Goal: Task Accomplishment & Management: Use online tool/utility

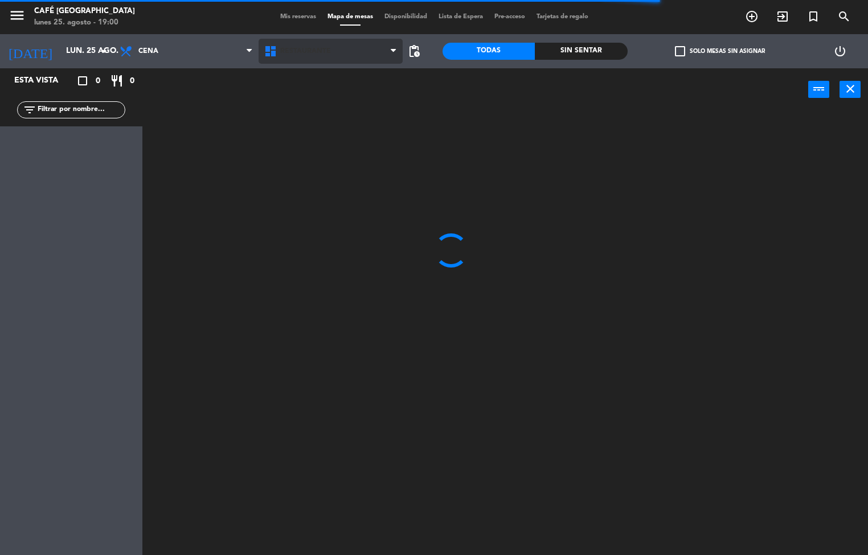
click at [301, 58] on span "Restaurante" at bounding box center [331, 51] width 145 height 25
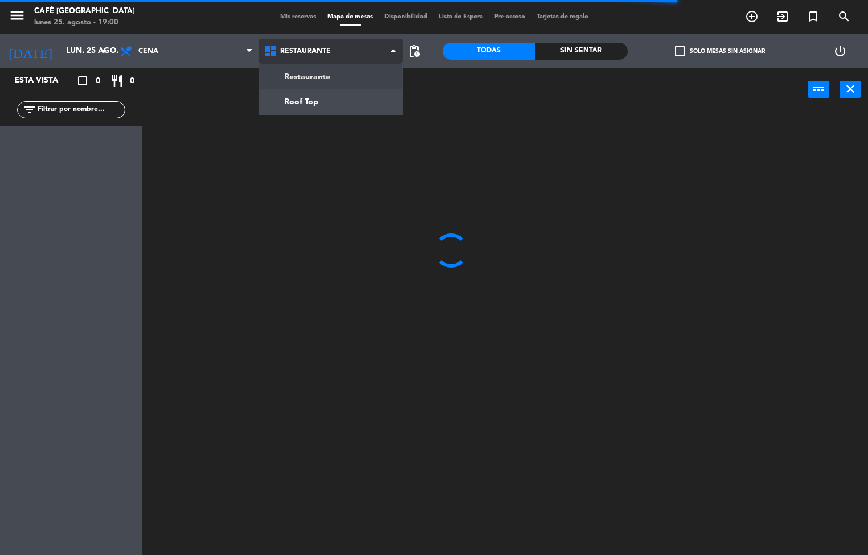
click at [340, 100] on ng-component "menu Café Museo Larco lunes 25. agosto - 19:00 Mis reservas Mapa de mesas Dispo…" at bounding box center [434, 278] width 868 height 556
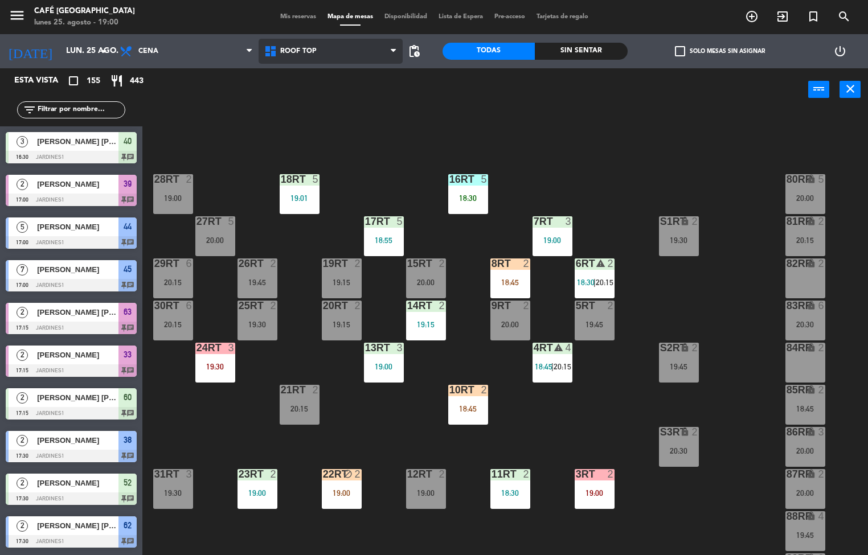
scroll to position [183, 0]
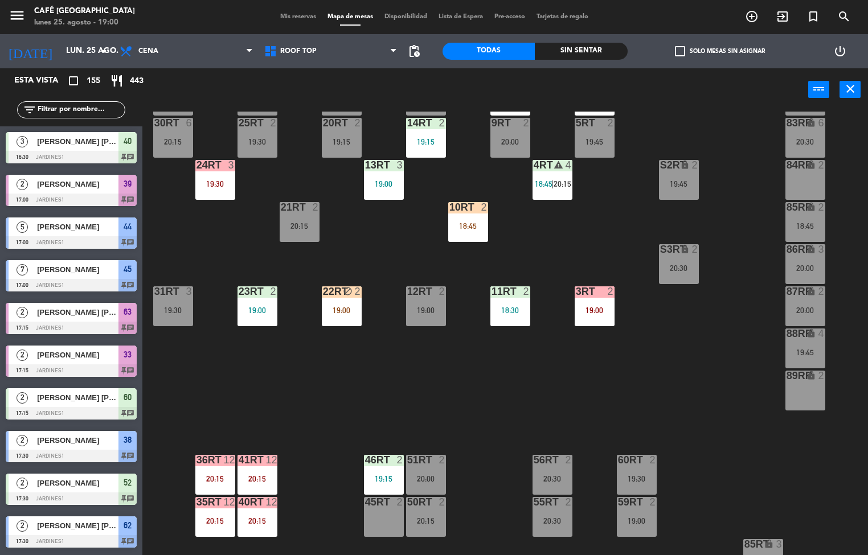
click at [355, 310] on div "19:00" at bounding box center [342, 310] width 40 height 8
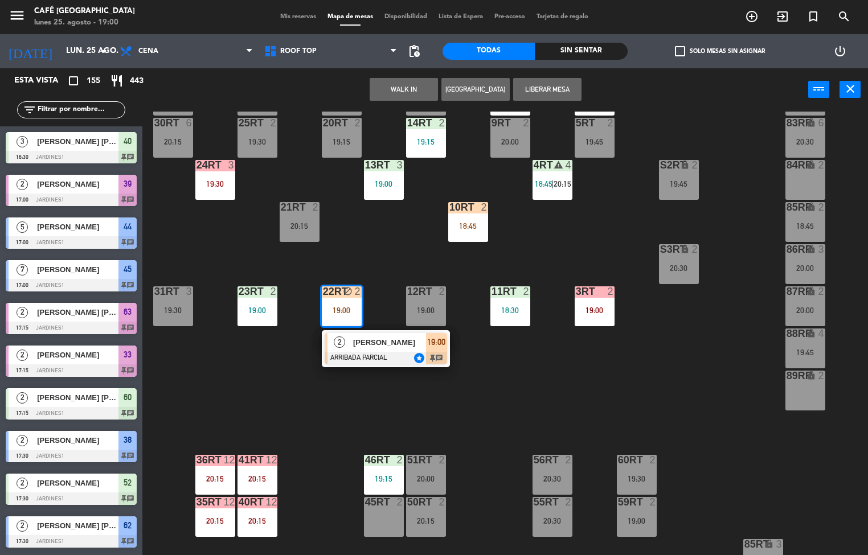
click at [380, 354] on div at bounding box center [386, 358] width 122 height 13
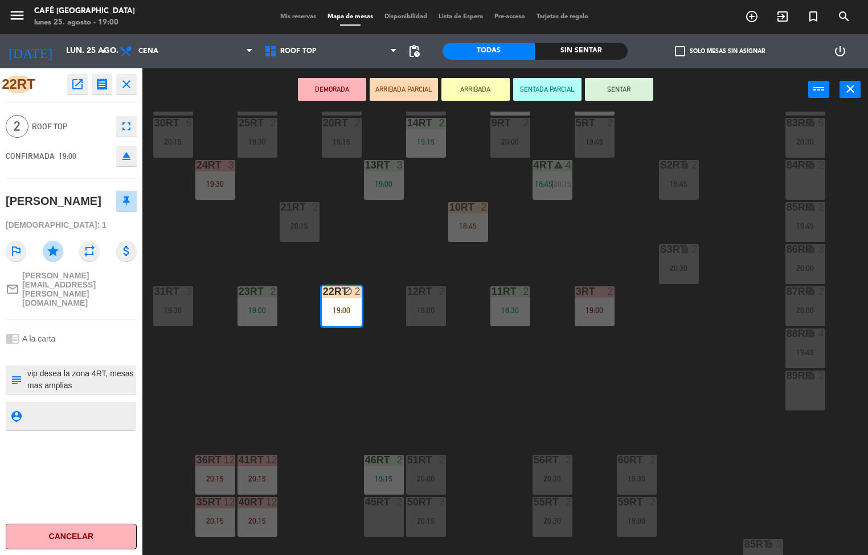
click at [77, 85] on icon "open_in_new" at bounding box center [78, 84] width 14 height 14
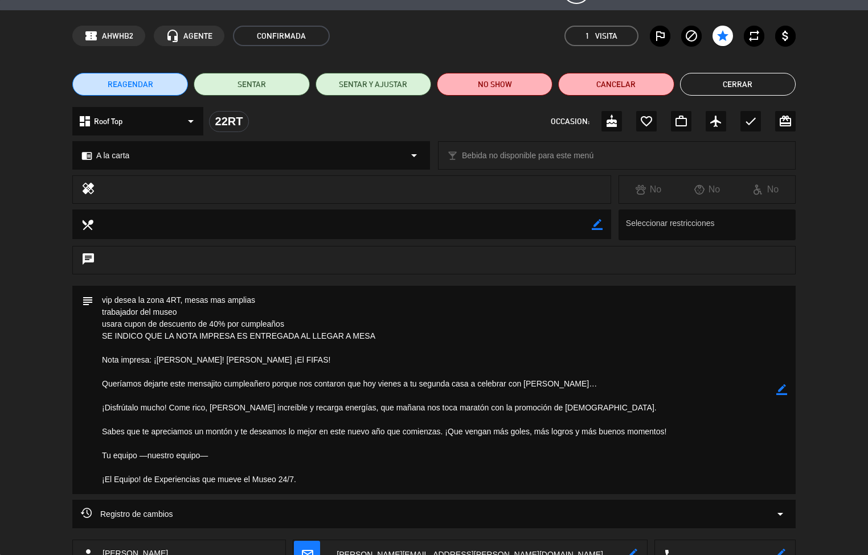
scroll to position [35, 0]
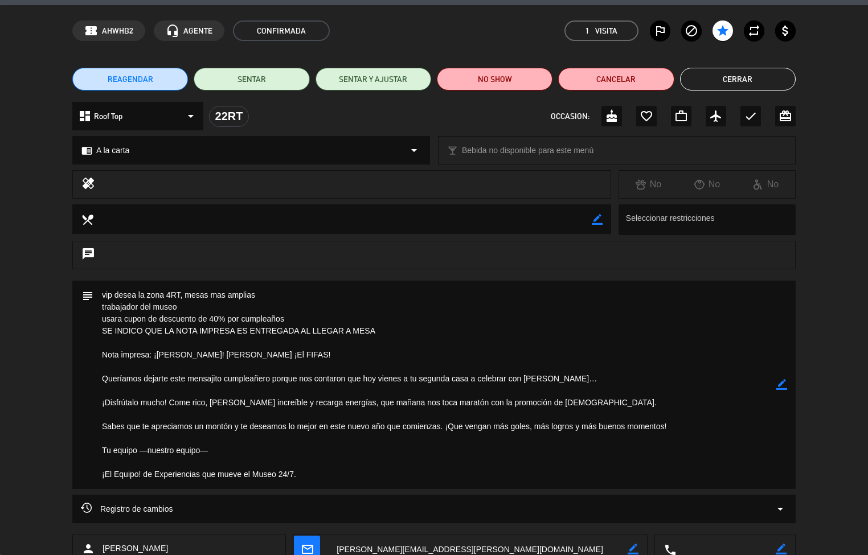
click at [470, 402] on textarea at bounding box center [434, 385] width 683 height 208
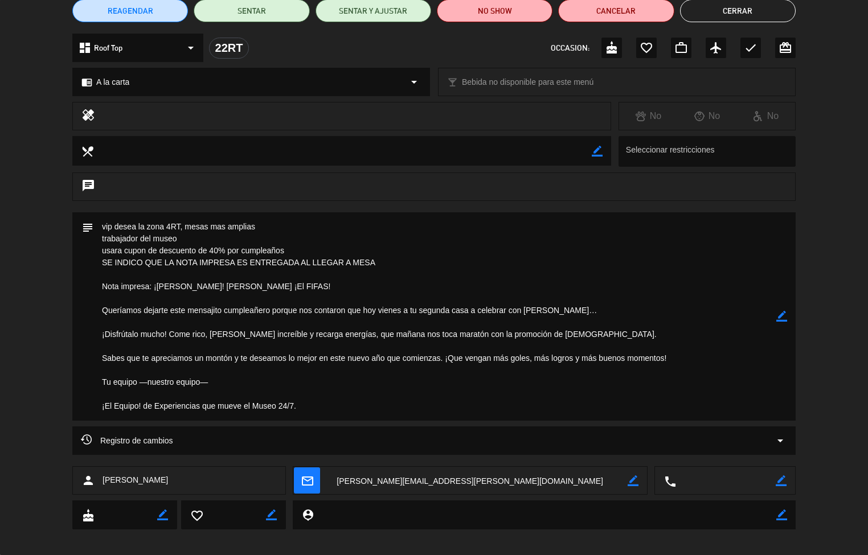
scroll to position [101, 0]
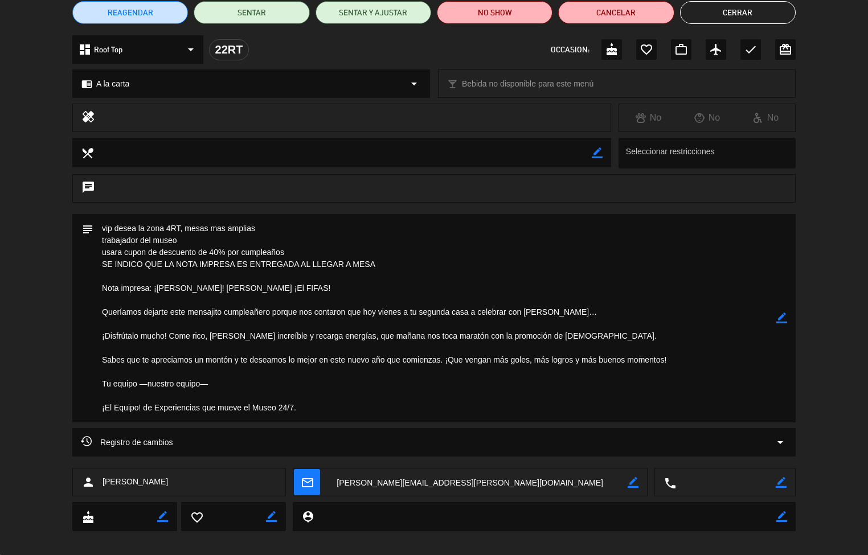
click at [736, 13] on button "Cerrar" at bounding box center [738, 12] width 116 height 23
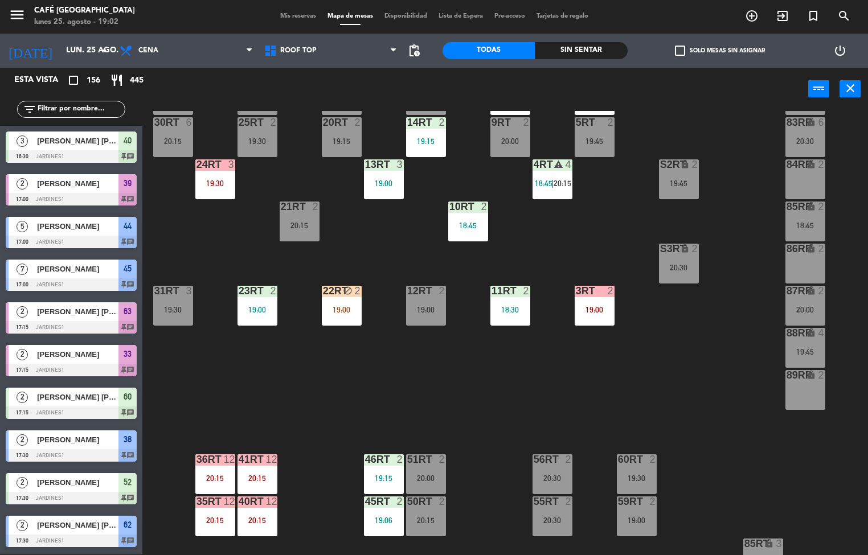
scroll to position [2122, 0]
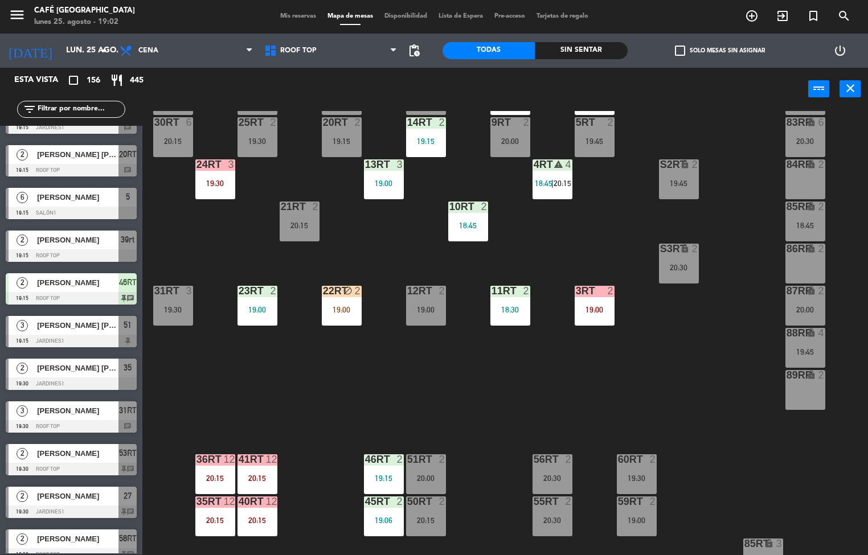
click at [313, 400] on div "18RT 5 19:01 16RT 5 18:30 28RT 2 19:00 80RR lock 5 20:00 27RT 5 20:00 7RT warni…" at bounding box center [509, 333] width 717 height 444
click at [357, 318] on div "22RT block 2 19:00" at bounding box center [342, 306] width 40 height 40
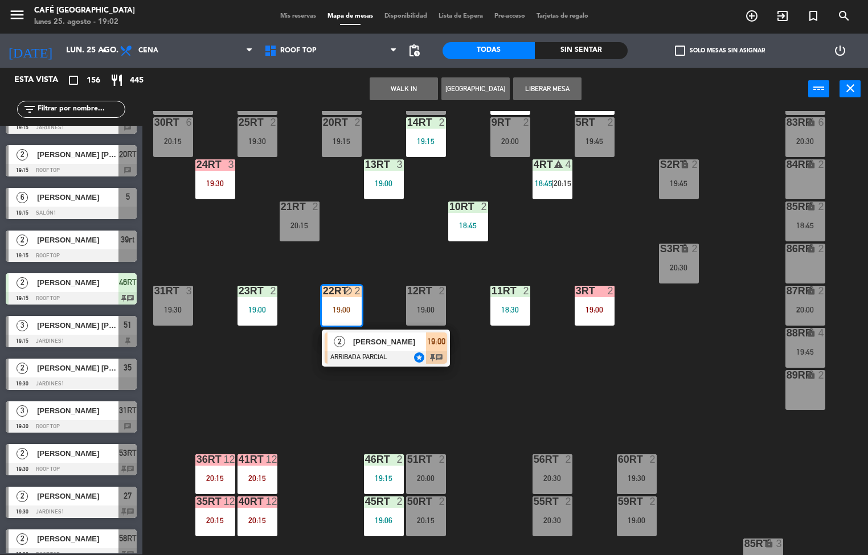
click at [251, 397] on div "18RT 5 19:01 16RT 5 18:30 28RT 2 19:00 80RR lock 5 20:00 27RT 5 20:00 7RT warni…" at bounding box center [509, 333] width 717 height 444
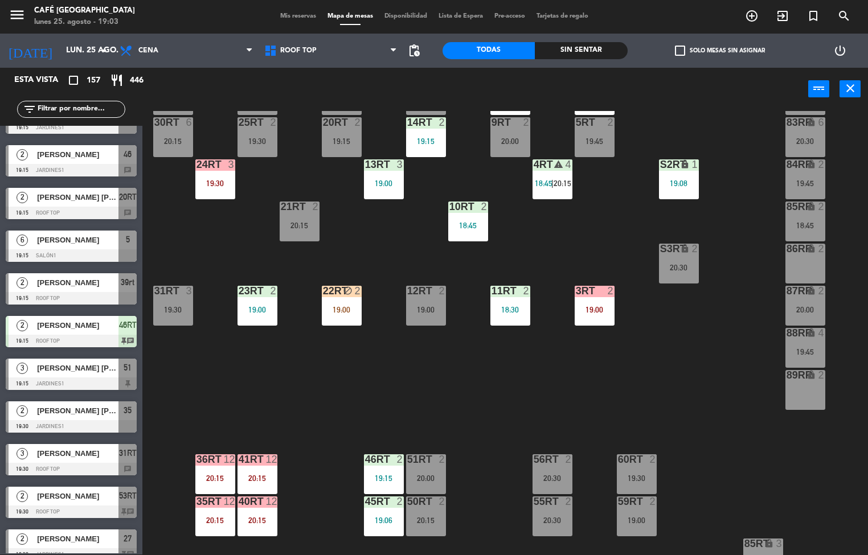
click at [520, 371] on div "18RT 5 19:01 16RT 5 18:30 28RT 2 19:00 80RR lock 5 20:00 27RT 5 20:00 7RT warni…" at bounding box center [509, 333] width 717 height 444
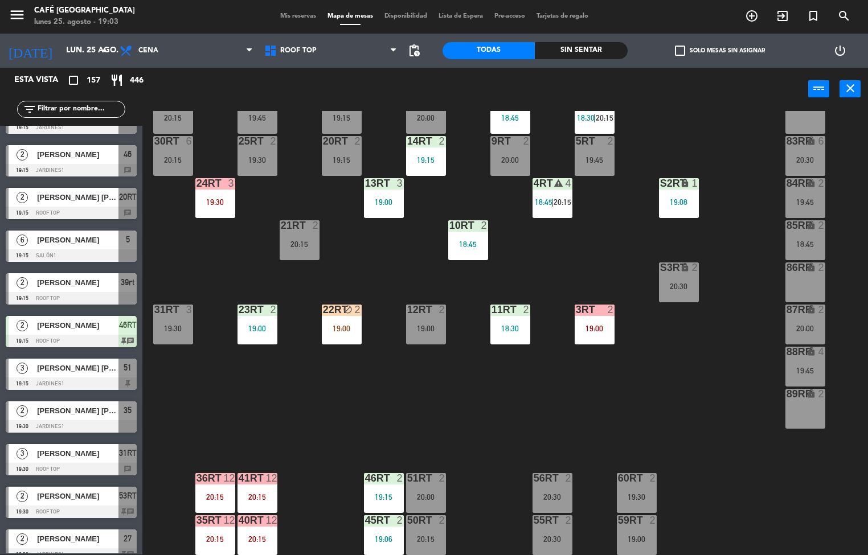
click at [469, 243] on div "18:45" at bounding box center [468, 244] width 40 height 8
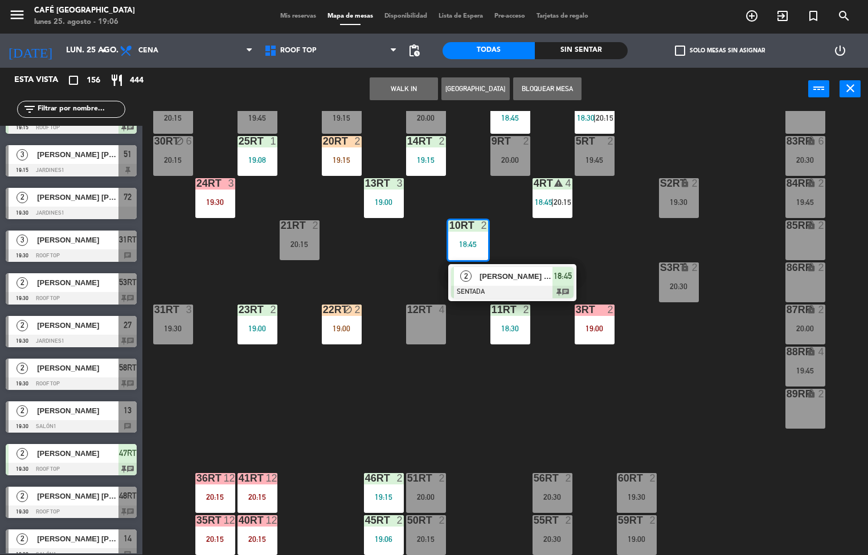
click at [610, 56] on div "Sin sentar" at bounding box center [581, 50] width 92 height 17
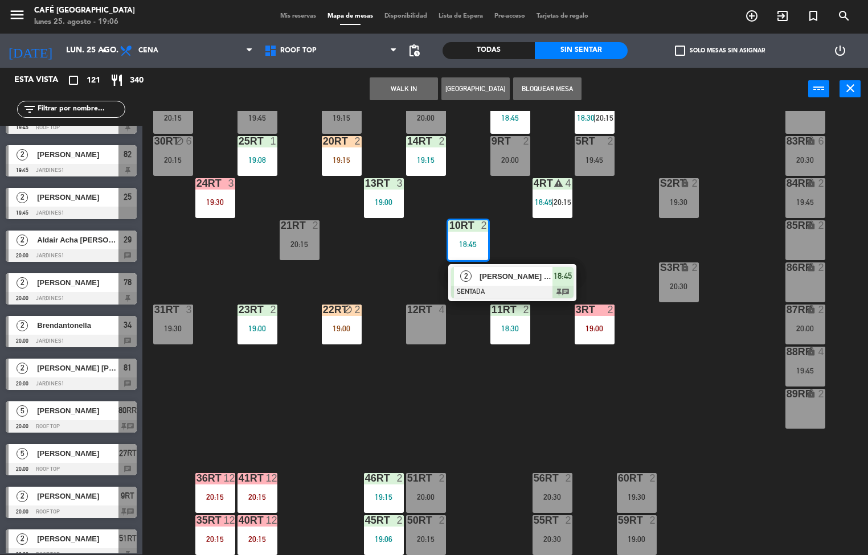
scroll to position [713, 0]
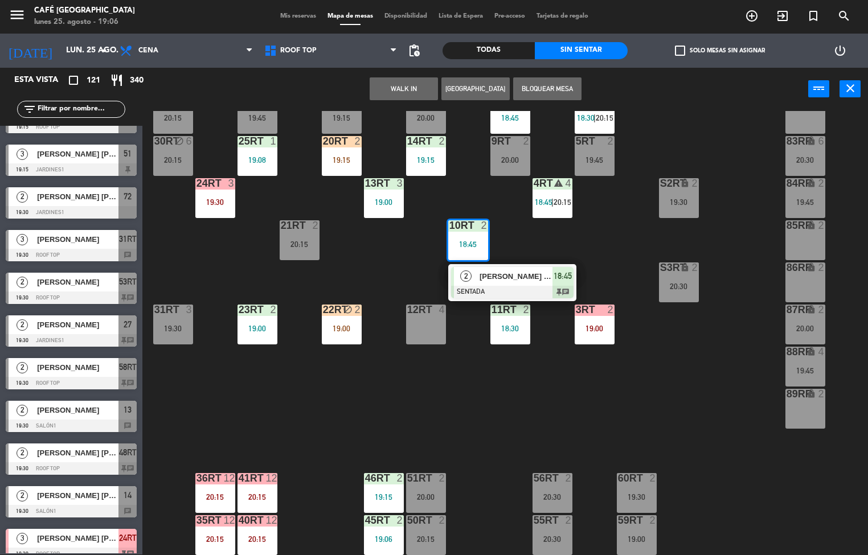
click at [677, 414] on div "18RT 5 19:01 16RT 5 18:30 28RT 2 19:00 80RR lock 5 20:00 27RT 5 20:00 7RT warni…" at bounding box center [509, 333] width 717 height 444
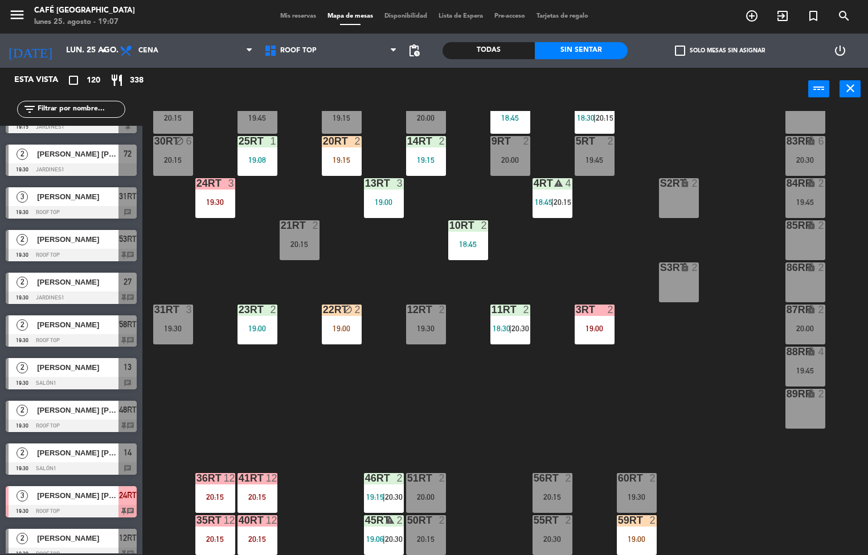
click at [393, 422] on div "18RT 5 19:01 16RT 5 18:30 28RT 2 19:00 80RR lock 2 27RT 5 20:00 7RT warning 3 1…" at bounding box center [509, 333] width 717 height 444
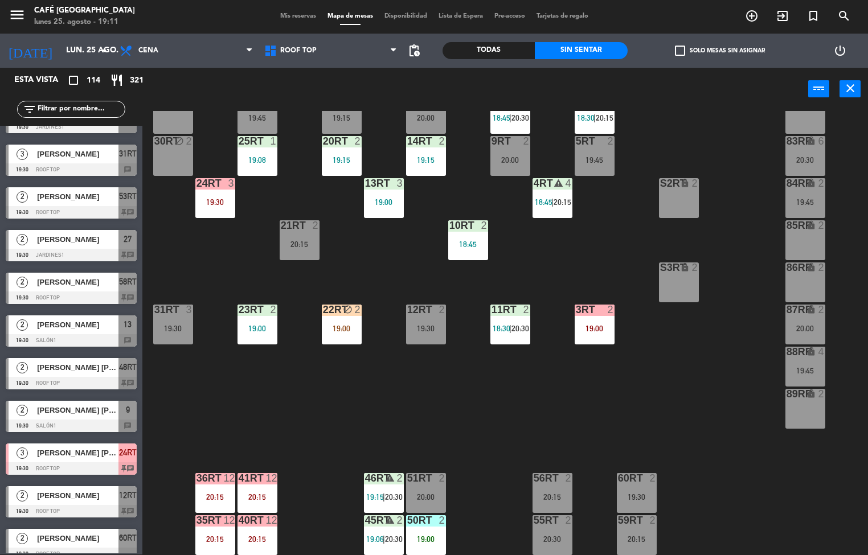
click at [260, 494] on div "20:15" at bounding box center [258, 497] width 40 height 8
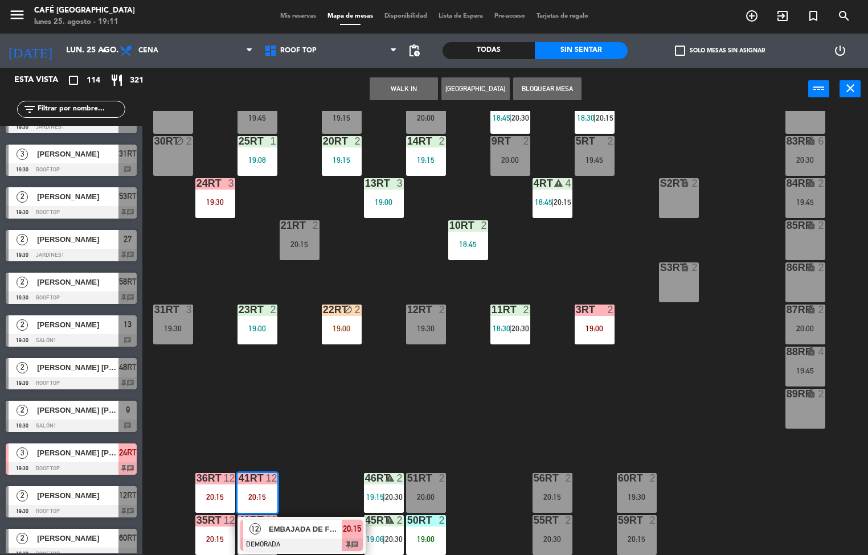
click at [342, 441] on div "18RT 5 19:01 16RT 5 18:30 28RT 2 19:00 80RR lock 3 20:00 27RT 5 20:00 7RT 3 19:…" at bounding box center [509, 333] width 717 height 444
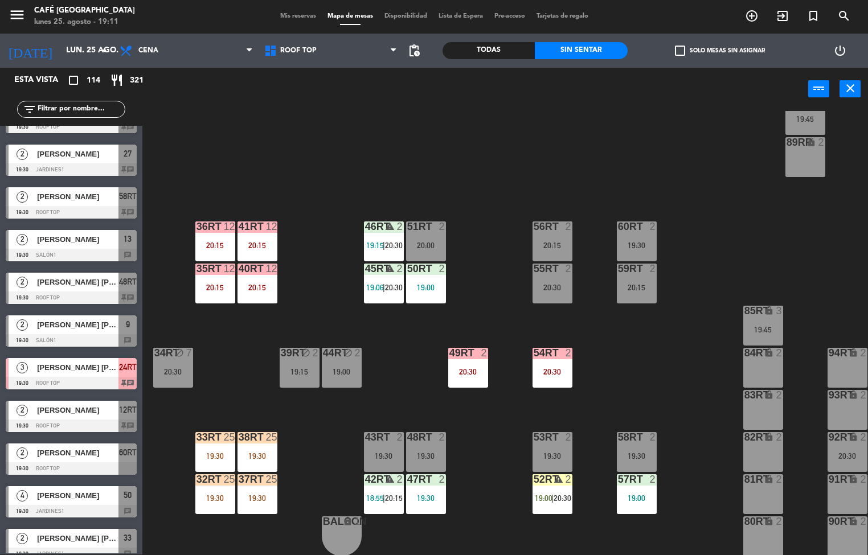
scroll to position [145, 0]
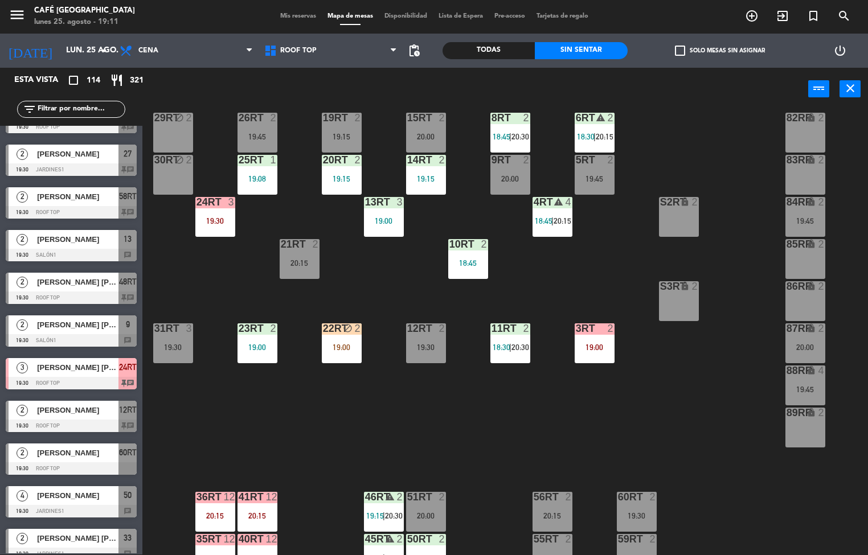
click at [600, 330] on div at bounding box center [594, 329] width 19 height 10
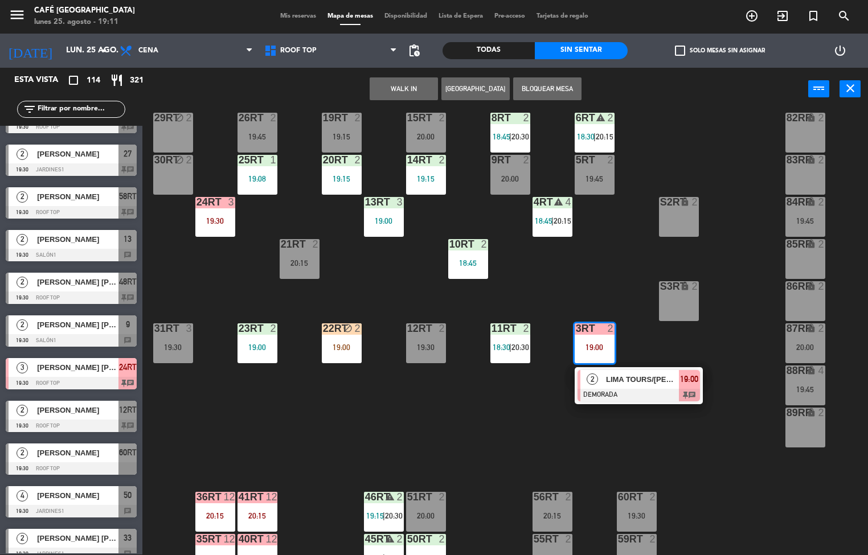
click at [490, 451] on div "18RT 5 19:01 16RT 5 18:30 | 20:30 28RT 2 19:00 80RR lock 3 20:00 27RT 5 20:00 7…" at bounding box center [509, 333] width 717 height 444
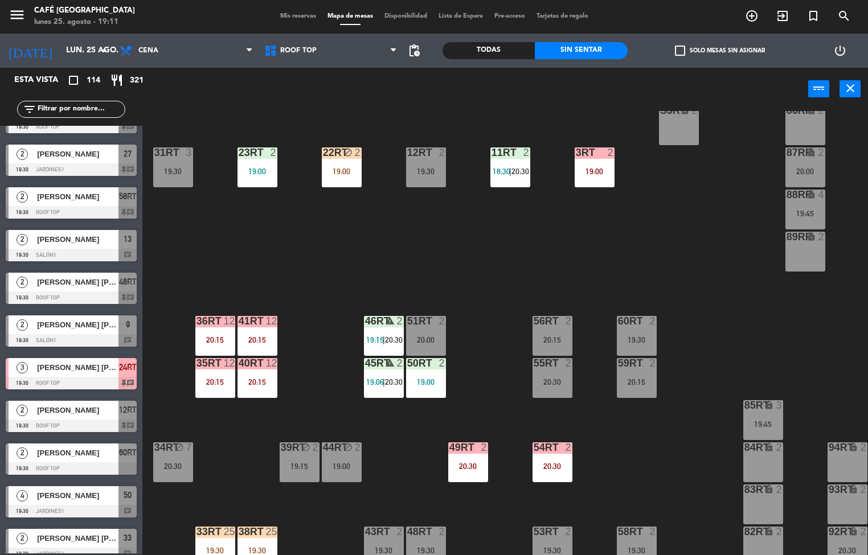
scroll to position [0, 0]
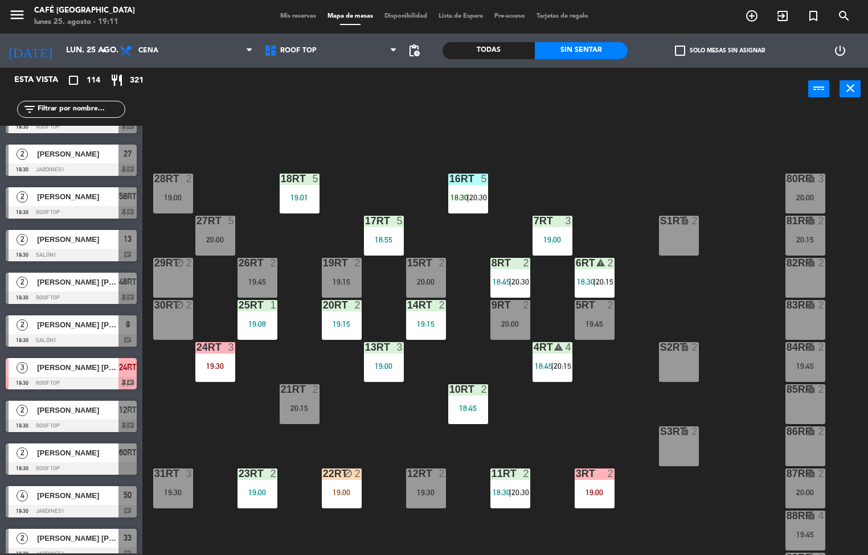
click at [544, 366] on span "18:45" at bounding box center [544, 366] width 18 height 9
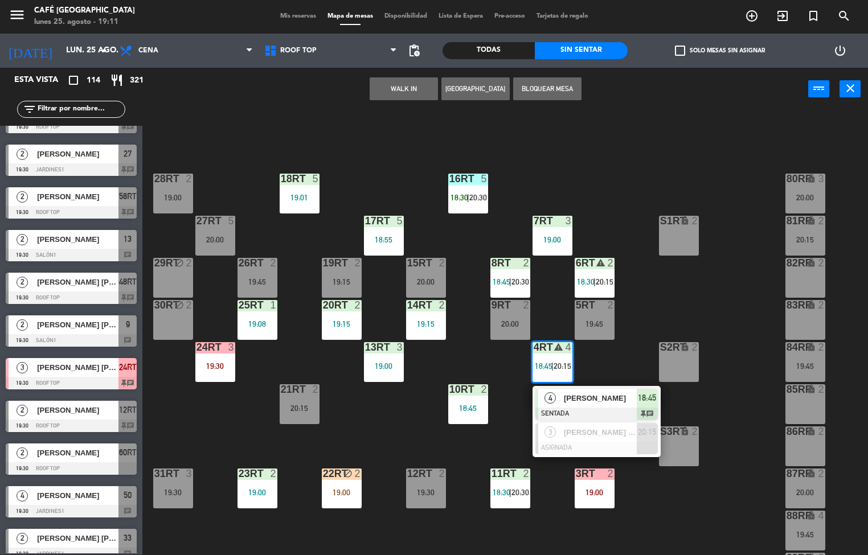
click at [576, 396] on span "[PERSON_NAME]" at bounding box center [600, 398] width 73 height 12
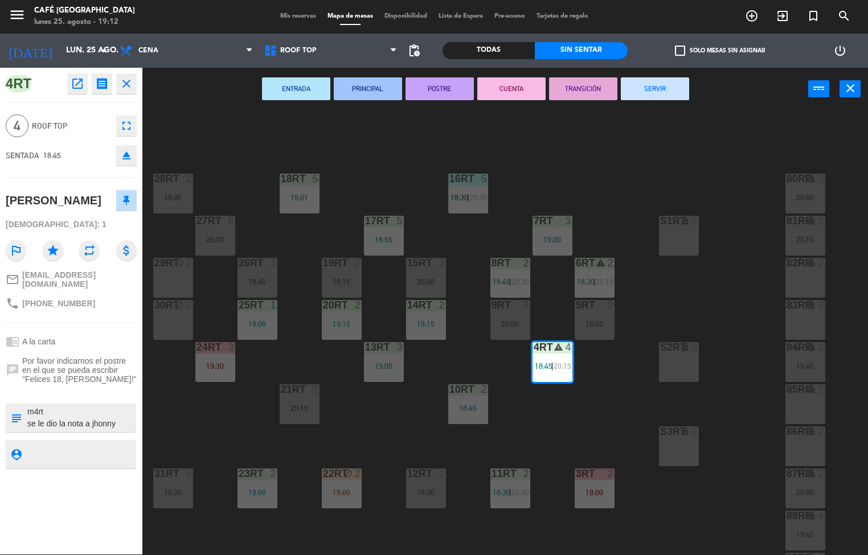
click at [298, 87] on button "ENTRADA" at bounding box center [296, 88] width 68 height 23
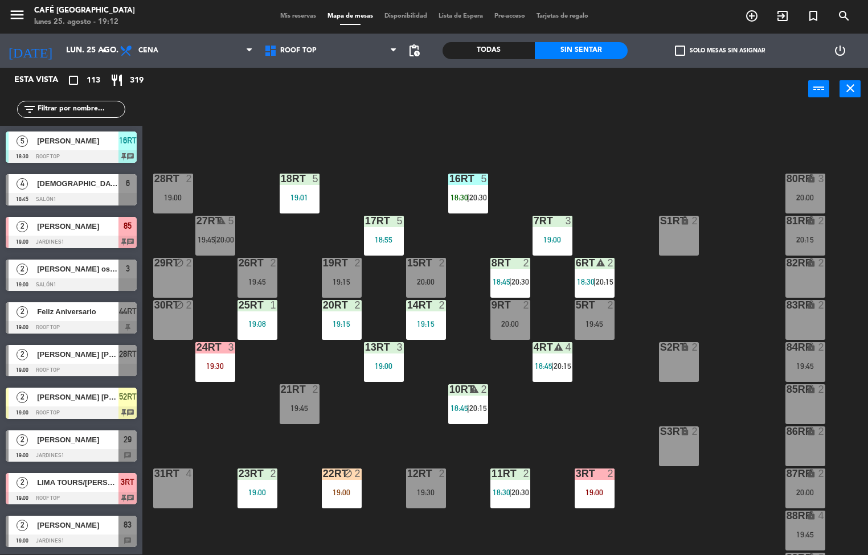
click at [610, 284] on span "20:15" at bounding box center [605, 281] width 18 height 9
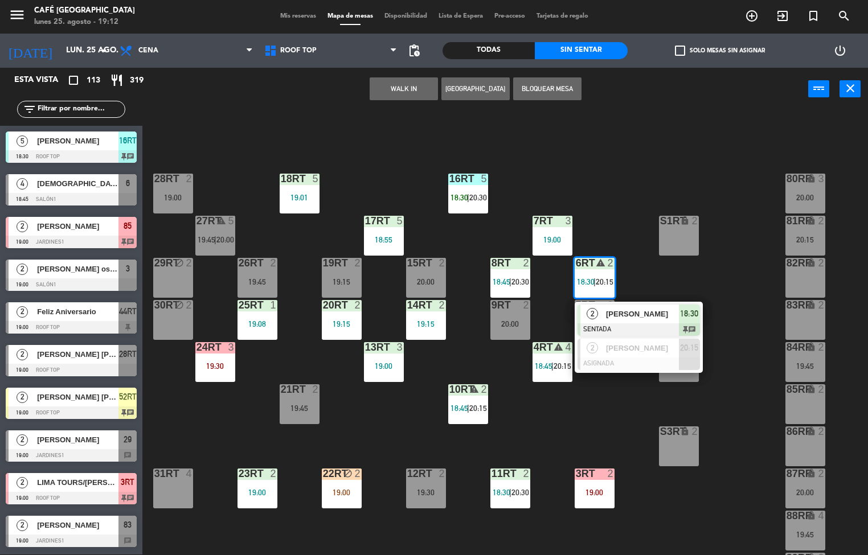
click at [648, 321] on div "[PERSON_NAME]" at bounding box center [642, 314] width 74 height 19
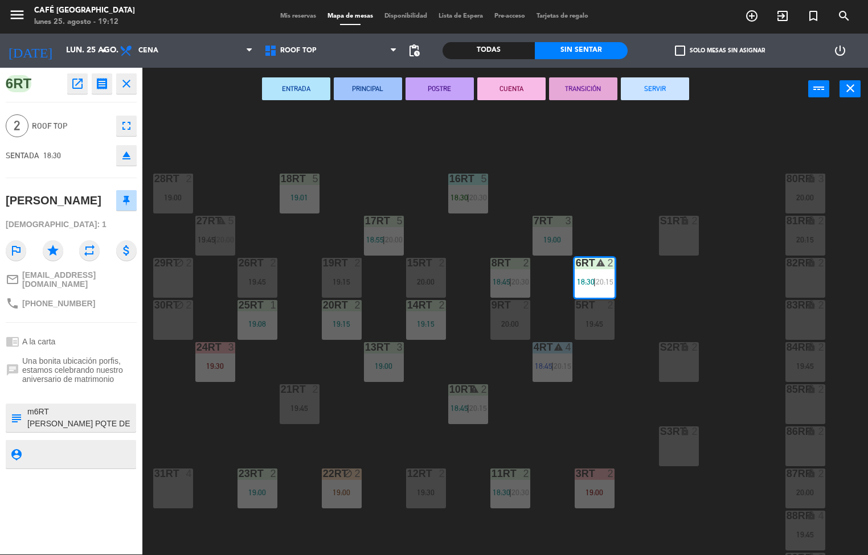
click at [301, 89] on button "ENTRADA" at bounding box center [296, 88] width 68 height 23
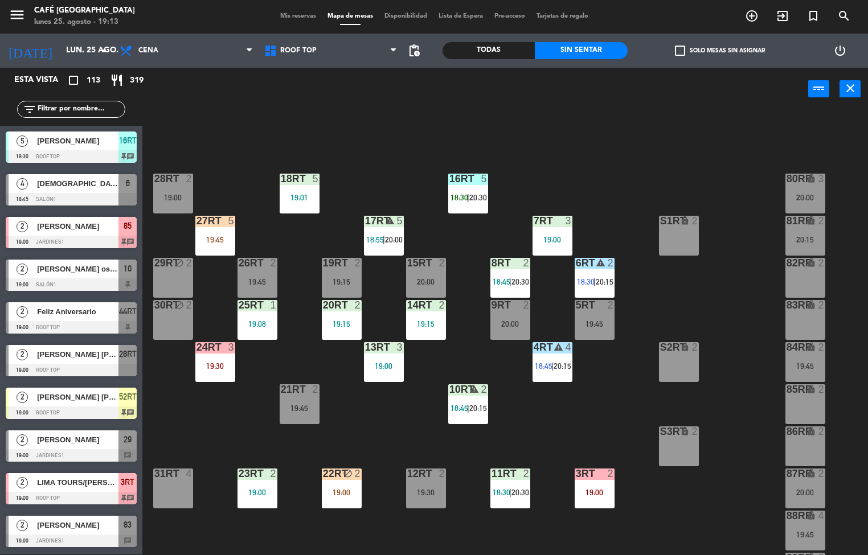
click at [496, 493] on span "18:30" at bounding box center [502, 492] width 18 height 9
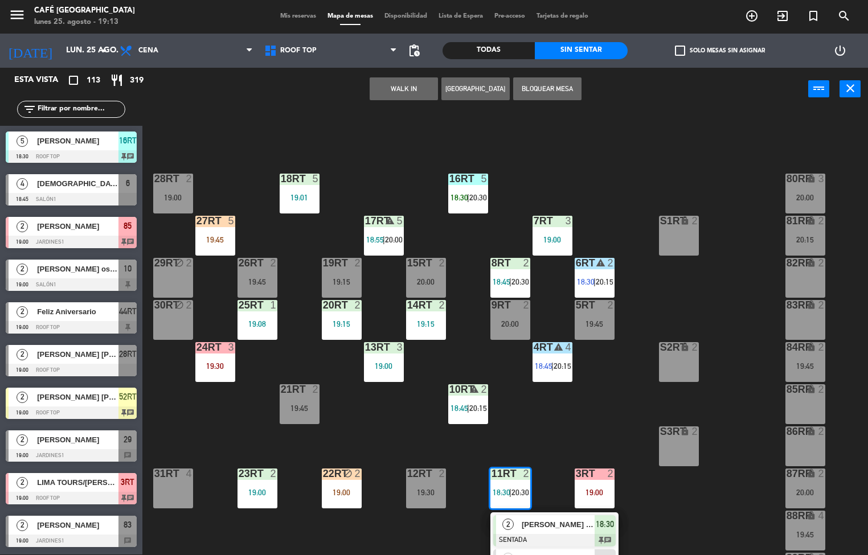
click at [518, 518] on div "2" at bounding box center [508, 524] width 24 height 19
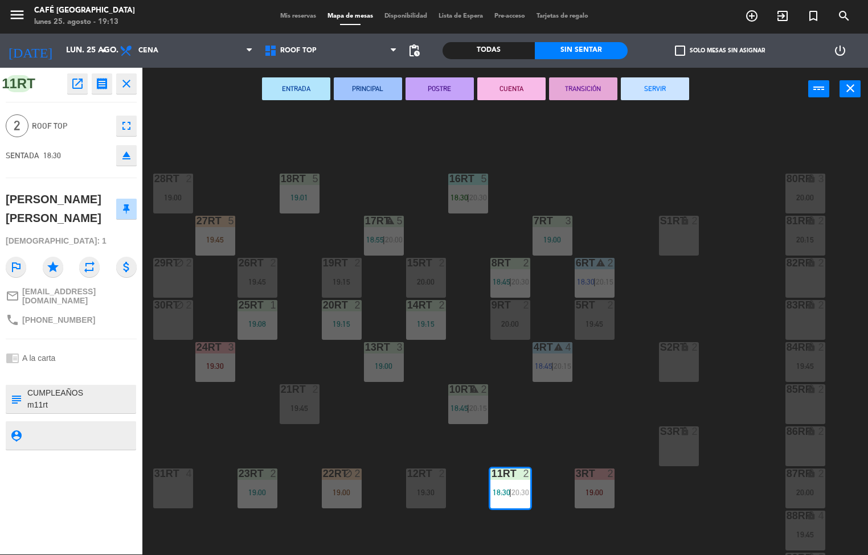
click at [365, 87] on button "PRINCIPAL" at bounding box center [368, 88] width 68 height 23
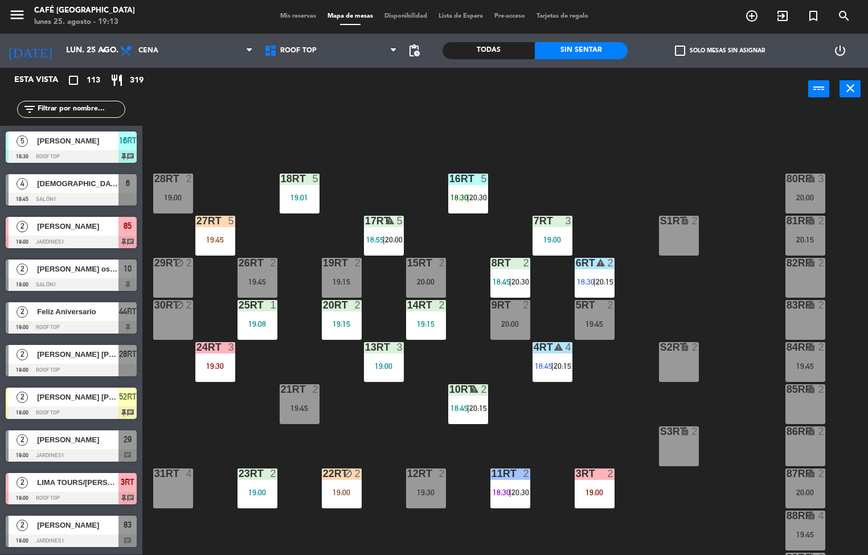
click at [345, 493] on div "19:00" at bounding box center [342, 493] width 40 height 8
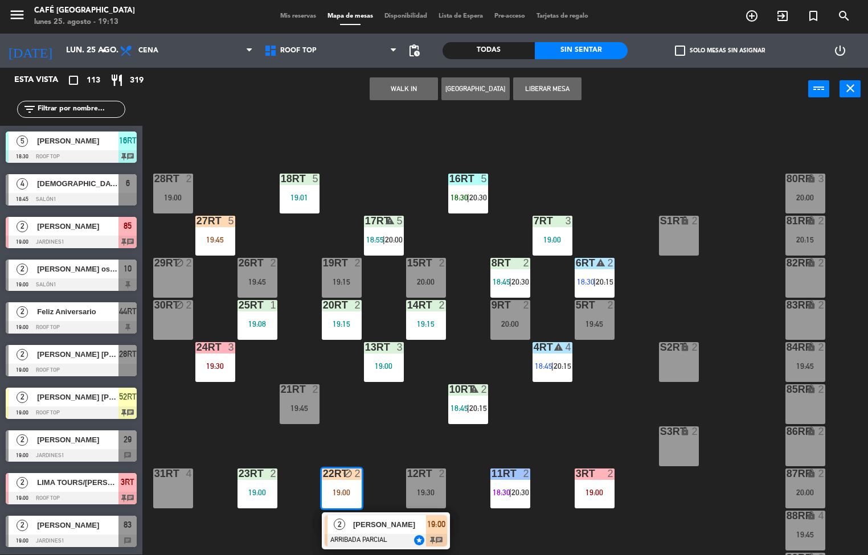
click at [391, 525] on span "[PERSON_NAME]" at bounding box center [389, 525] width 73 height 12
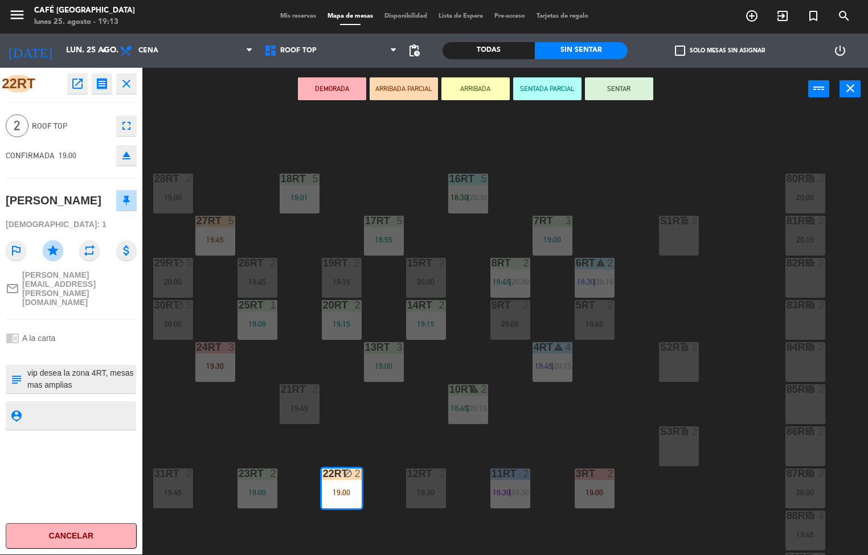
click at [619, 91] on button "SENTAR" at bounding box center [619, 88] width 68 height 23
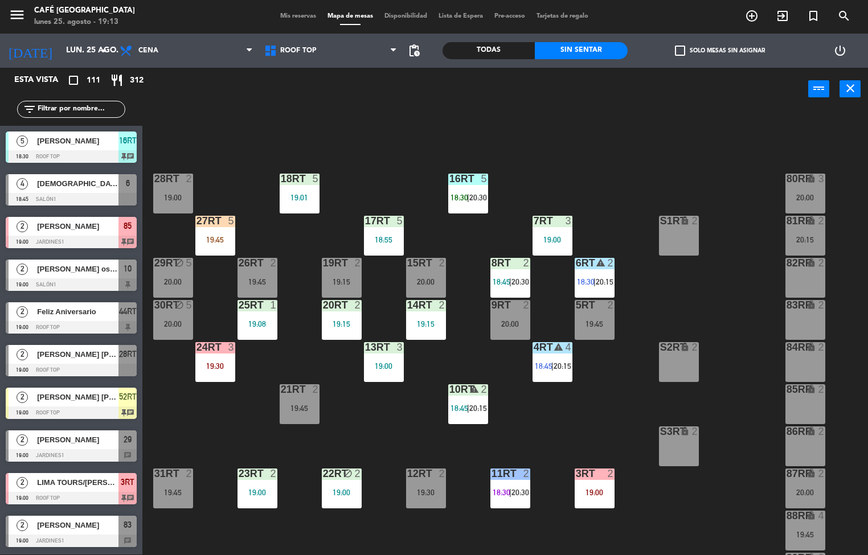
scroll to position [1535, 0]
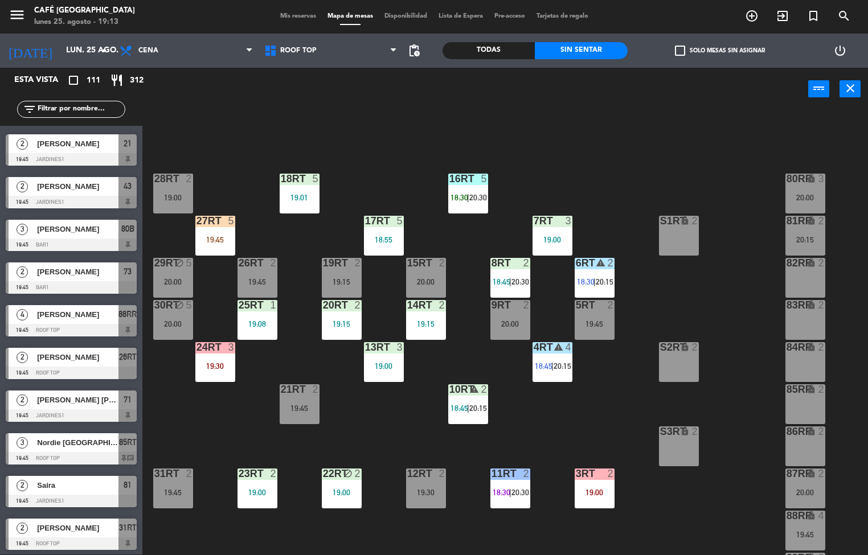
click at [340, 492] on div "19:00" at bounding box center [342, 493] width 40 height 8
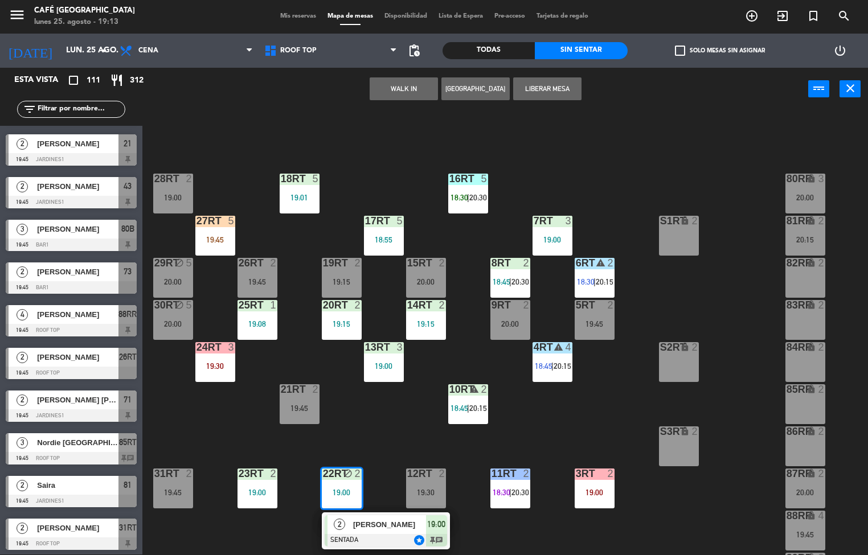
click at [353, 530] on span "[PERSON_NAME]" at bounding box center [389, 525] width 73 height 12
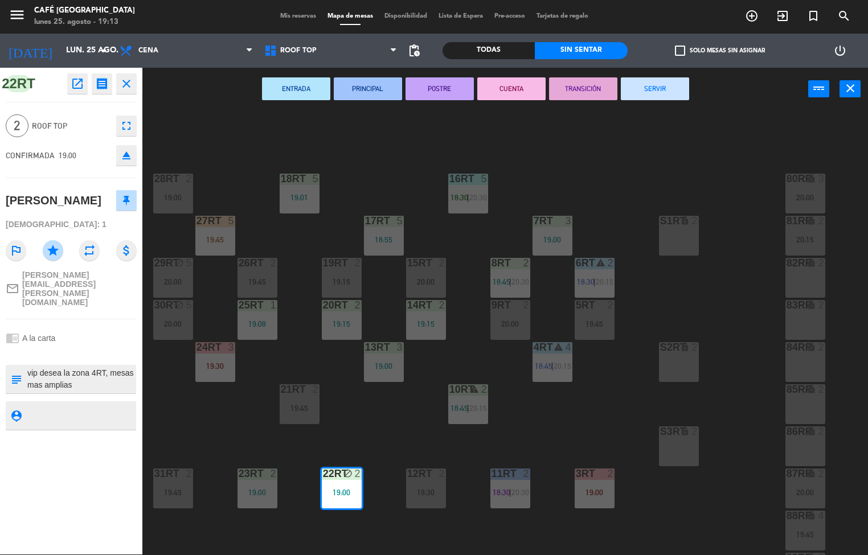
click at [299, 85] on button "ENTRADA" at bounding box center [296, 88] width 68 height 23
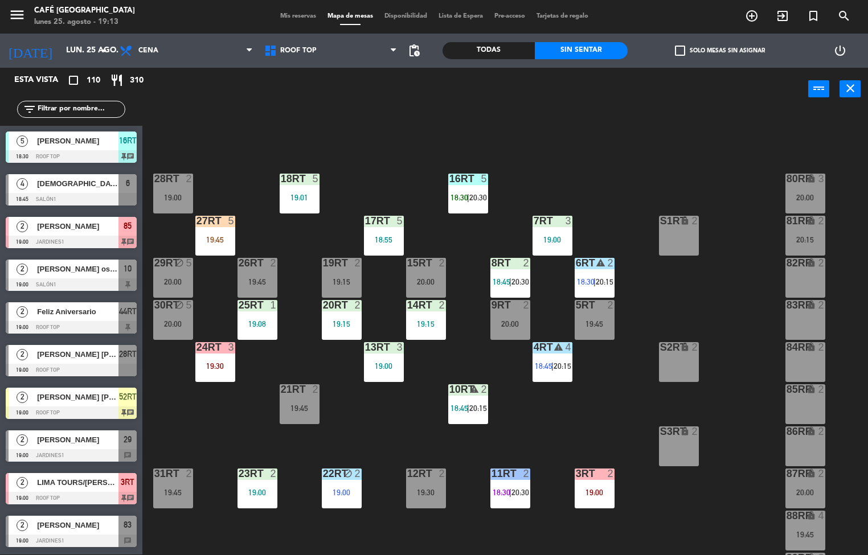
click at [253, 474] on div at bounding box center [257, 474] width 19 height 10
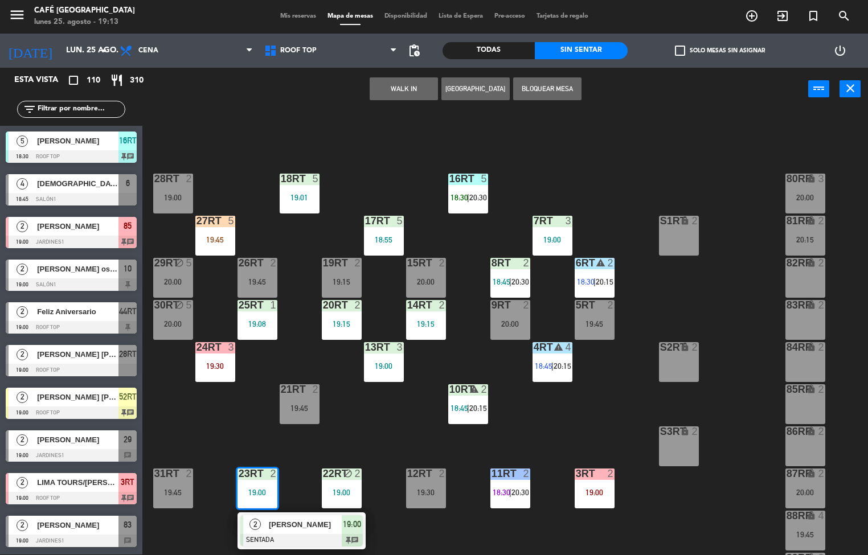
scroll to position [1, 0]
click at [279, 520] on span "[PERSON_NAME]" at bounding box center [305, 525] width 73 height 12
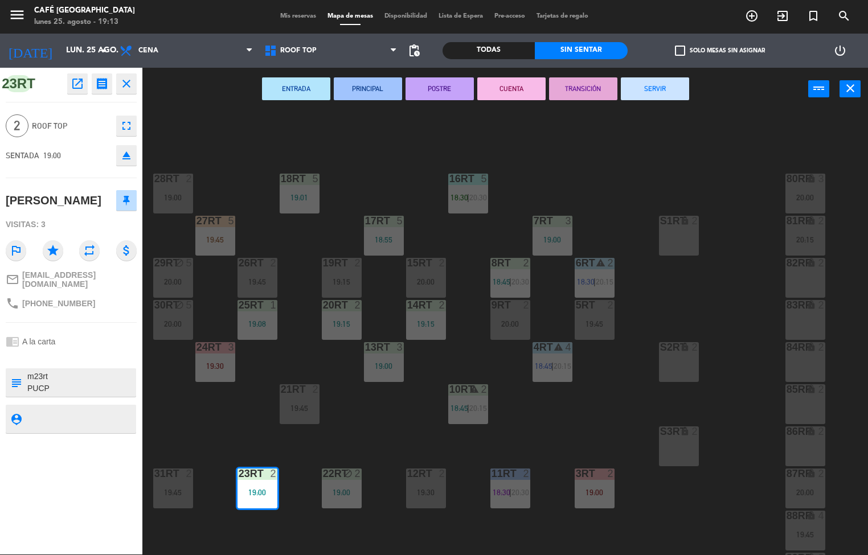
click at [297, 85] on button "ENTRADA" at bounding box center [296, 88] width 68 height 23
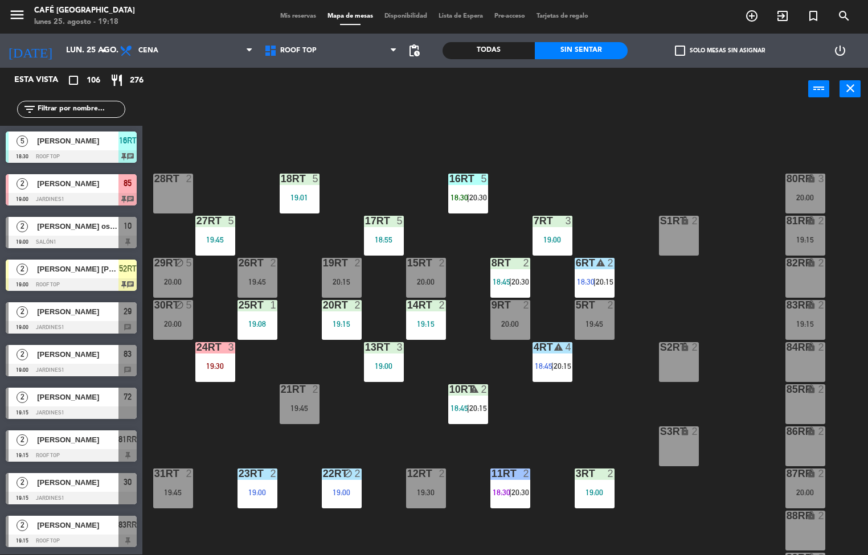
click at [593, 496] on div "19:00" at bounding box center [595, 493] width 40 height 8
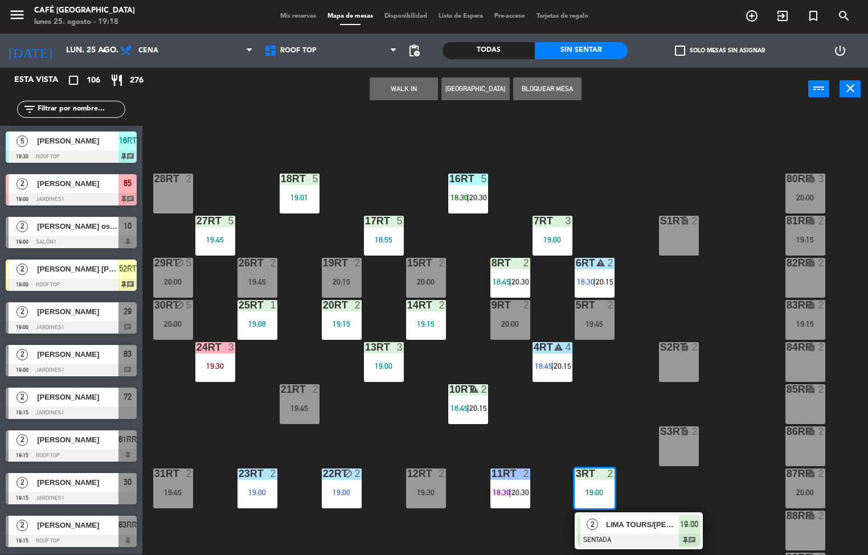
click at [645, 537] on div at bounding box center [639, 540] width 122 height 13
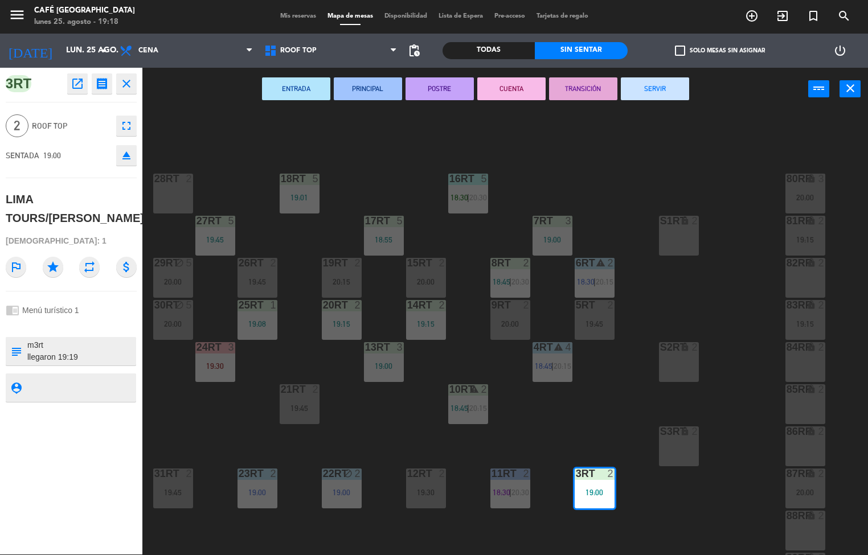
click at [79, 86] on icon "open_in_new" at bounding box center [78, 84] width 14 height 14
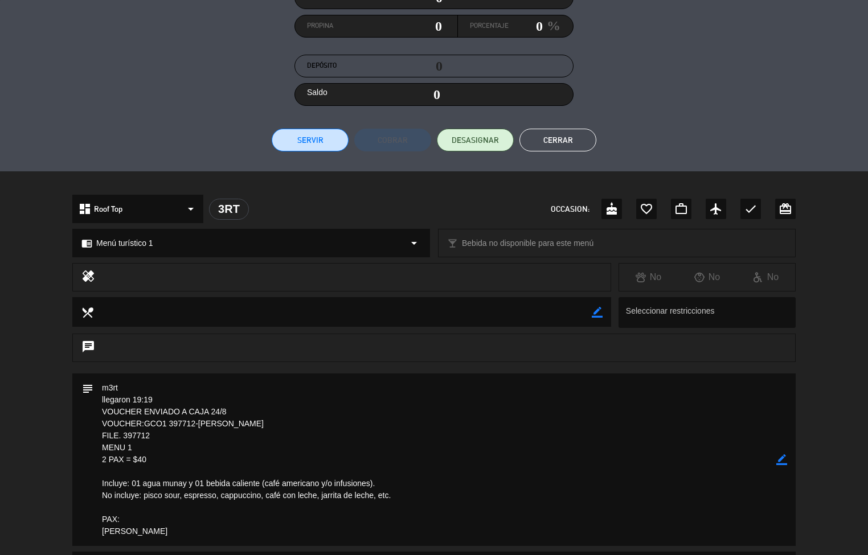
scroll to position [136, 0]
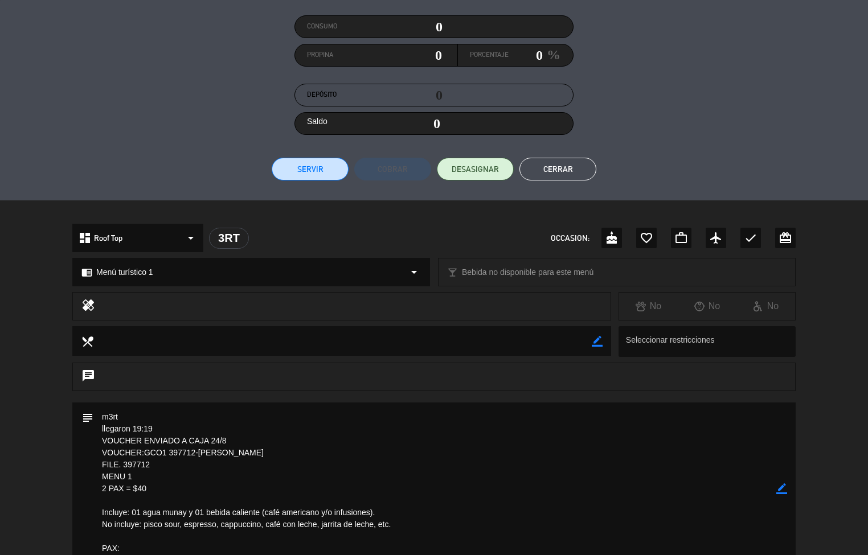
click at [566, 158] on button "Cerrar" at bounding box center [557, 169] width 77 height 23
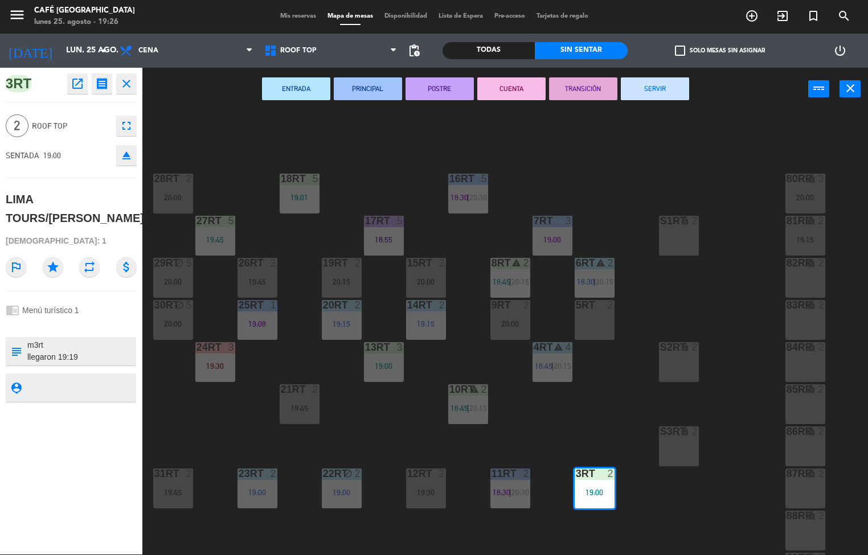
click at [538, 407] on div "18RT 5 19:01 16RT 5 18:30 | 20:30 28RT 2 20:00 80RR lock 3 20:00 27RT 5 19:45 7…" at bounding box center [509, 333] width 717 height 444
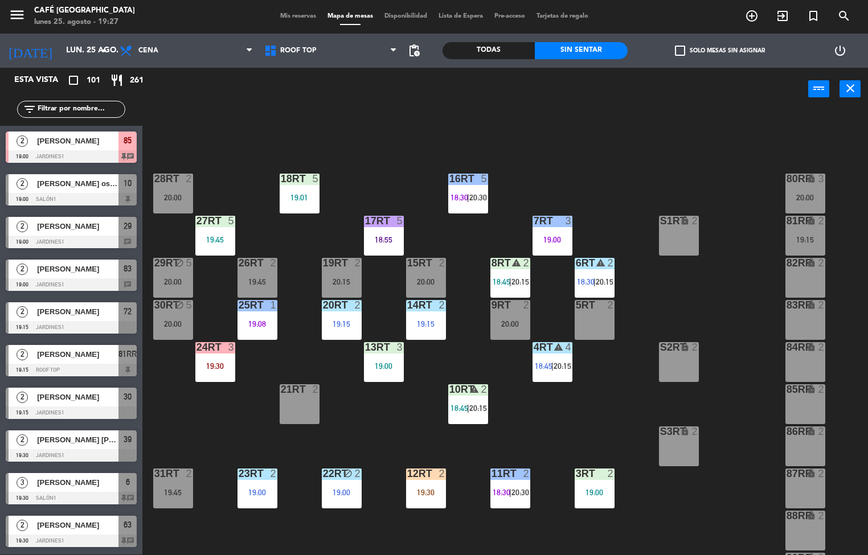
scroll to position [422, 0]
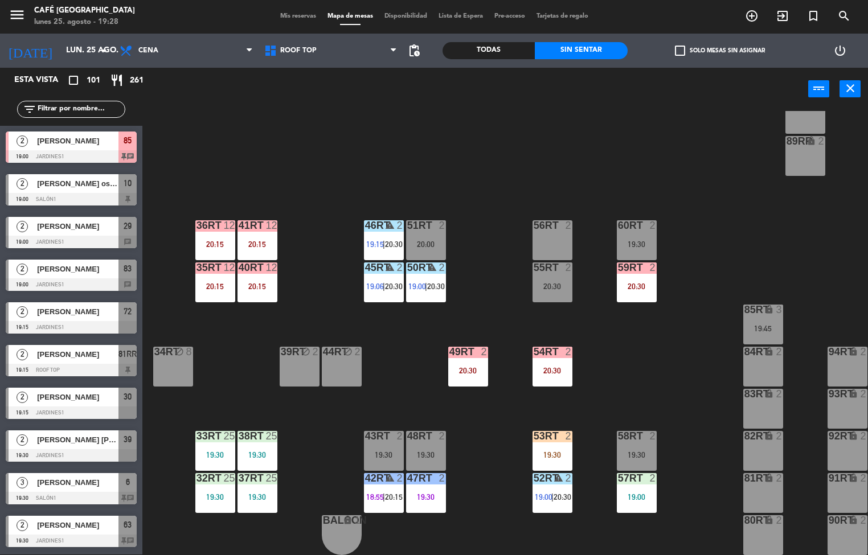
click at [545, 431] on div at bounding box center [552, 436] width 19 height 10
click at [648, 332] on div "18RT 5 19:01 16RT 5 18:30 | 20:30 28RT 2 20:00 80RR lock 3 20:00 27RT 5 19:45 7…" at bounding box center [509, 333] width 717 height 444
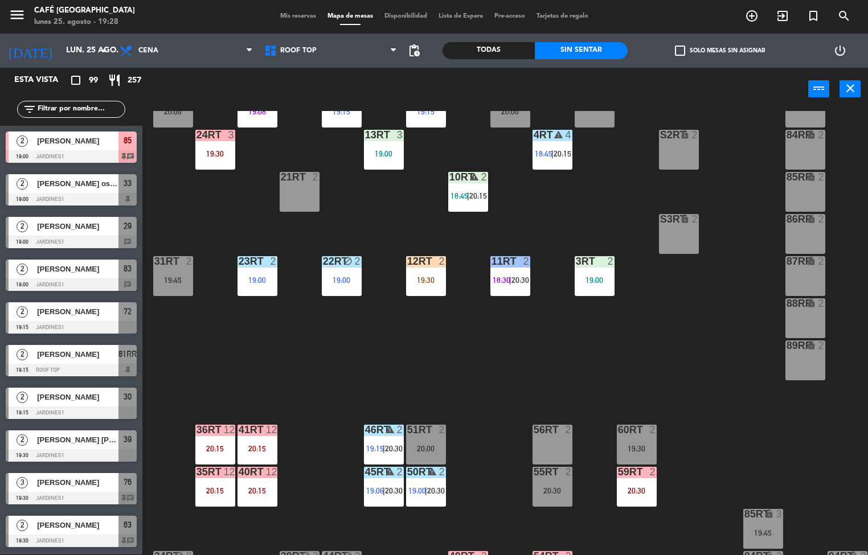
scroll to position [218, 0]
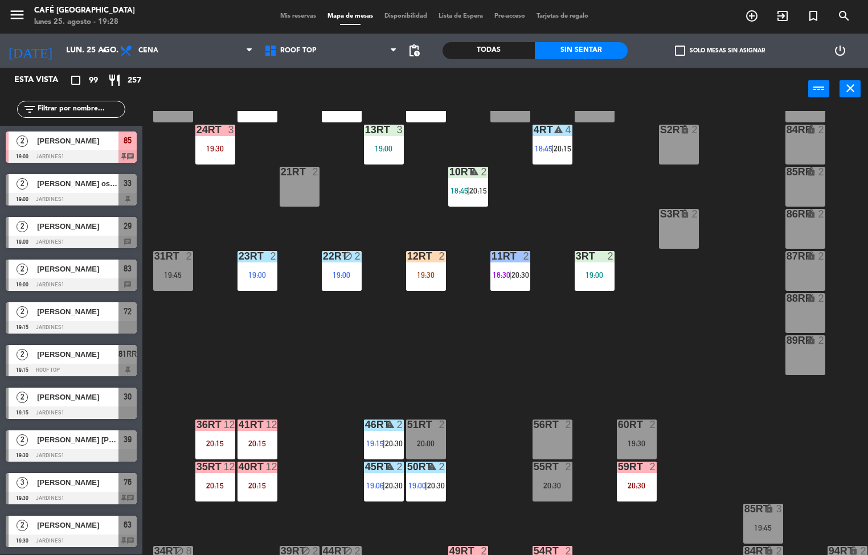
click at [420, 258] on div at bounding box center [425, 256] width 19 height 10
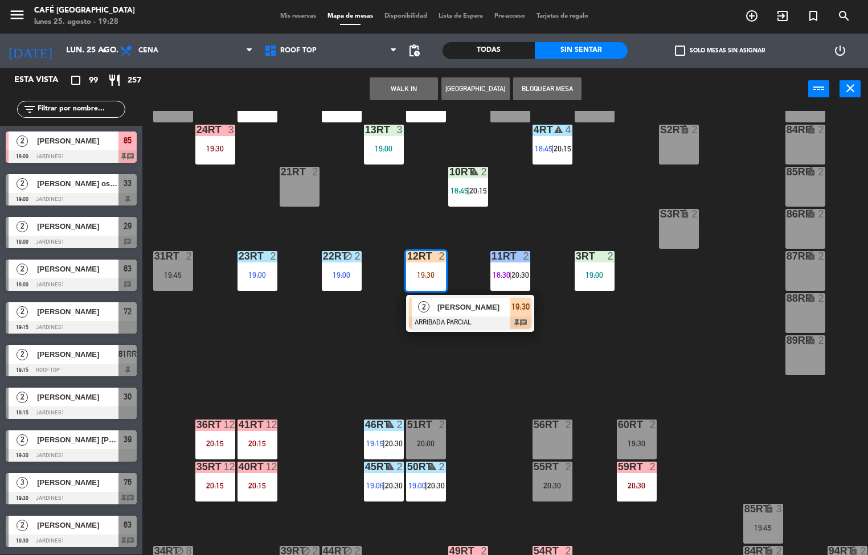
click at [461, 306] on span "[PERSON_NAME]" at bounding box center [473, 307] width 73 height 12
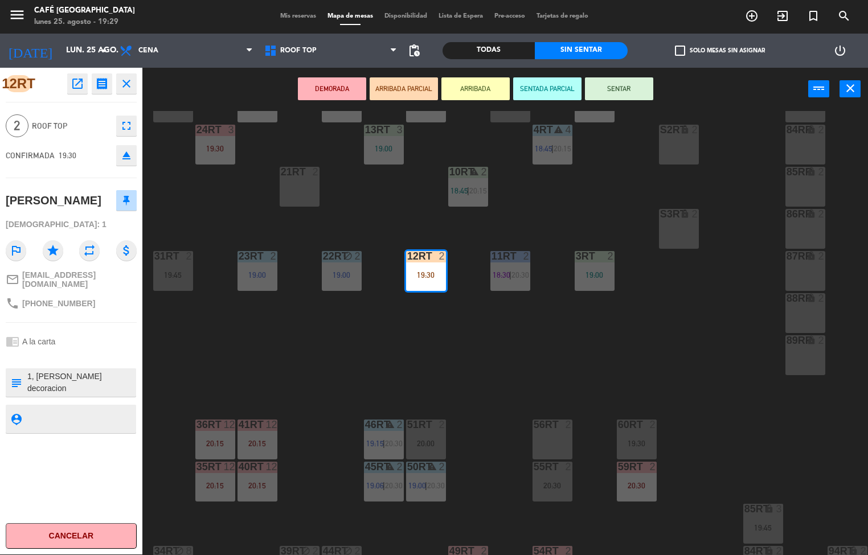
scroll to position [0, 0]
click at [682, 332] on div "18RT 5 19:01 16RT 5 18:30 | 20:30 28RT 2 20:00 80RR lock 3 20:00 27RT 5 19:45 7…" at bounding box center [509, 333] width 717 height 444
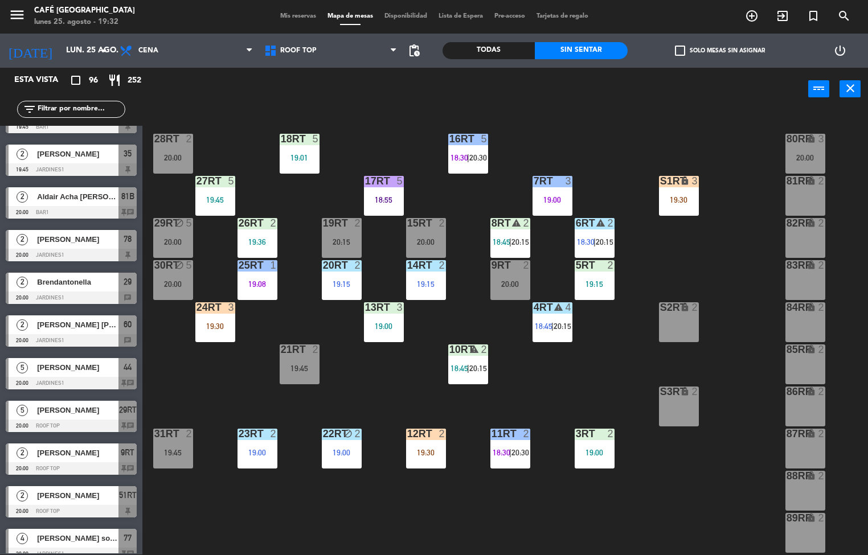
scroll to position [36, 0]
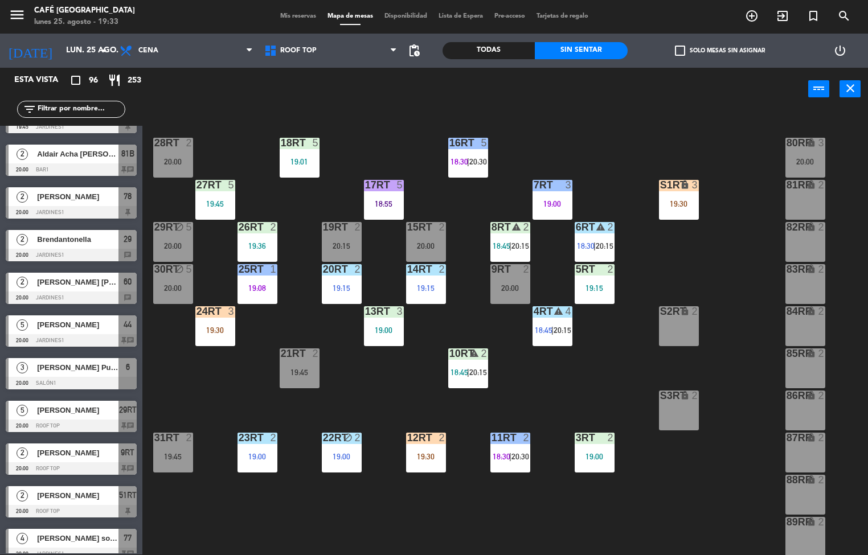
click at [375, 323] on div "13RT 3 19:00" at bounding box center [384, 326] width 40 height 40
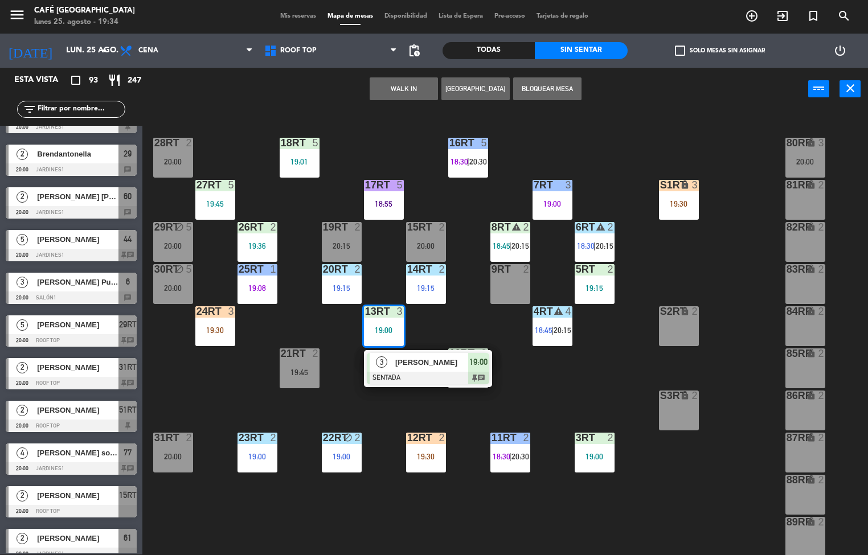
click at [593, 361] on div "18RT 5 19:01 16RT 5 18:30 | 20:30 28RT 2 20:00 80RR lock 3 20:00 27RT 5 19:45 7…" at bounding box center [509, 333] width 717 height 444
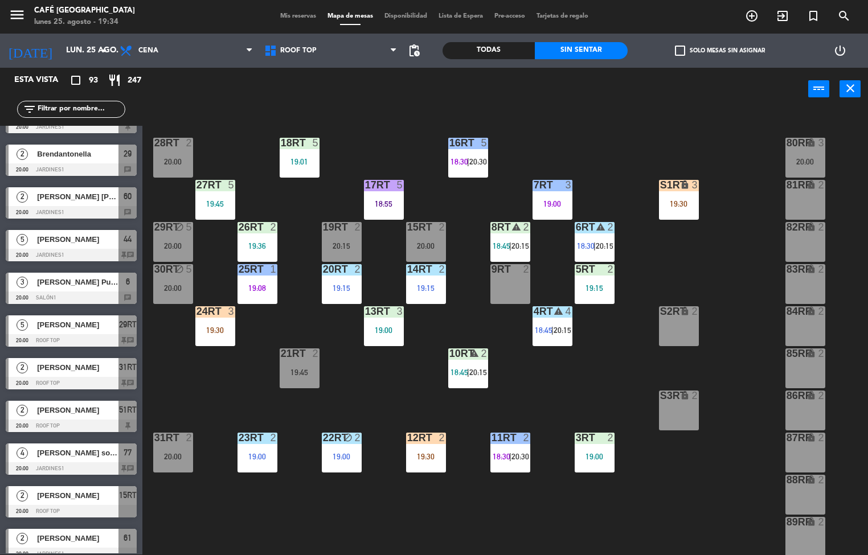
click at [349, 453] on div "19:00" at bounding box center [342, 457] width 40 height 8
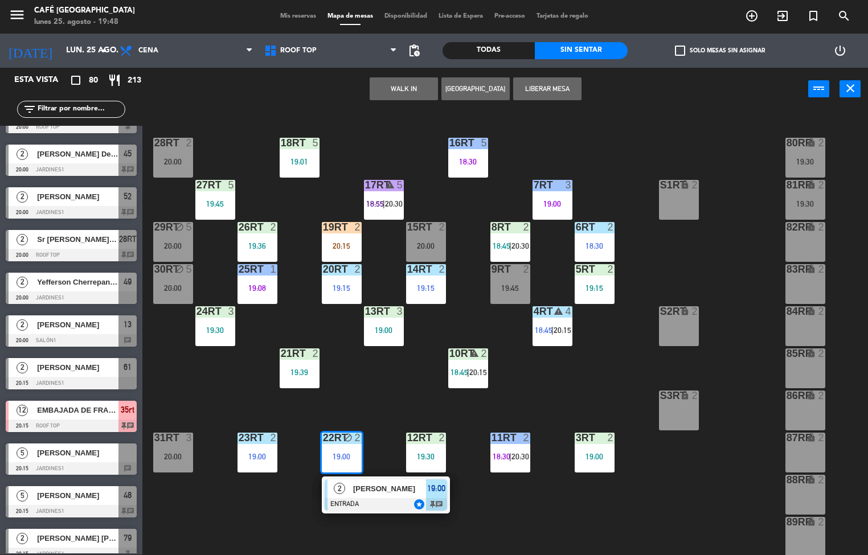
click at [595, 456] on div "19:00" at bounding box center [595, 457] width 40 height 8
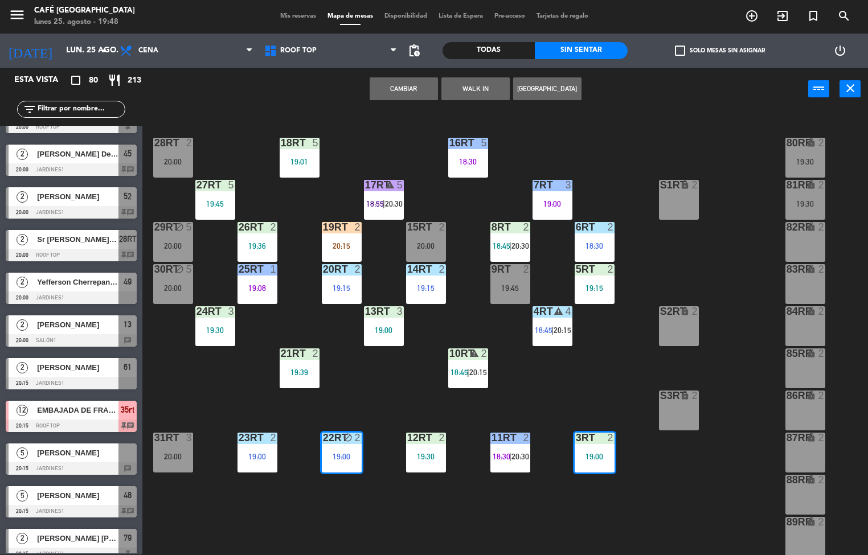
click at [589, 448] on div "3RT 2 19:00" at bounding box center [595, 453] width 40 height 40
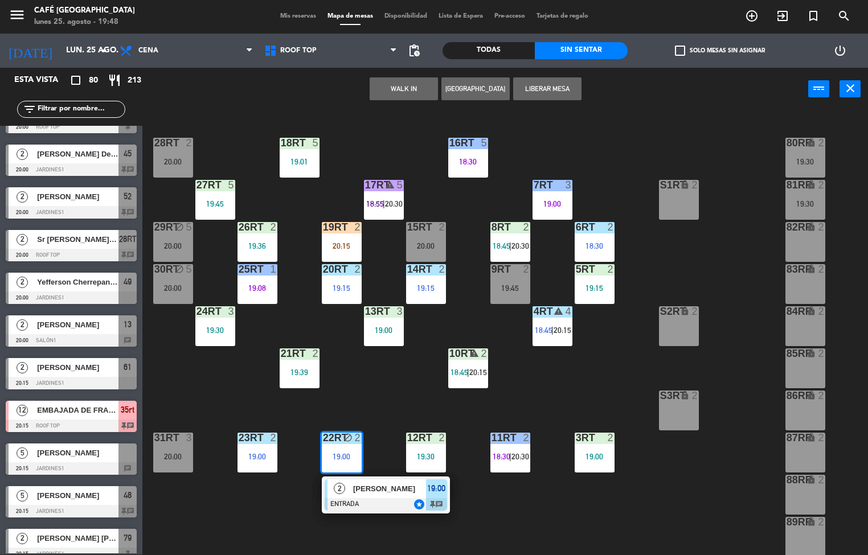
click at [593, 448] on div "3RT 2 19:00" at bounding box center [595, 453] width 40 height 40
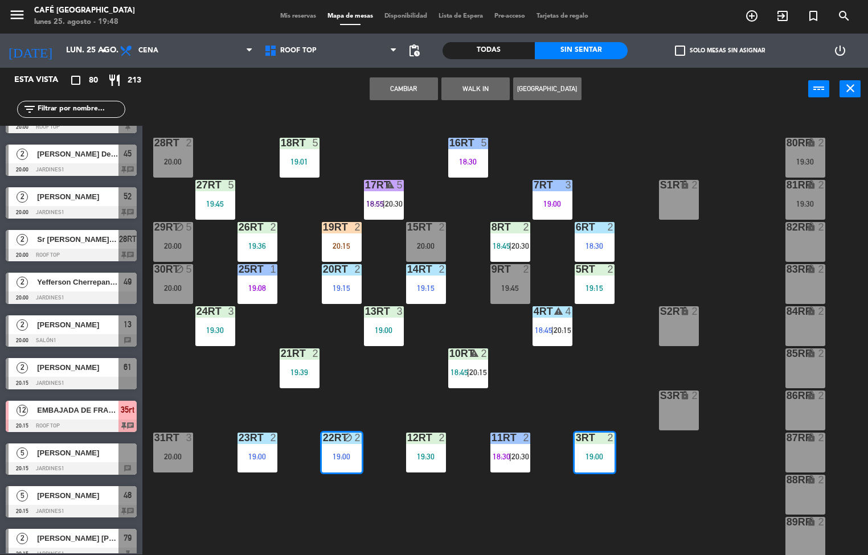
click at [638, 488] on div "18RT 5 19:01 16RT 5 18:30 28RT 2 20:00 80RR lock 2 19:30 27RT 5 19:45 7RT 3 19:…" at bounding box center [509, 333] width 717 height 444
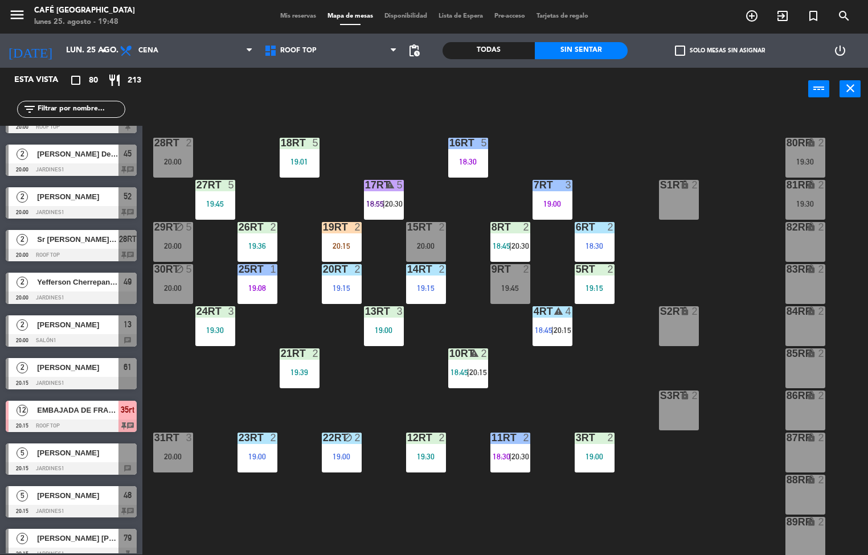
click at [592, 453] on div "19:00" at bounding box center [595, 457] width 40 height 8
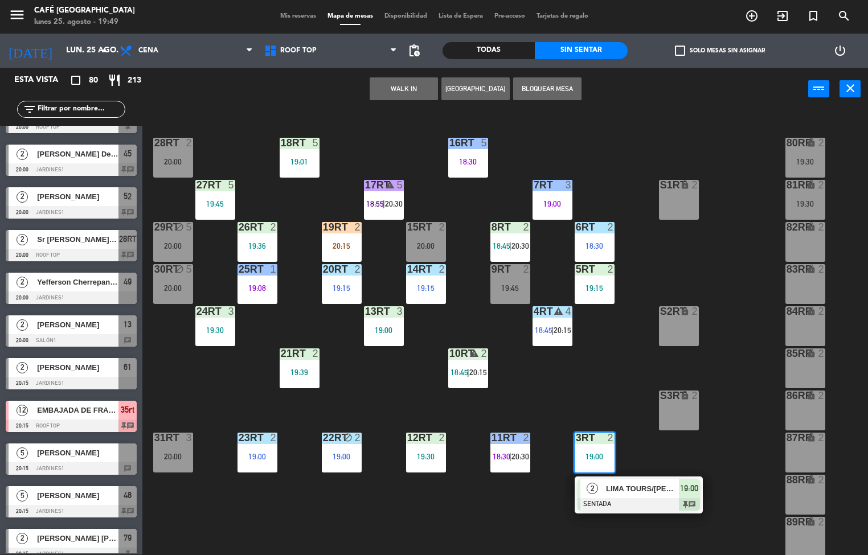
click at [607, 487] on span "LIMA TOURS/[PERSON_NAME]" at bounding box center [642, 489] width 73 height 12
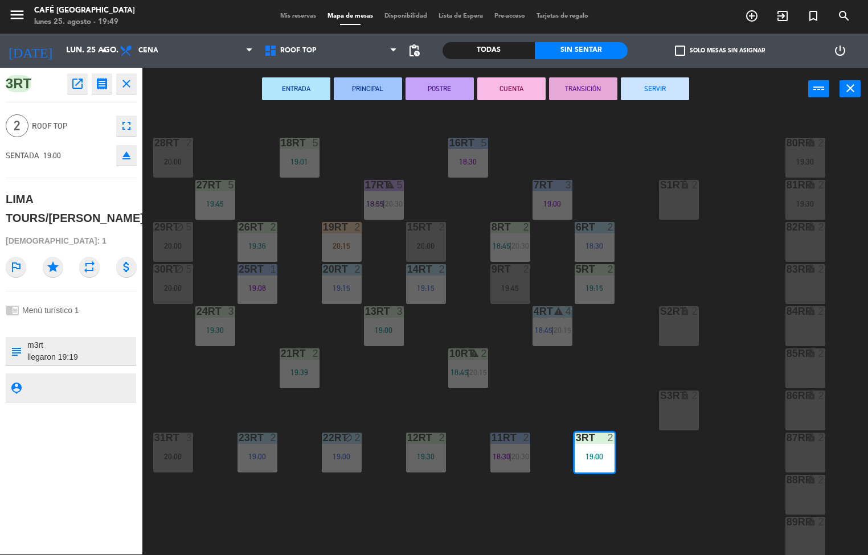
click at [371, 86] on button "PRINCIPAL" at bounding box center [368, 88] width 68 height 23
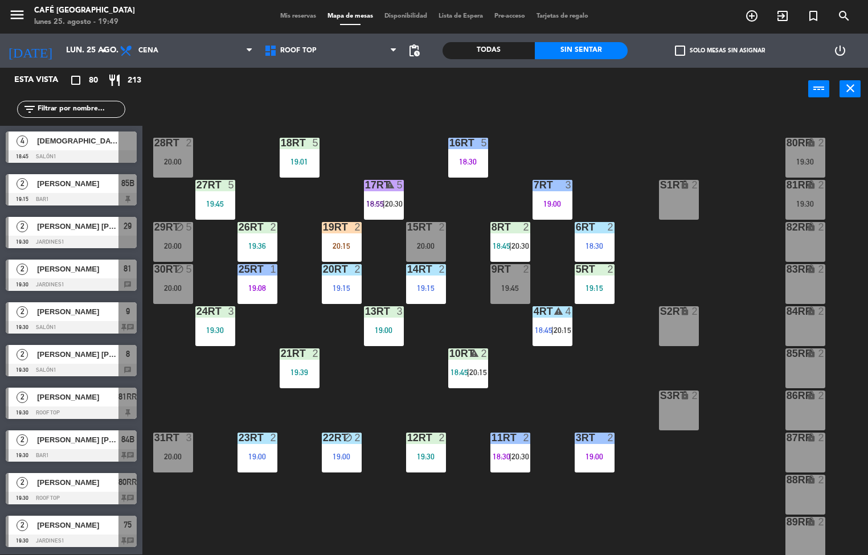
click at [549, 332] on span "18:45" at bounding box center [544, 330] width 18 height 9
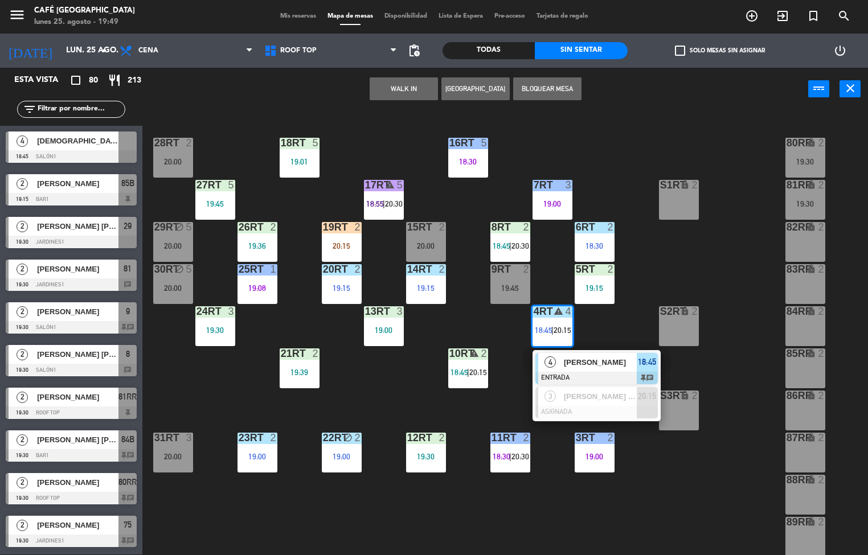
click at [559, 367] on div "4" at bounding box center [550, 362] width 24 height 19
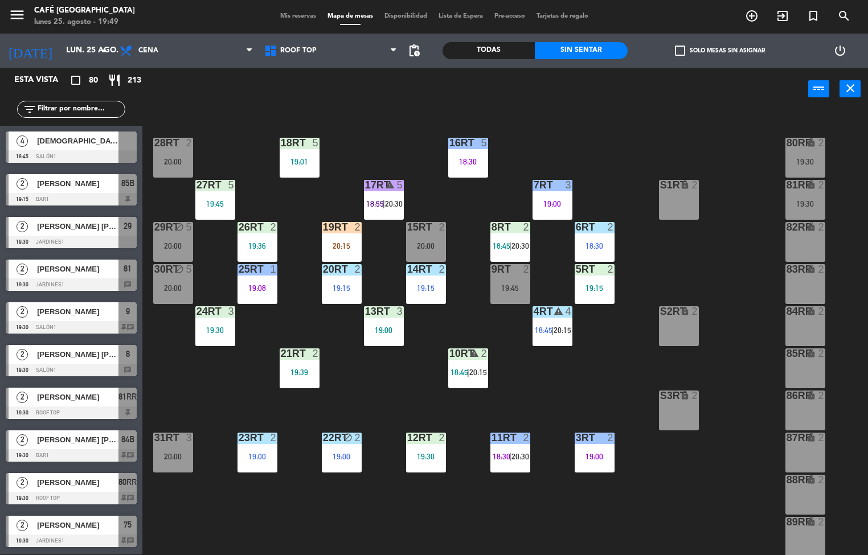
click at [569, 362] on div "18RT 5 19:01 16RT 5 18:30 28RT 2 20:00 80RR lock 2 19:30 27RT 5 19:45 7RT 3 19:…" at bounding box center [509, 333] width 717 height 444
click at [545, 342] on div "4RT warning 4 18:45 | 20:15" at bounding box center [553, 326] width 40 height 40
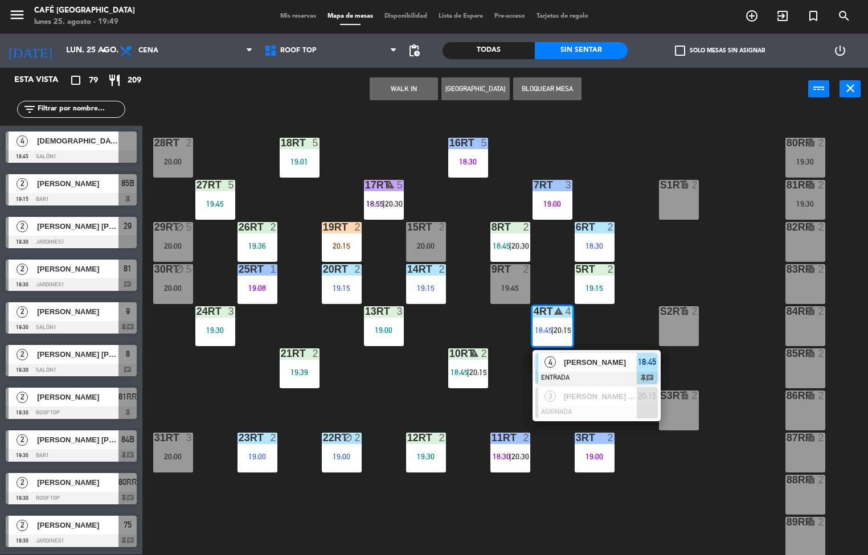
click at [546, 363] on span "4" at bounding box center [549, 362] width 11 height 11
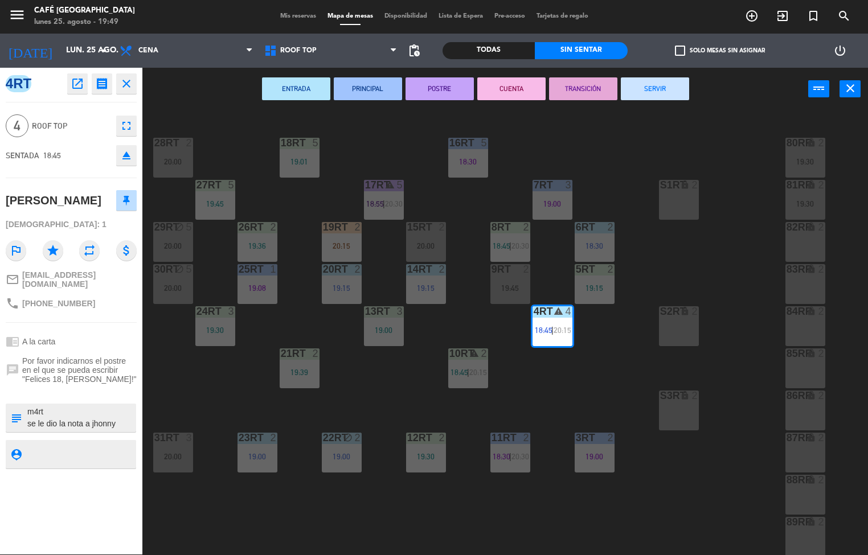
click at [380, 91] on button "PRINCIPAL" at bounding box center [368, 88] width 68 height 23
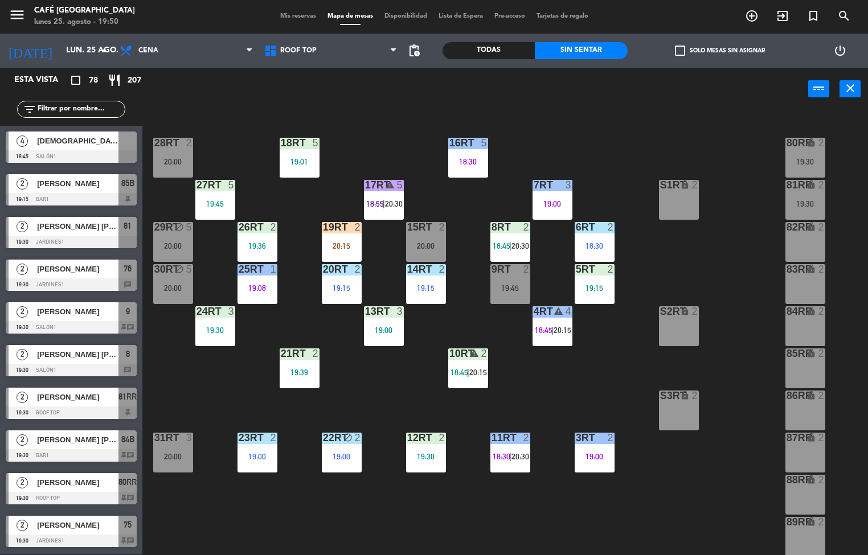
click at [482, 371] on span "20:15" at bounding box center [478, 372] width 18 height 9
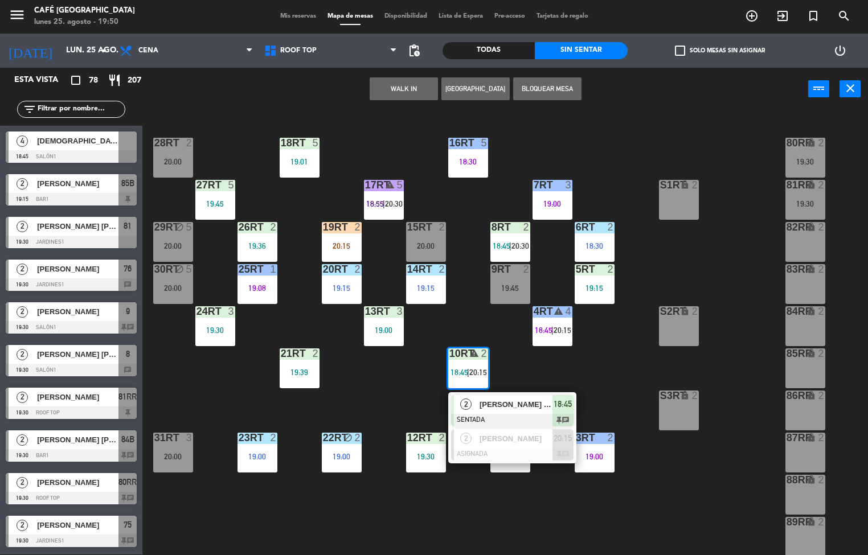
click at [465, 404] on span "2" at bounding box center [465, 404] width 11 height 11
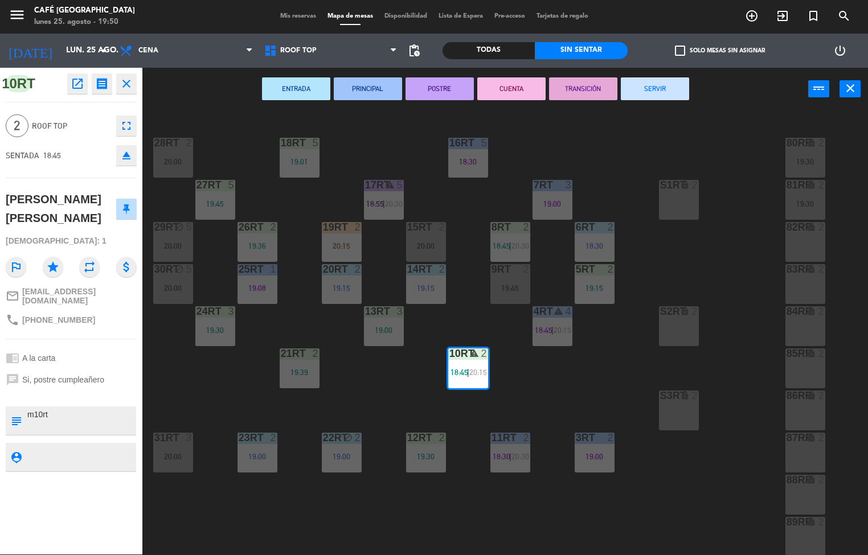
click at [354, 81] on button "PRINCIPAL" at bounding box center [368, 88] width 68 height 23
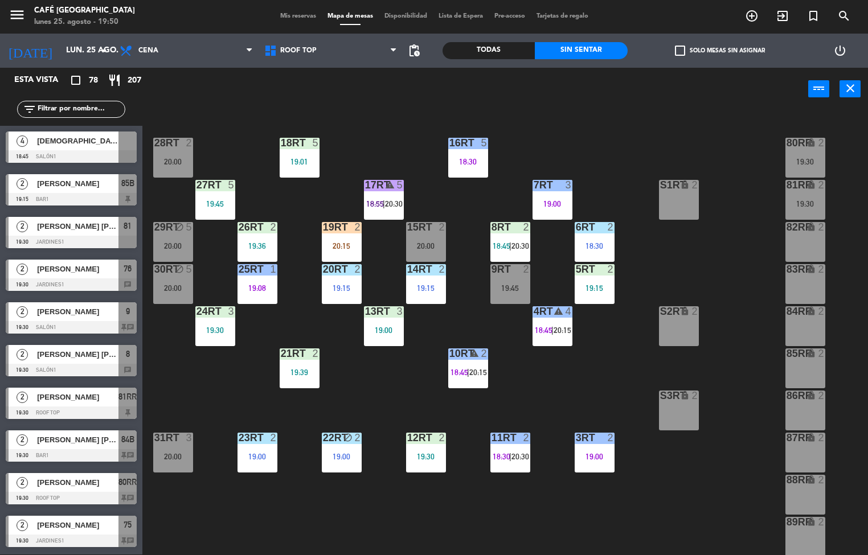
click at [424, 438] on div at bounding box center [425, 438] width 19 height 10
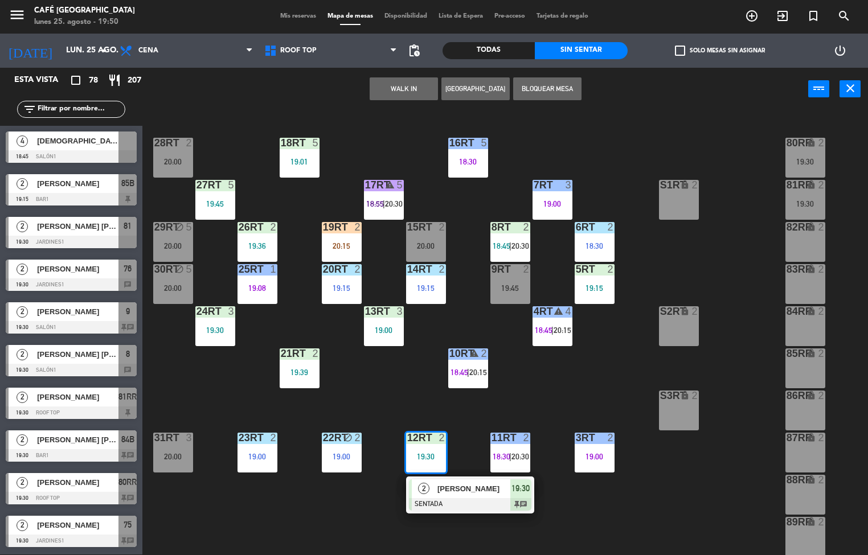
click at [443, 480] on div "[PERSON_NAME]" at bounding box center [473, 489] width 74 height 19
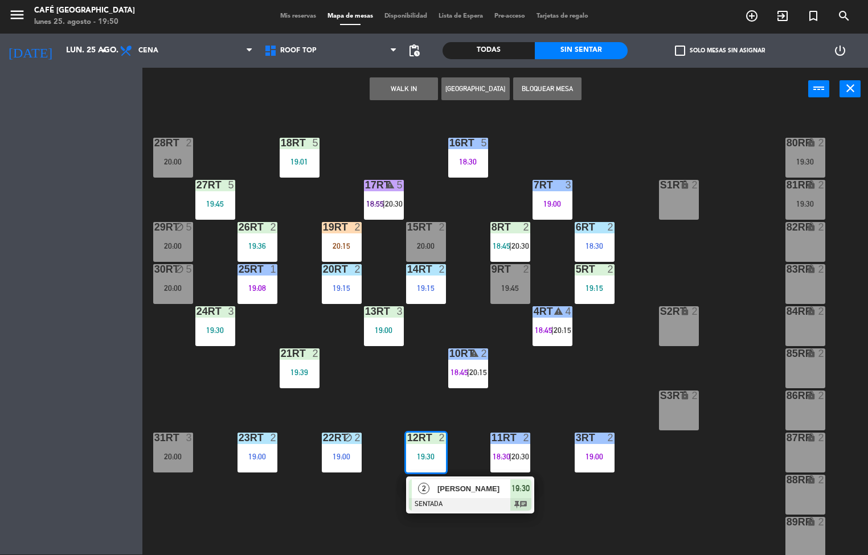
click at [436, 470] on div "12RT 2 19:30" at bounding box center [426, 453] width 40 height 40
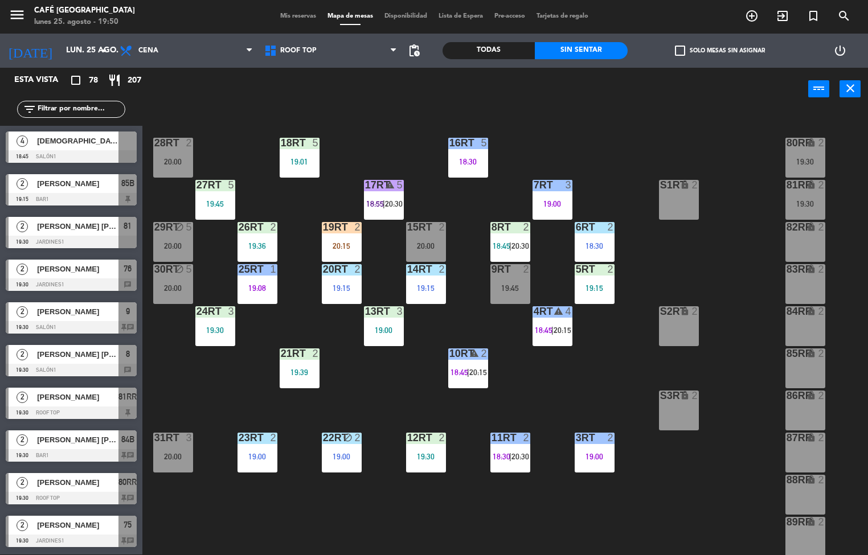
click at [412, 456] on div "19:30" at bounding box center [426, 457] width 40 height 8
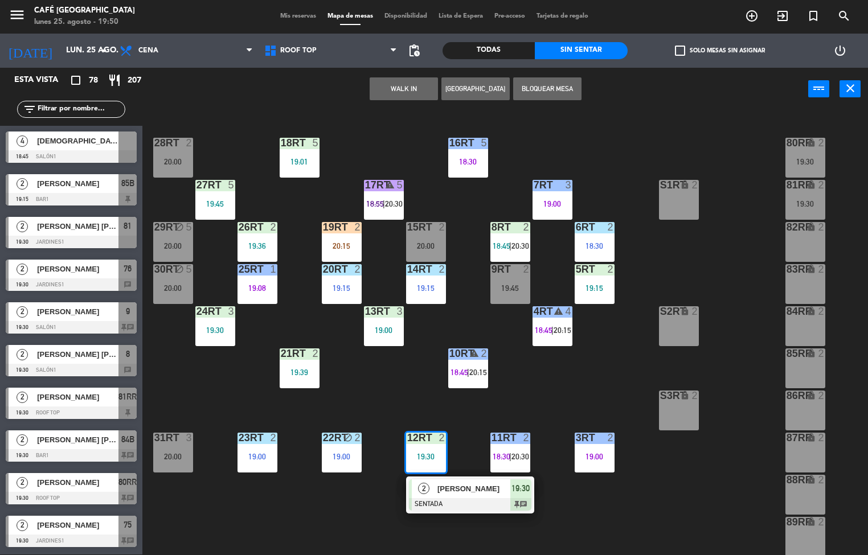
click at [424, 489] on span "2" at bounding box center [423, 488] width 11 height 11
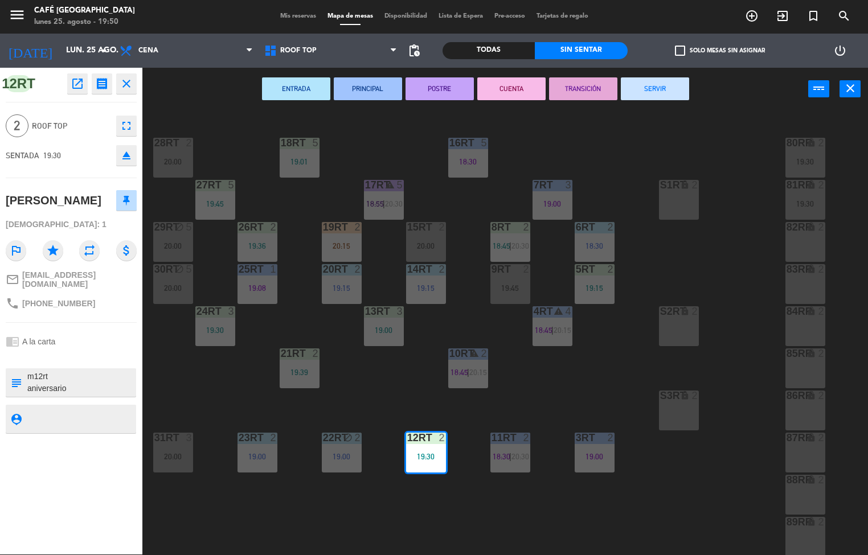
click at [301, 95] on button "ENTRADA" at bounding box center [296, 88] width 68 height 23
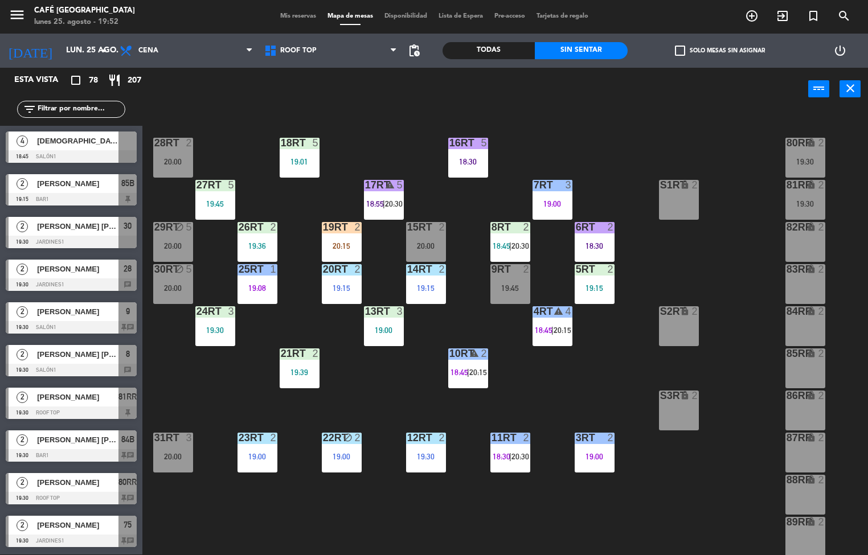
click at [369, 404] on div "18RT 5 19:01 16RT 5 18:30 28RT 2 20:00 80RR lock 2 19:30 27RT 5 19:45 7RT 3 19:…" at bounding box center [509, 333] width 717 height 444
click at [600, 448] on div "3RT 2 19:00" at bounding box center [595, 453] width 40 height 40
click at [497, 530] on div "18RT 5 19:01 16RT 5 18:30 28RT 2 20:00 80RR lock 2 19:30 27RT 5 19:45 7RT 3 19:…" at bounding box center [509, 333] width 717 height 444
click at [304, 369] on div "19:39" at bounding box center [300, 372] width 40 height 8
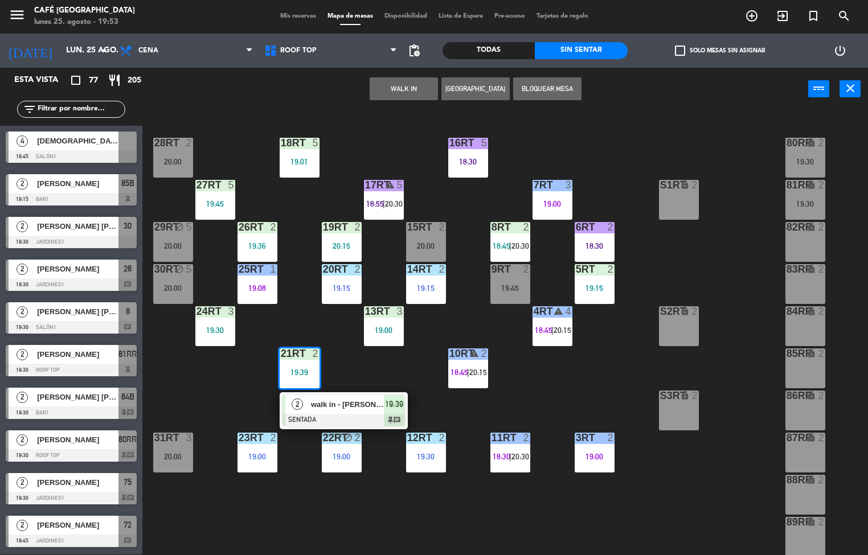
click at [584, 388] on div "18RT 5 19:01 16RT 5 18:30 28RT 2 20:00 80RR lock 2 19:30 27RT 5 19:45 7RT 3 19:…" at bounding box center [509, 333] width 717 height 444
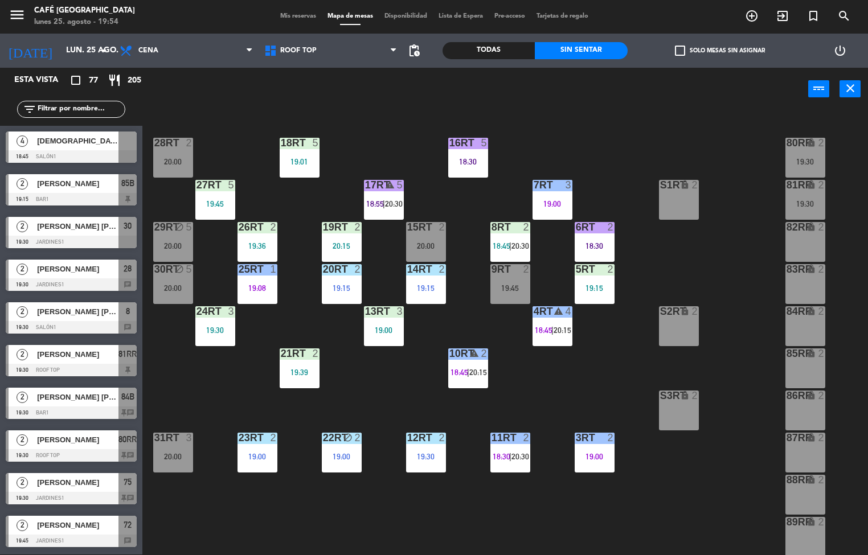
click at [592, 441] on div at bounding box center [594, 438] width 19 height 10
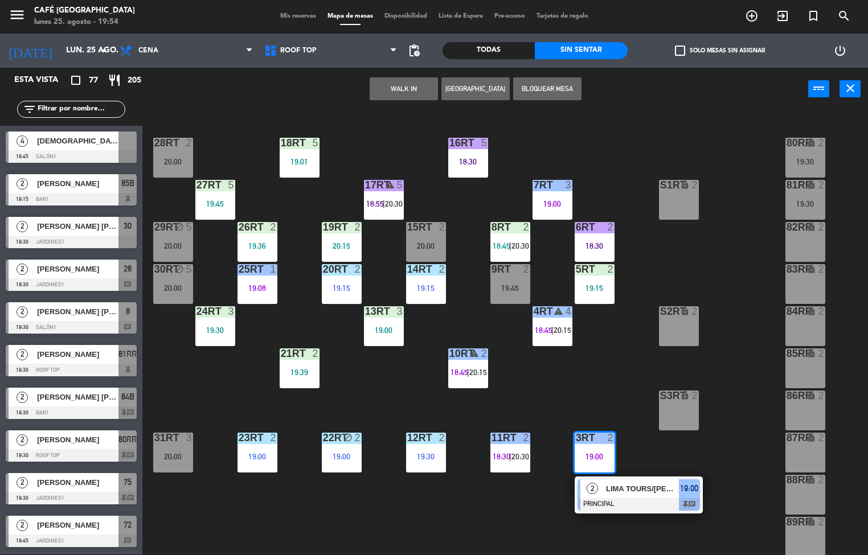
click at [610, 492] on span "LIMA TOURS/[PERSON_NAME]" at bounding box center [642, 489] width 73 height 12
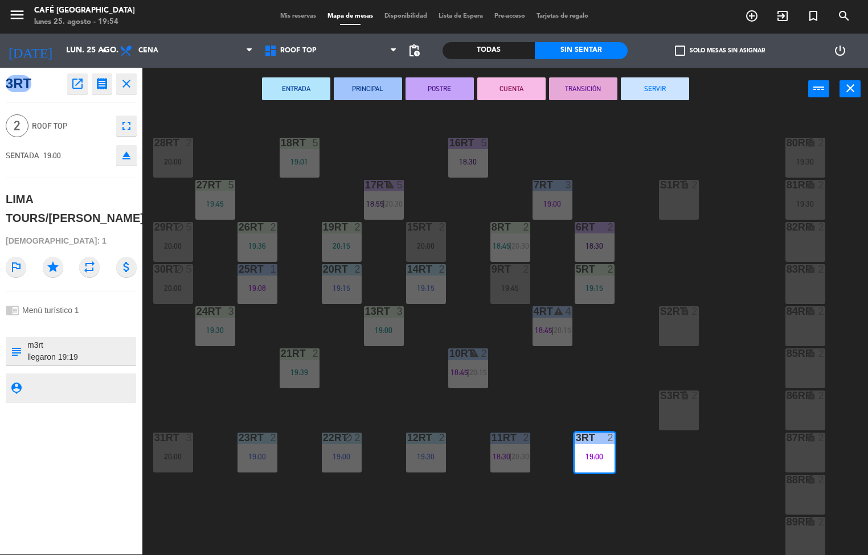
click at [80, 84] on icon "open_in_new" at bounding box center [78, 84] width 14 height 14
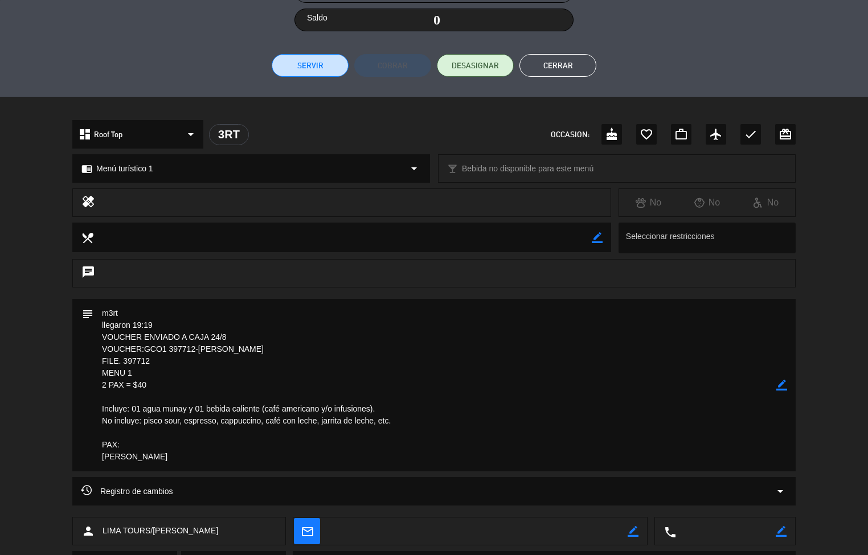
scroll to position [240, 0]
click at [276, 435] on textarea at bounding box center [434, 384] width 683 height 173
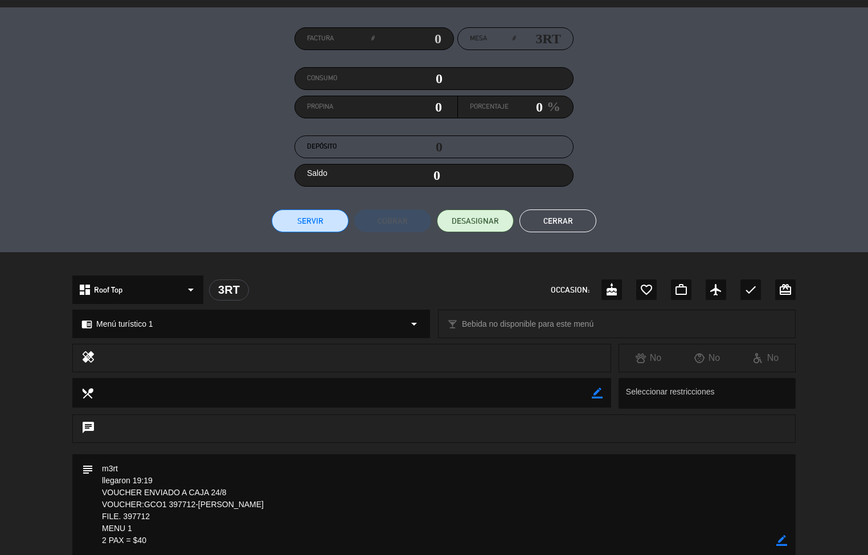
scroll to position [82, 0]
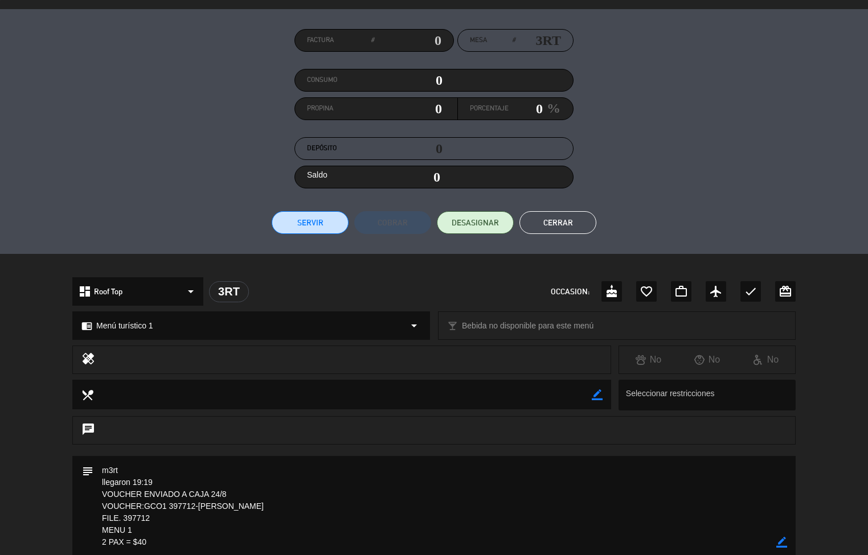
click at [566, 214] on button "Cerrar" at bounding box center [557, 222] width 77 height 23
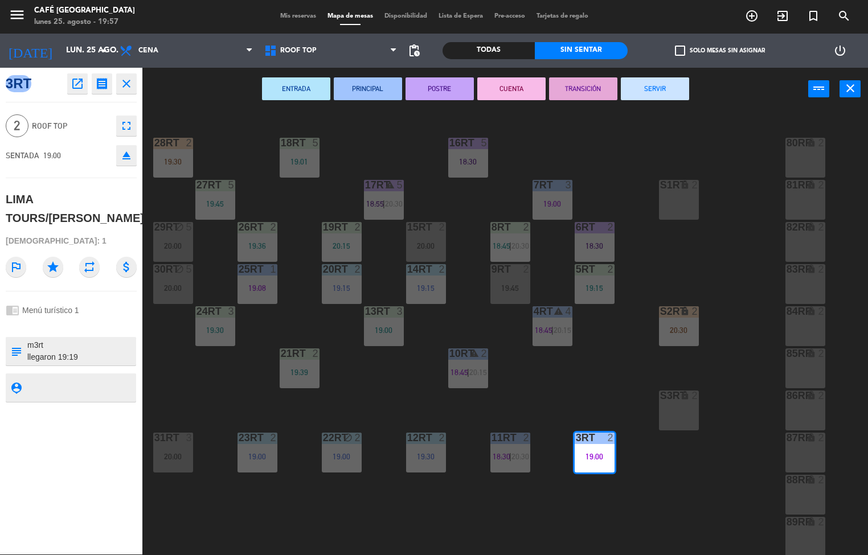
click at [593, 384] on div "18RT 5 19:01 16RT 5 18:30 28RT 2 19:30 80RR lock 2 27RT 5 19:45 7RT 3 19:00 S1R…" at bounding box center [509, 333] width 717 height 444
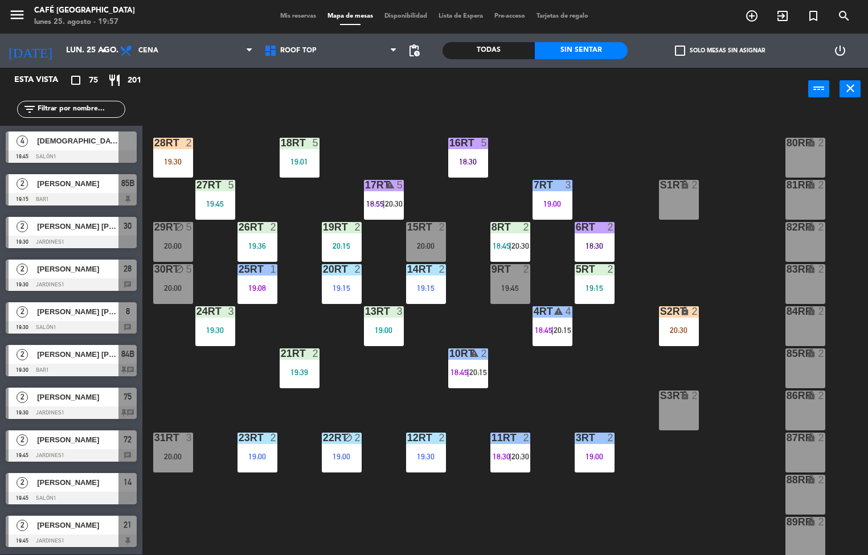
click at [601, 458] on div "19:00" at bounding box center [595, 457] width 40 height 8
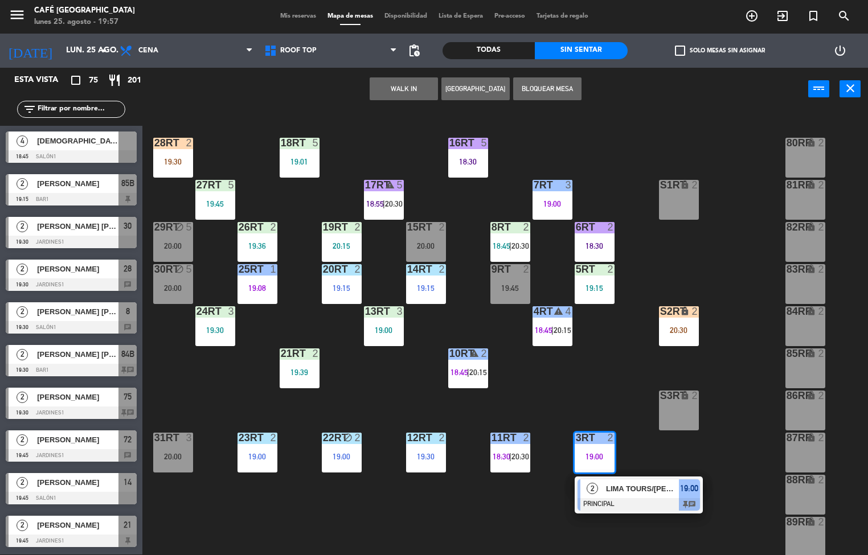
click at [636, 501] on div at bounding box center [639, 504] width 122 height 13
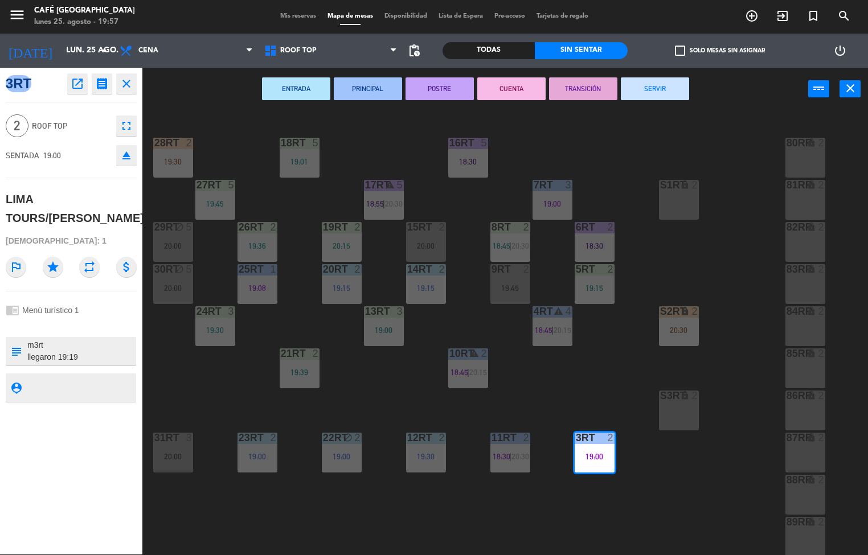
click at [79, 84] on icon "open_in_new" at bounding box center [78, 84] width 14 height 14
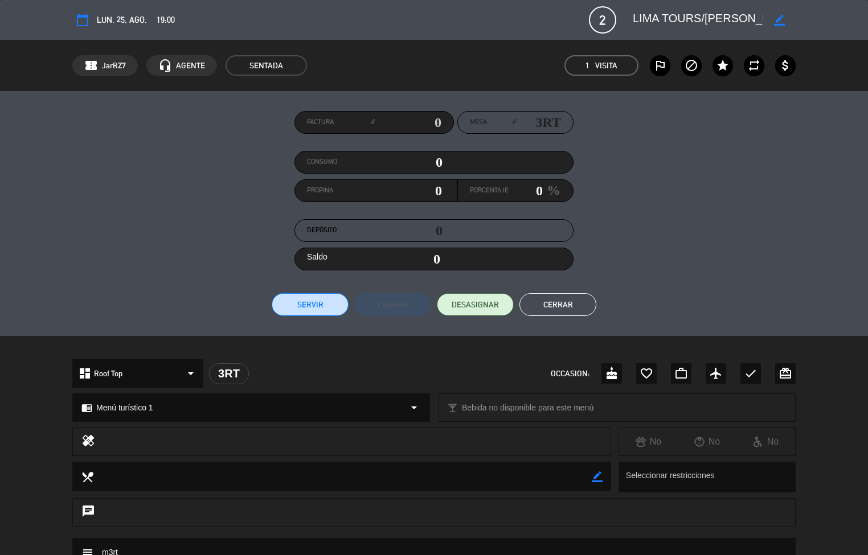
scroll to position [216, 0]
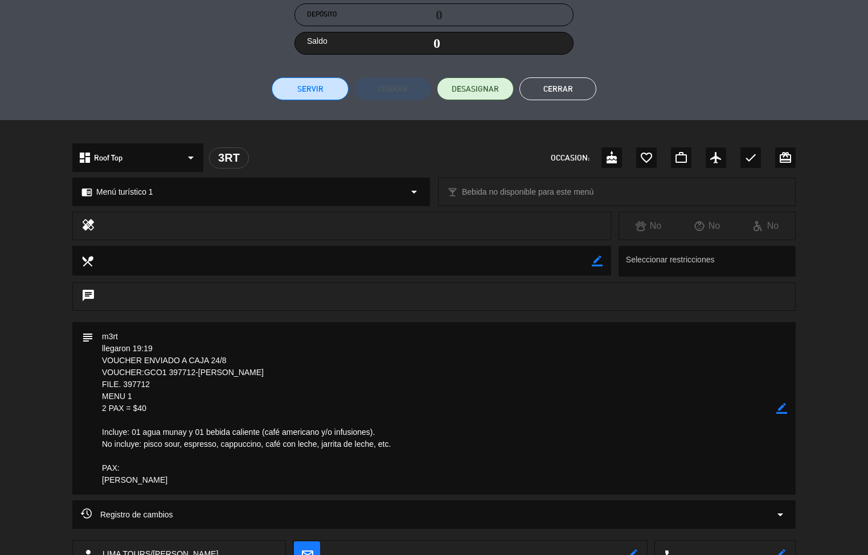
click at [561, 98] on button "Cerrar" at bounding box center [557, 88] width 77 height 23
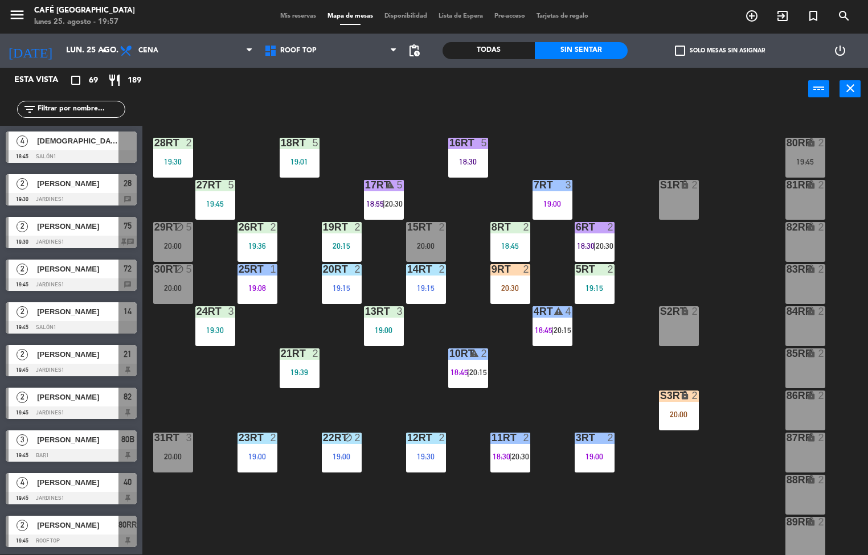
click at [670, 477] on div "18RT 5 19:01 16RT 5 18:30 28RT 2 19:30 80RR lock 2 19:45 27RT 5 19:45 7RT 3 19:…" at bounding box center [509, 333] width 717 height 444
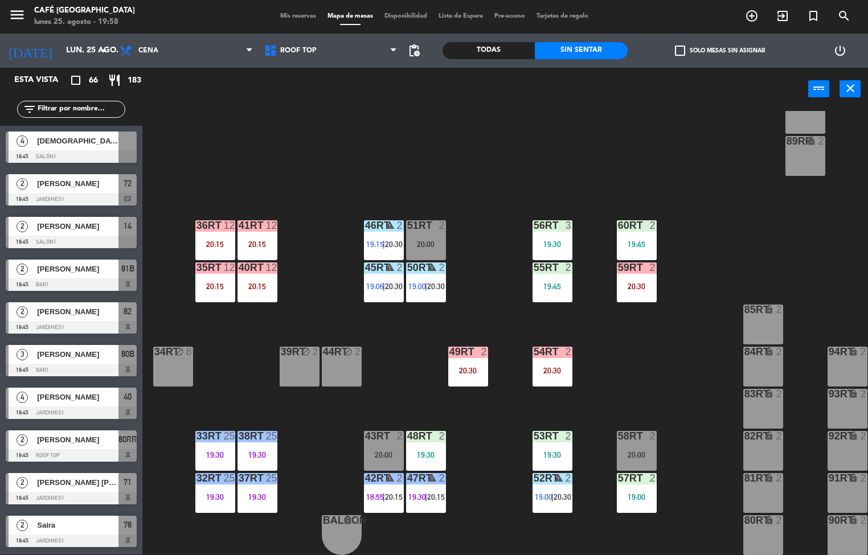
click at [260, 294] on div "40RT 12 20:15" at bounding box center [258, 283] width 40 height 40
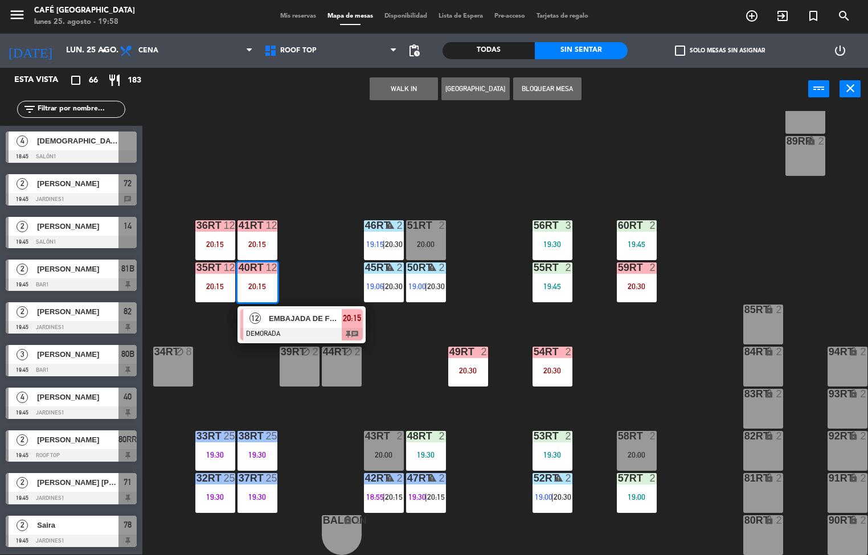
click at [281, 320] on div "EMBAJADA DE FRANCIA" at bounding box center [305, 318] width 74 height 19
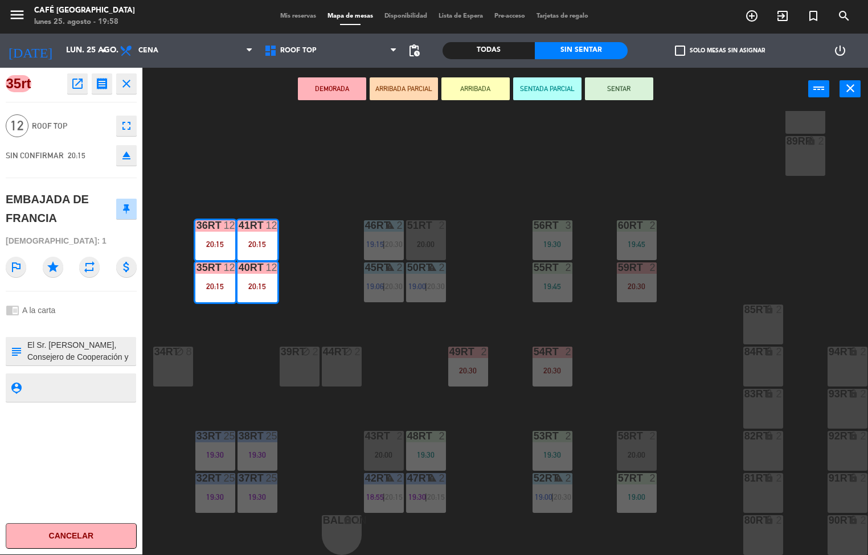
click at [81, 87] on icon "open_in_new" at bounding box center [78, 84] width 14 height 14
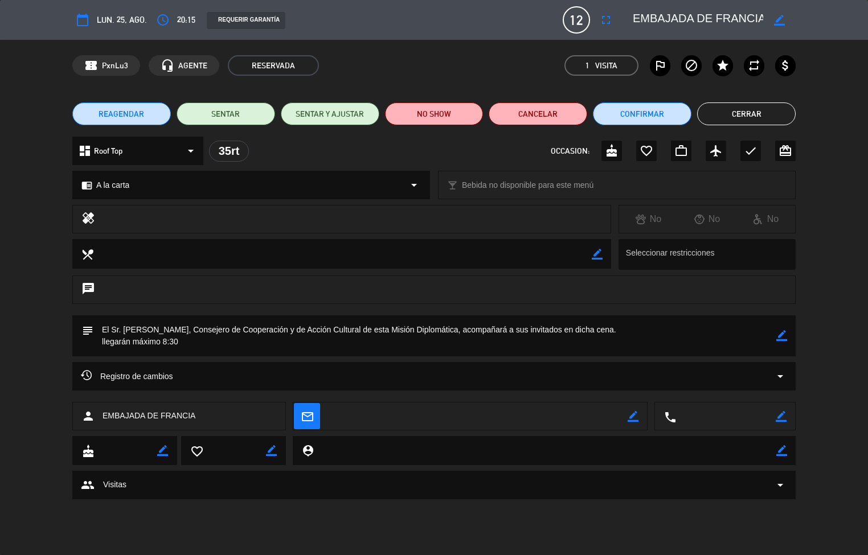
click at [761, 109] on button "Cerrar" at bounding box center [746, 114] width 99 height 23
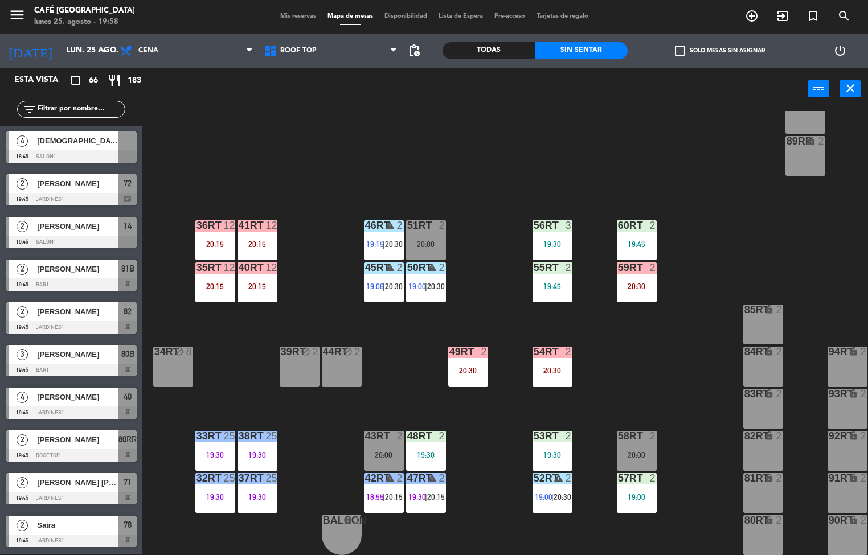
scroll to position [1, 0]
click at [470, 356] on div "49RT 2 20:30" at bounding box center [468, 367] width 40 height 40
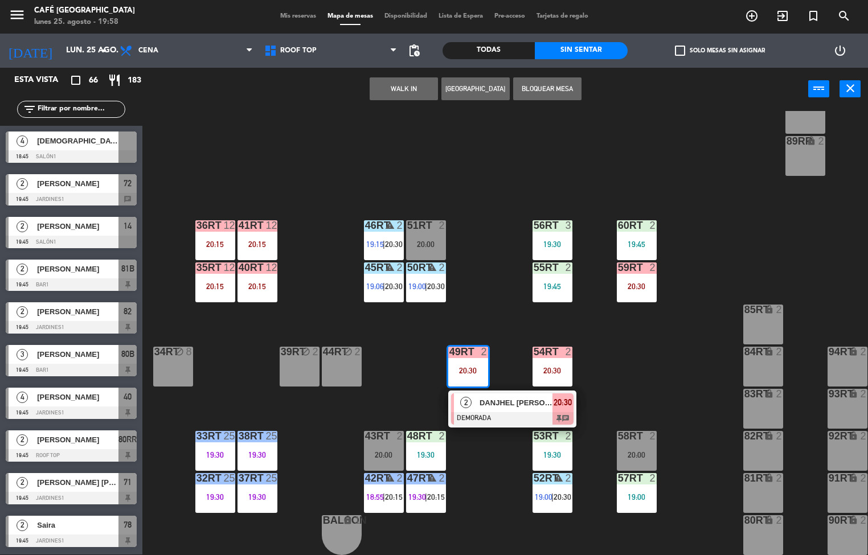
click at [667, 372] on div "18RT 5 19:01 16RT 5 18:30 28RT 2 19:30 80RR lock 2 19:45 27RT 5 19:45 7RT 3 19:…" at bounding box center [509, 333] width 717 height 444
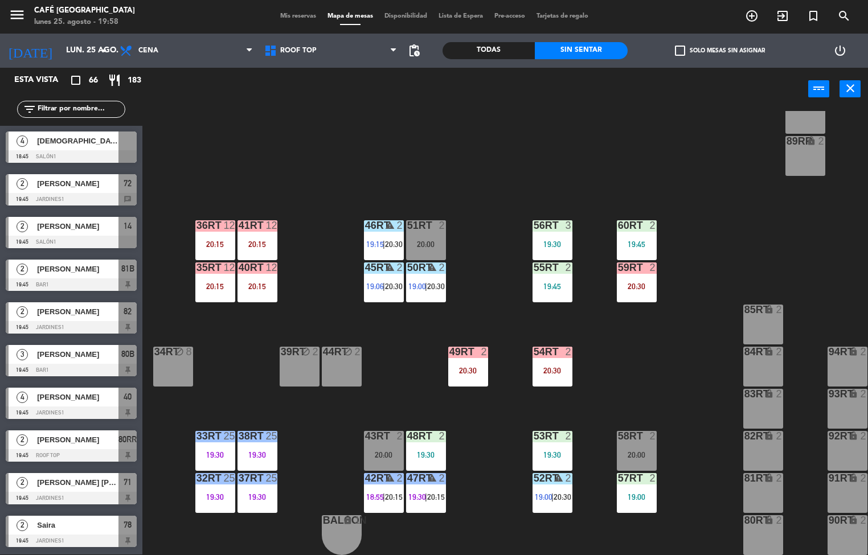
click at [566, 367] on div "20:30" at bounding box center [553, 371] width 40 height 8
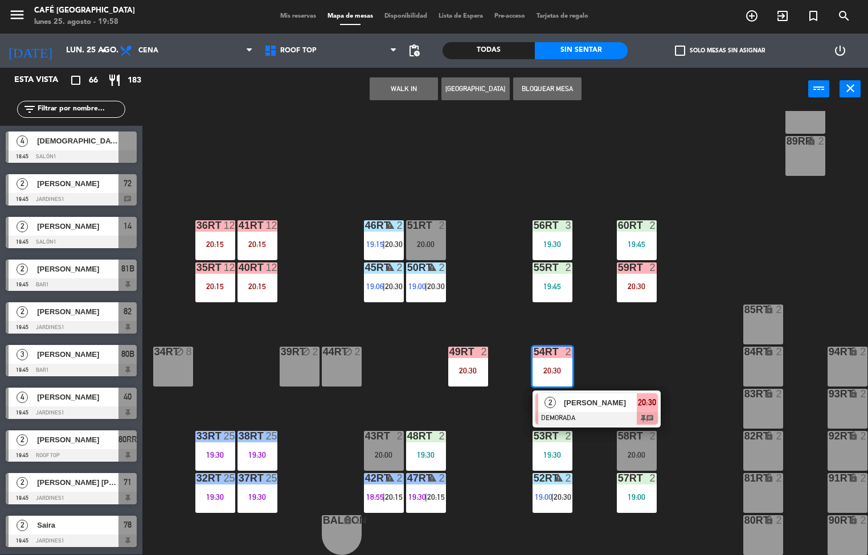
click at [656, 370] on div "18RT 5 19:01 16RT 5 18:30 28RT 2 19:30 80RR lock 2 19:45 27RT 5 19:45 7RT 3 19:…" at bounding box center [509, 333] width 717 height 444
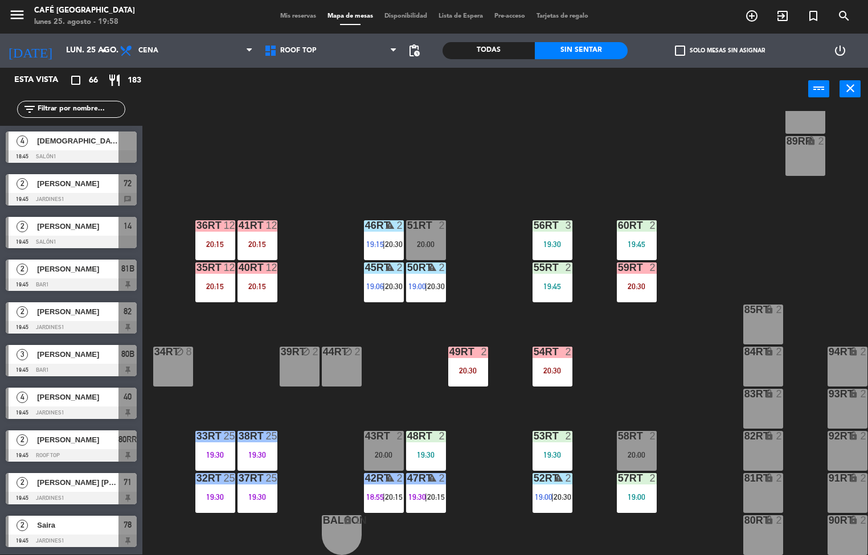
click at [653, 263] on div "2" at bounding box center [652, 268] width 7 height 10
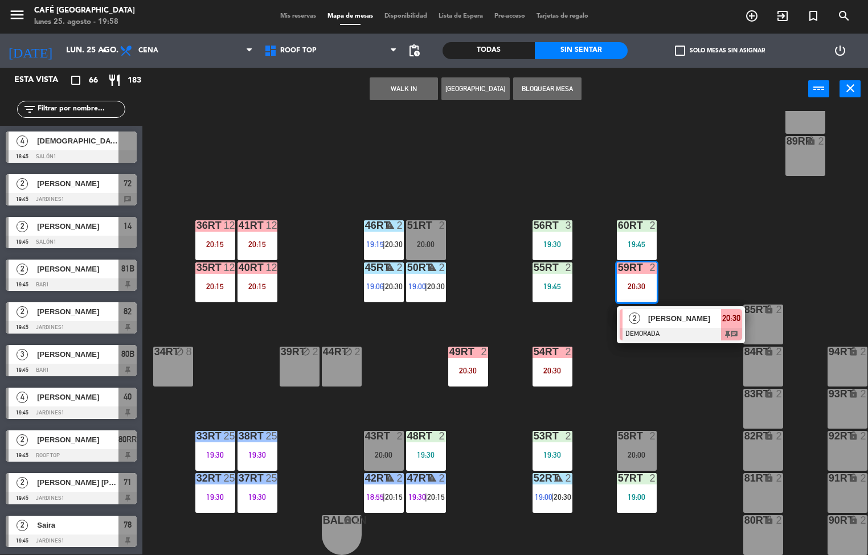
click at [668, 395] on div "18RT 5 19:01 16RT 5 18:30 28RT 2 19:30 80RR lock 2 19:45 27RT 5 19:45 7RT 3 19:…" at bounding box center [509, 333] width 717 height 444
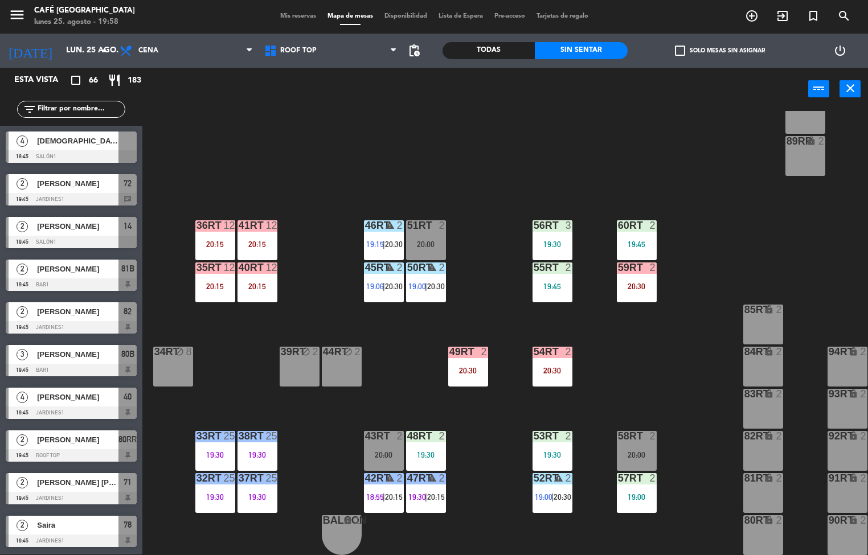
scroll to position [98, 0]
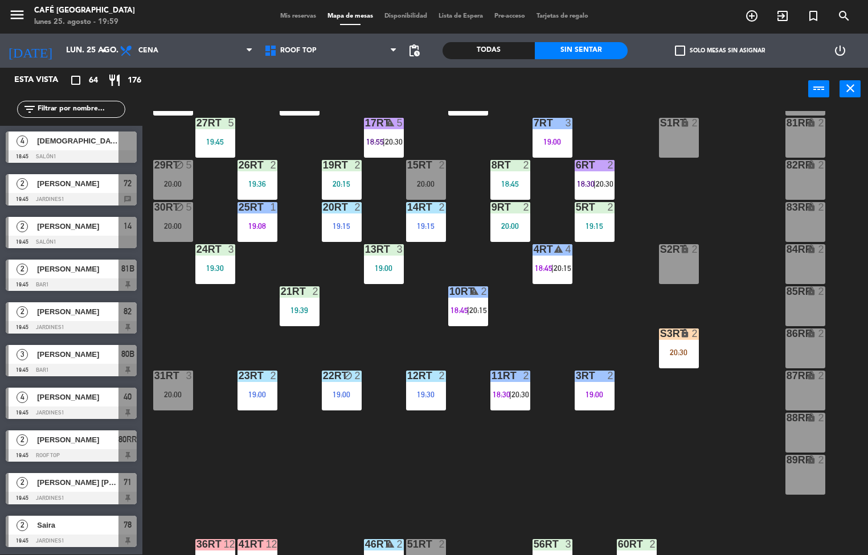
click at [445, 485] on div "18RT 5 19:01 16RT 5 18:30 28RT 2 19:30 80RR lock 2 19:45 27RT 5 19:45 7RT 3 19:…" at bounding box center [509, 333] width 717 height 444
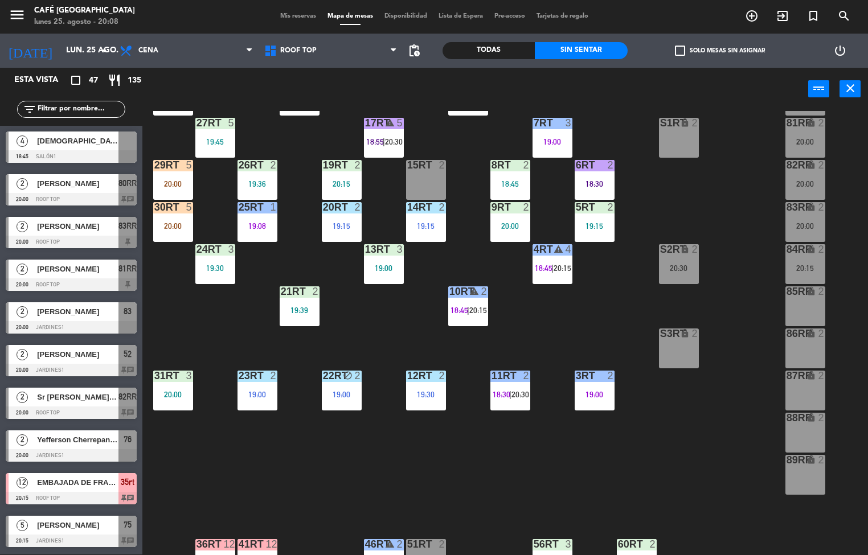
click at [334, 226] on div "19:15" at bounding box center [342, 226] width 40 height 8
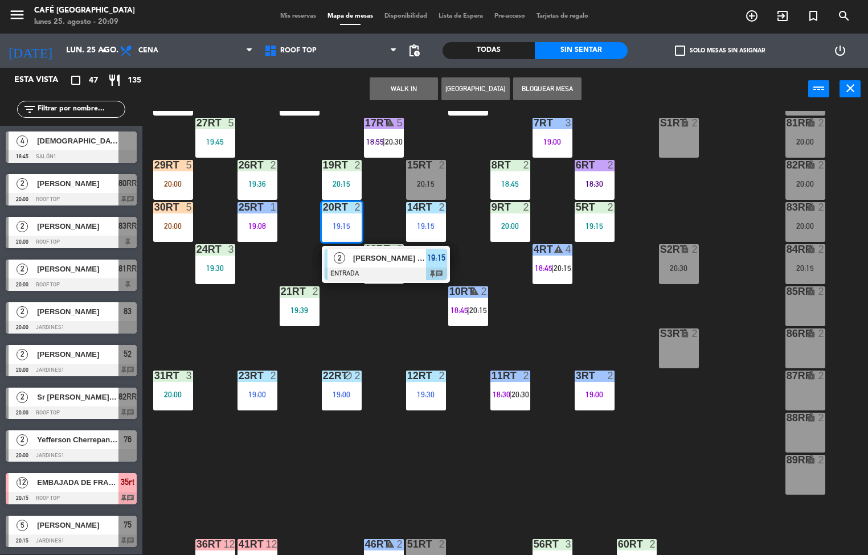
click at [392, 316] on div "18RT 5 19:01 16RT 5 18:30 28RT 2 19:30 80RR lock 2 20:00 27RT 5 19:45 7RT 3 19:…" at bounding box center [509, 333] width 717 height 444
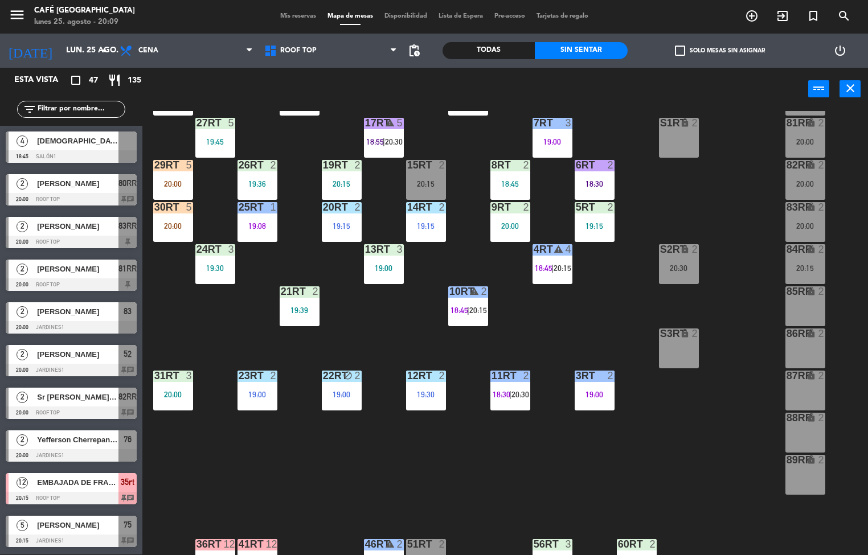
click at [330, 181] on div "20:15" at bounding box center [342, 184] width 40 height 8
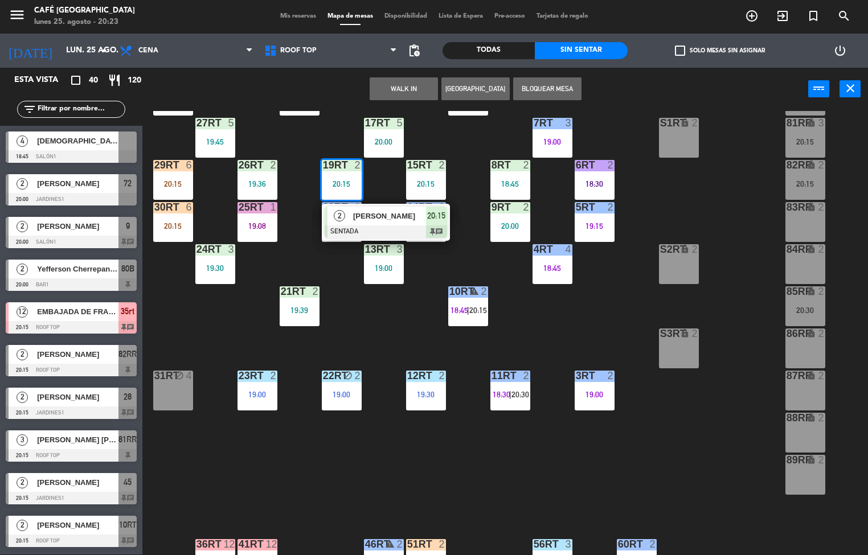
click at [595, 167] on div at bounding box center [594, 165] width 19 height 10
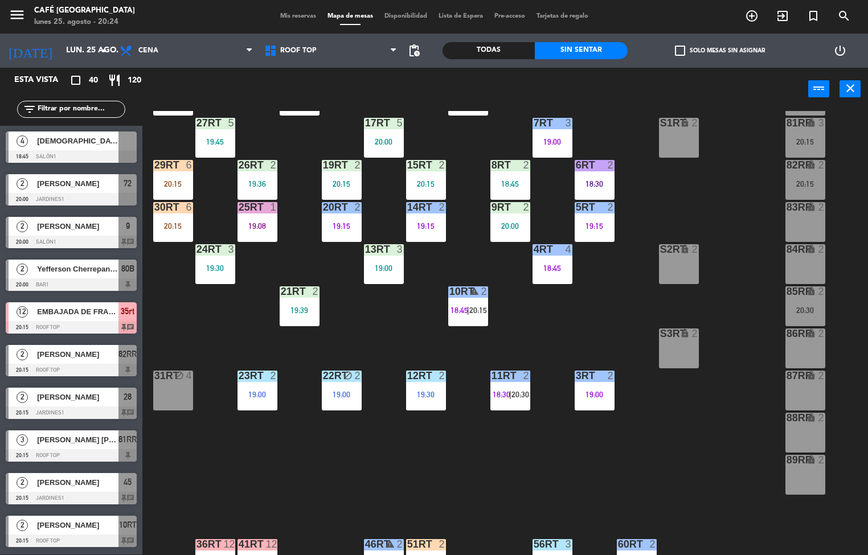
click at [694, 209] on div "18RT 5 19:01 16RT 5 18:30 | 20:30 28RT 2 19:30 80RR lock 2 27RT 5 19:45 7RT 3 1…" at bounding box center [509, 333] width 717 height 444
click at [589, 182] on div "18:30" at bounding box center [595, 184] width 40 height 8
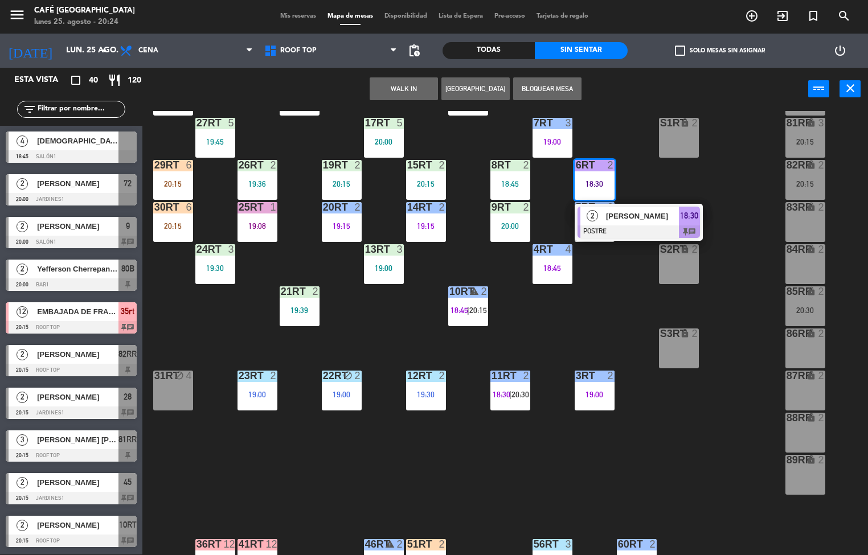
click at [641, 219] on span "[PERSON_NAME]" at bounding box center [642, 216] width 73 height 12
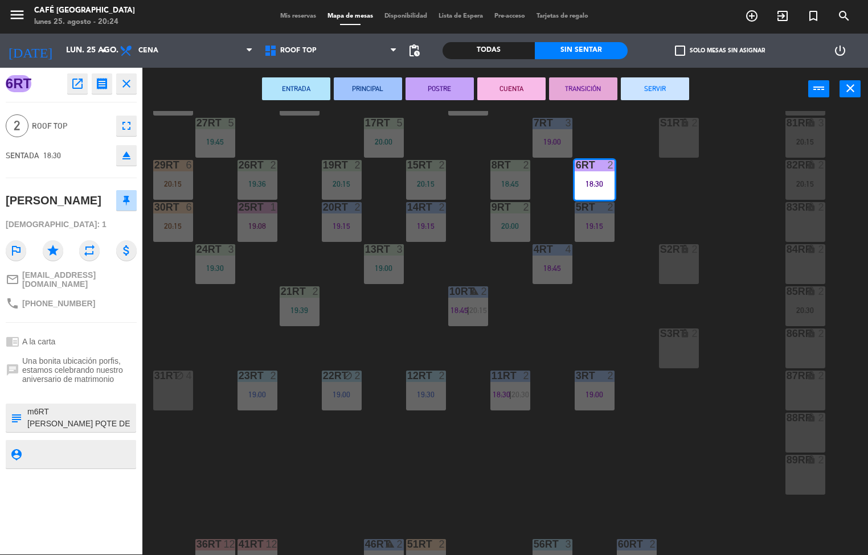
click at [643, 92] on button "SERVIR" at bounding box center [655, 88] width 68 height 23
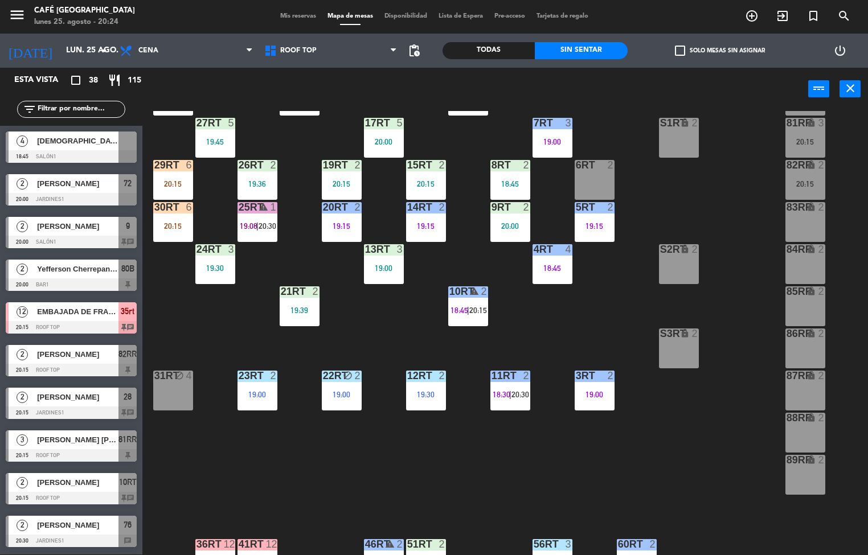
click at [514, 52] on div "Todas" at bounding box center [489, 50] width 92 height 17
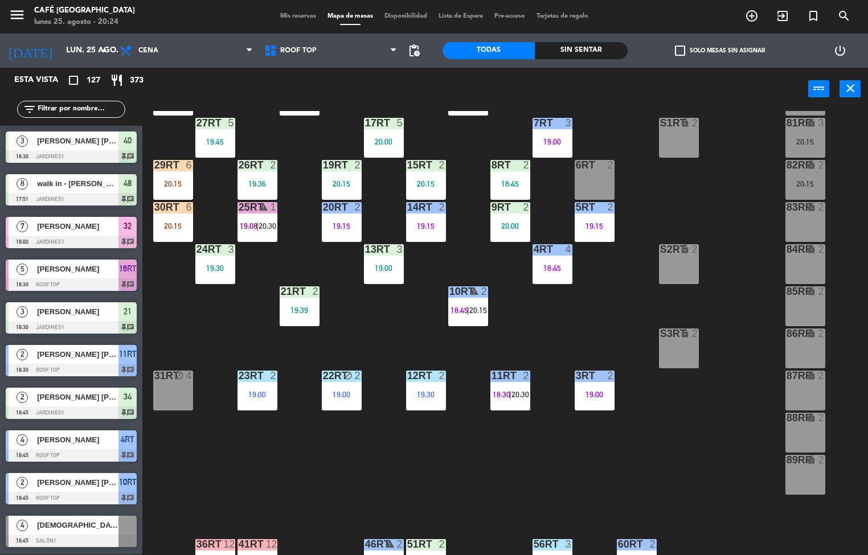
click at [502, 45] on div "Todas" at bounding box center [489, 50] width 92 height 17
click at [570, 45] on div "Sin sentar" at bounding box center [581, 50] width 92 height 17
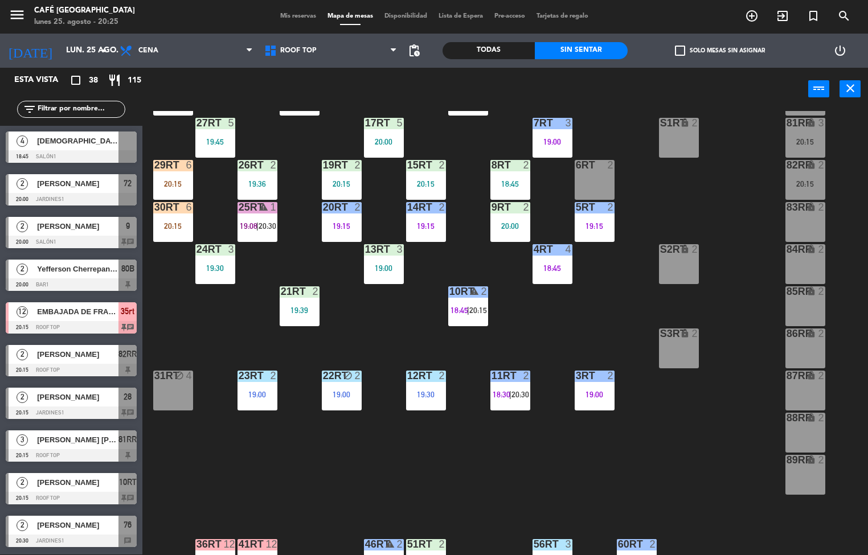
click at [516, 395] on span "20:30" at bounding box center [520, 394] width 18 height 9
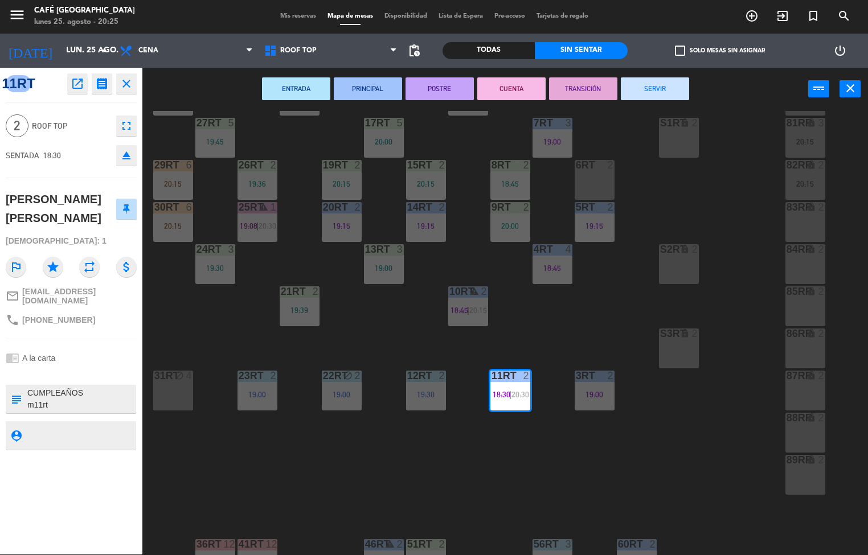
click at [643, 91] on button "SERVIR" at bounding box center [655, 88] width 68 height 23
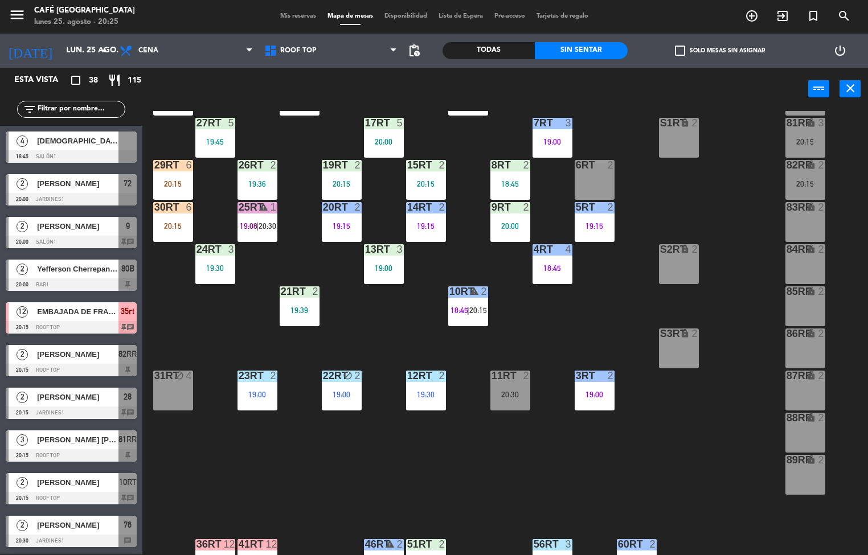
click at [564, 142] on div "19:00" at bounding box center [553, 142] width 40 height 8
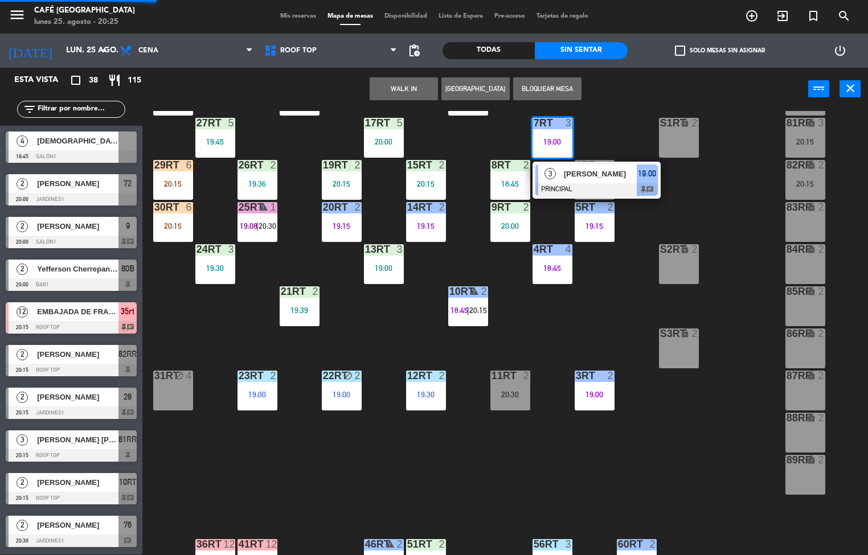
click at [568, 185] on div at bounding box center [596, 189] width 122 height 13
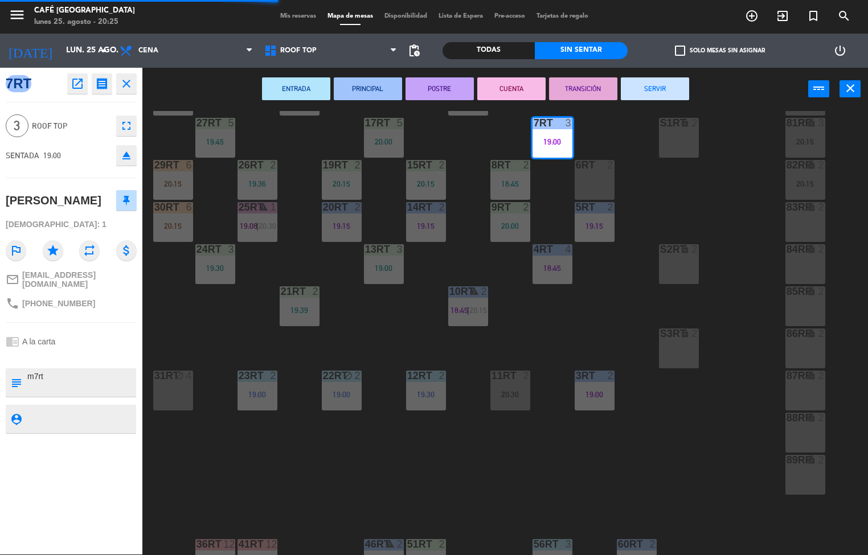
click at [569, 92] on button "TRANSICIÓN" at bounding box center [583, 88] width 68 height 23
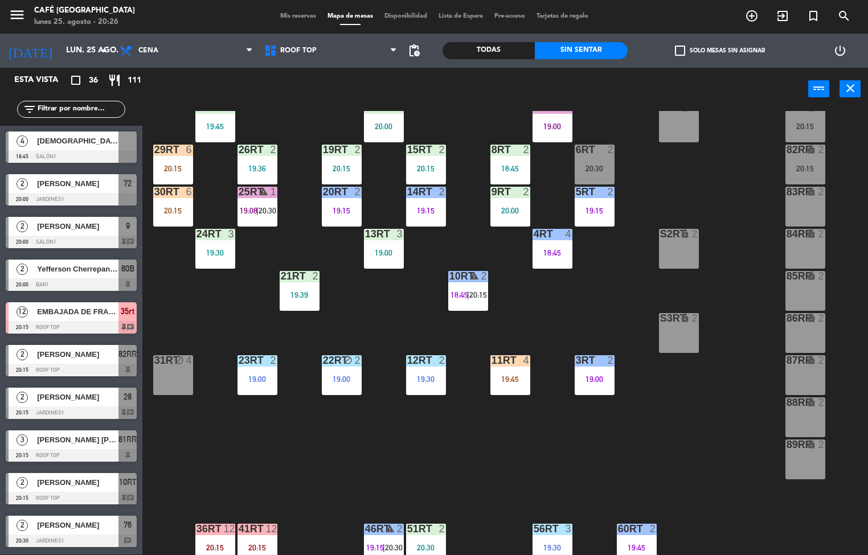
scroll to position [0, 0]
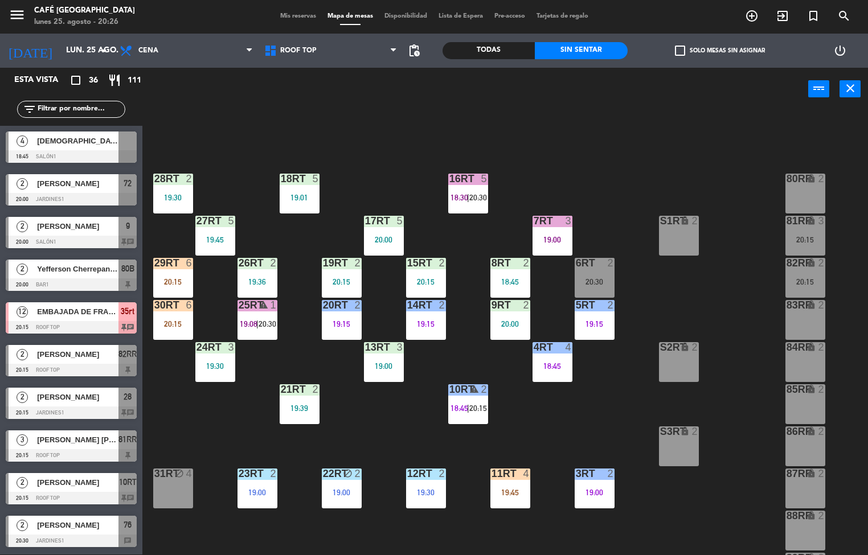
click at [520, 491] on div "19:45" at bounding box center [510, 493] width 40 height 8
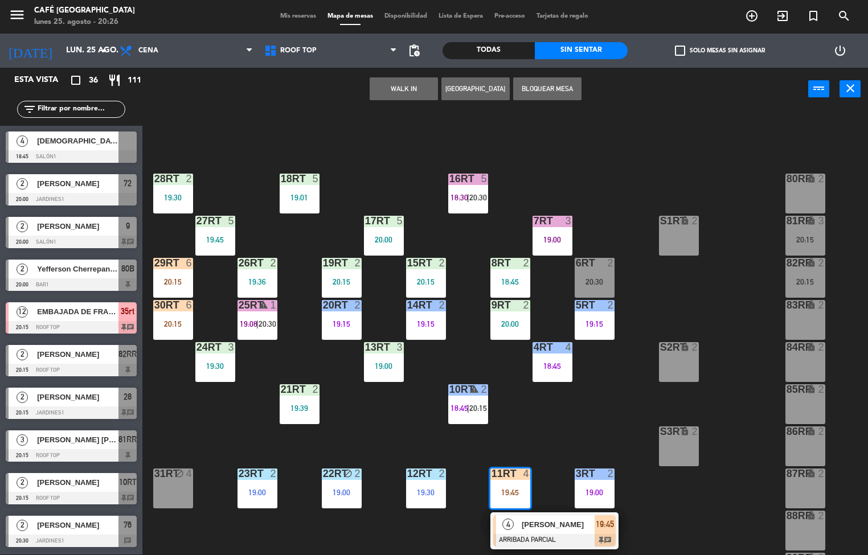
click at [589, 422] on div "18RT 5 19:01 16RT 5 18:30 | 20:30 28RT 2 19:30 80RR lock 2 27RT 5 19:45 7RT 3 1…" at bounding box center [509, 333] width 717 height 444
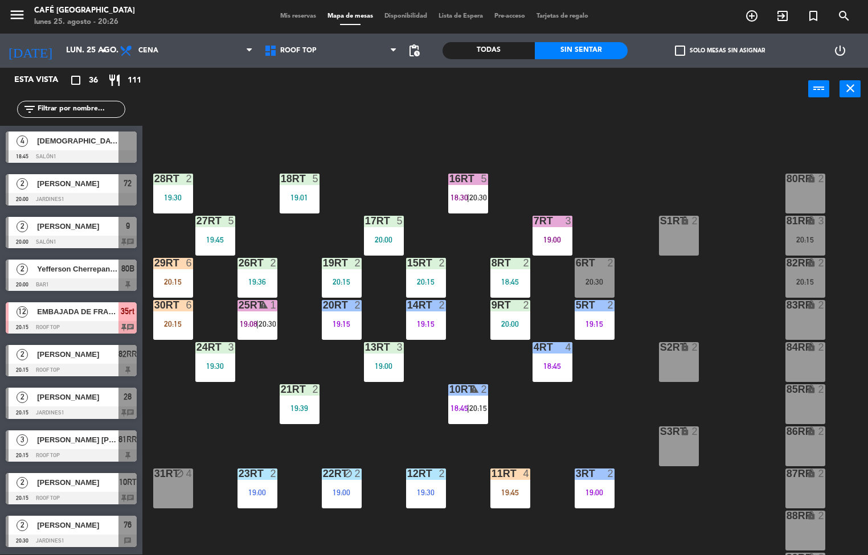
click at [568, 222] on div "3" at bounding box center [568, 221] width 7 height 10
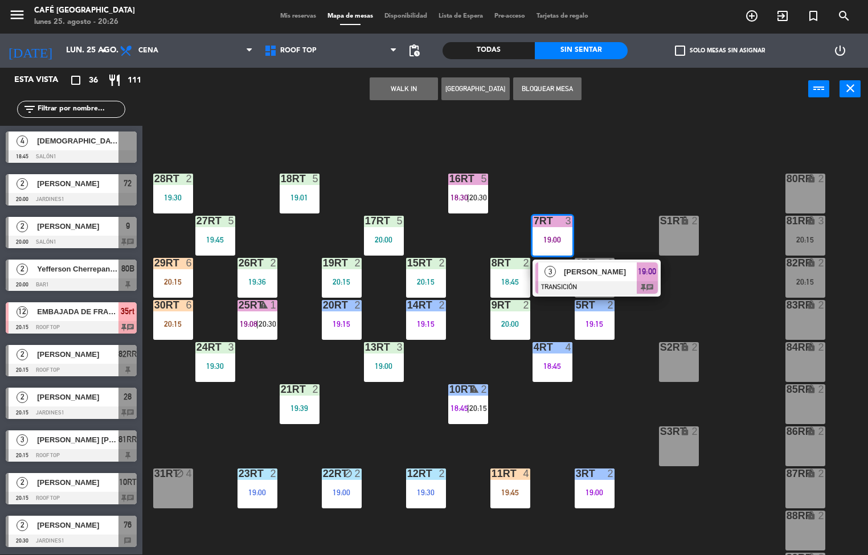
click at [621, 168] on div "18RT 5 19:01 16RT 5 18:30 | 20:30 28RT 2 19:30 80RR lock 2 27RT 5 19:45 7RT 3 1…" at bounding box center [509, 333] width 717 height 444
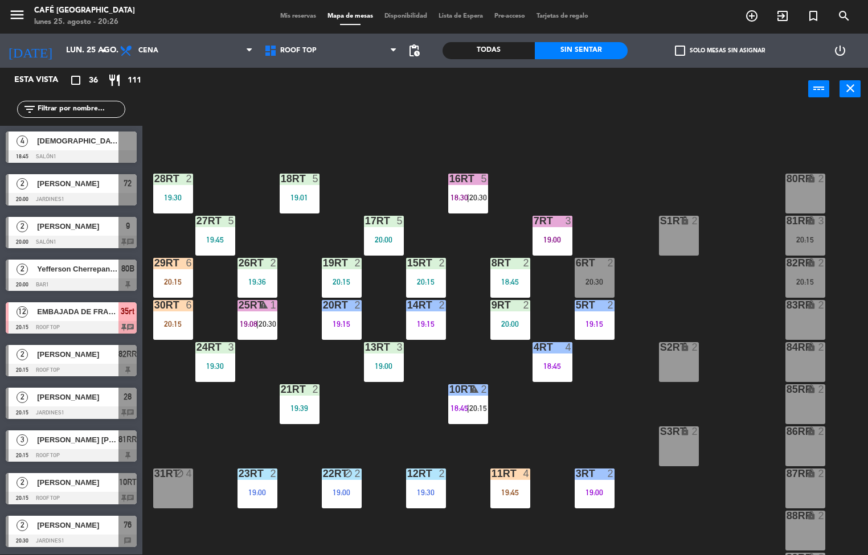
click at [477, 174] on div "5" at bounding box center [486, 179] width 19 height 10
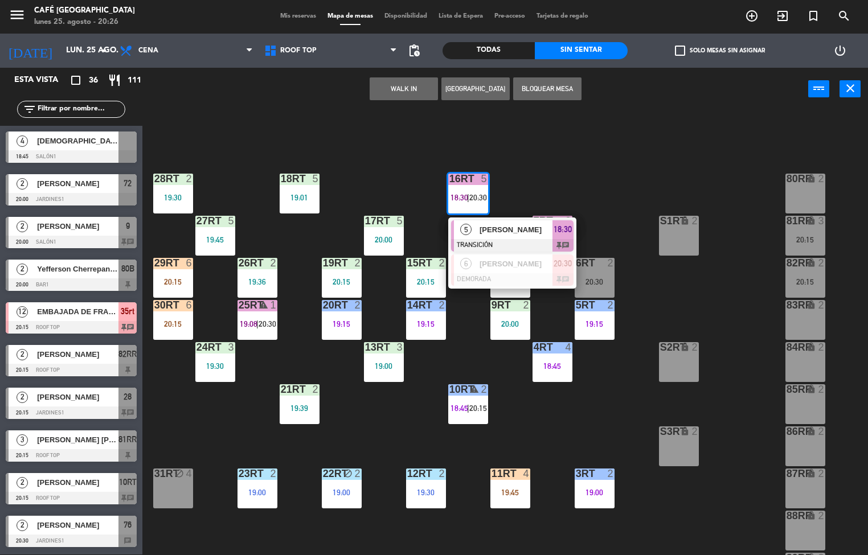
click at [617, 161] on div "18RT 5 19:01 16RT 5 18:30 | 20:30 5 [PERSON_NAME] TRANSICIÓN 18:30 chat 6 [PERS…" at bounding box center [509, 333] width 717 height 444
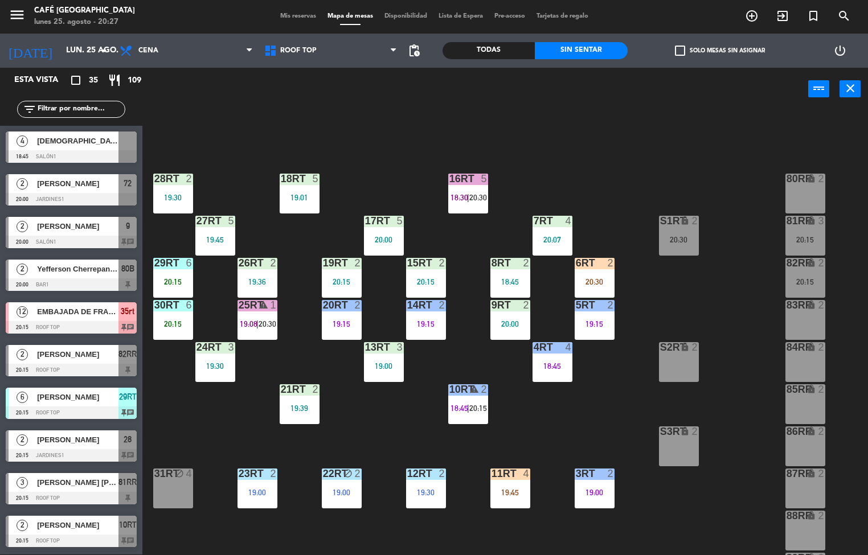
click at [399, 417] on div "18RT 5 19:01 16RT 5 18:30 | 20:30 28RT 2 19:30 80RR lock 2 27RT 5 19:45 7RT 4 2…" at bounding box center [509, 333] width 717 height 444
click at [503, 493] on div "19:45" at bounding box center [510, 493] width 40 height 8
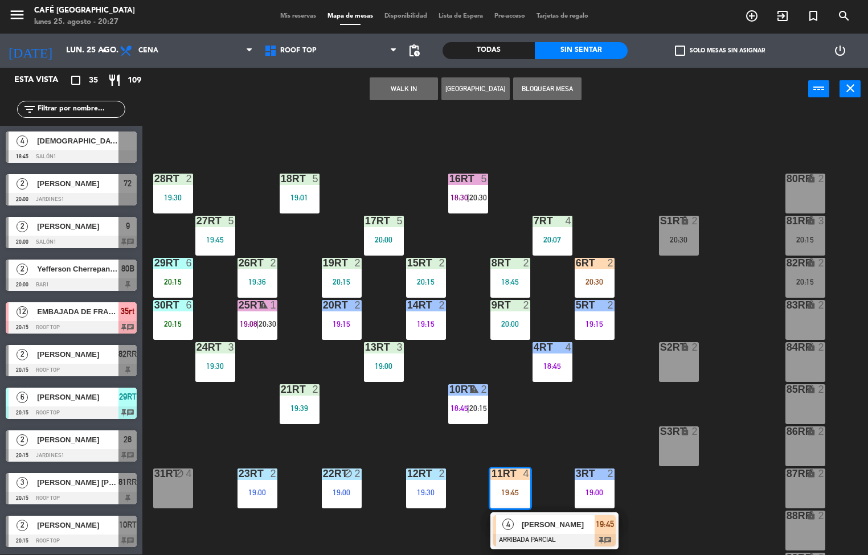
click at [518, 523] on div "4" at bounding box center [508, 524] width 24 height 19
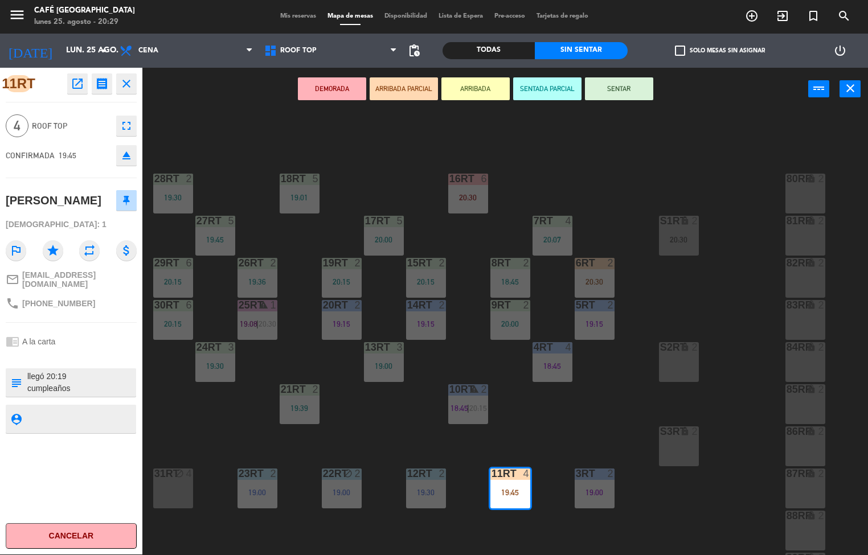
click at [587, 323] on div "19:15" at bounding box center [595, 324] width 40 height 8
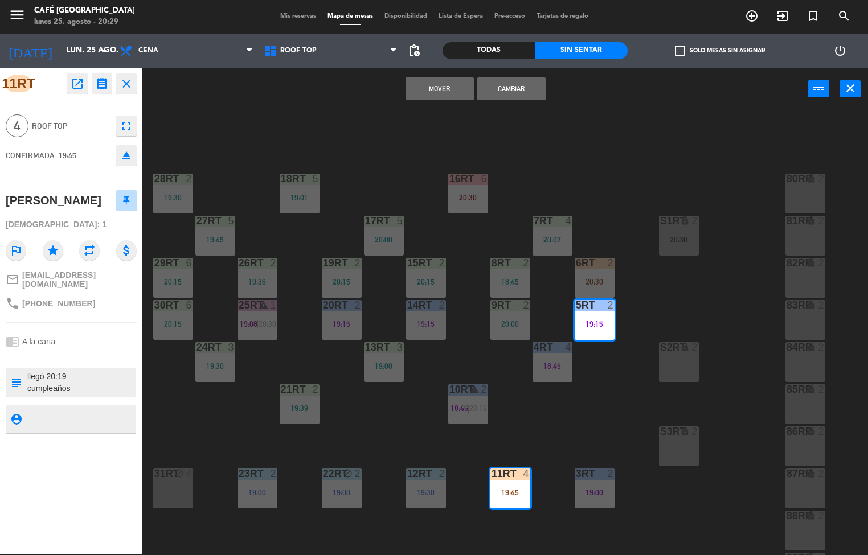
click at [518, 432] on div "18RT 5 19:01 16RT 6 20:30 28RT 2 19:30 80RR lock 2 27RT 5 19:45 7RT 4 20:07 S1R…" at bounding box center [509, 333] width 717 height 444
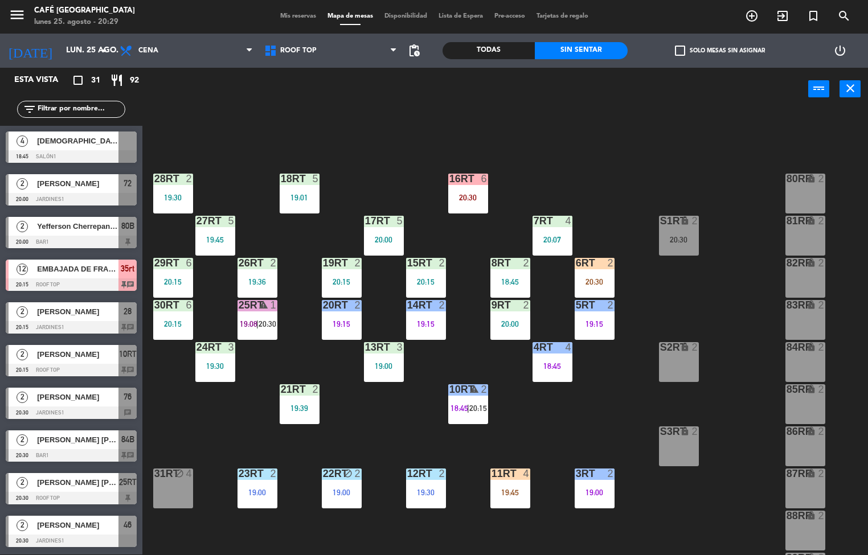
scroll to position [169, 0]
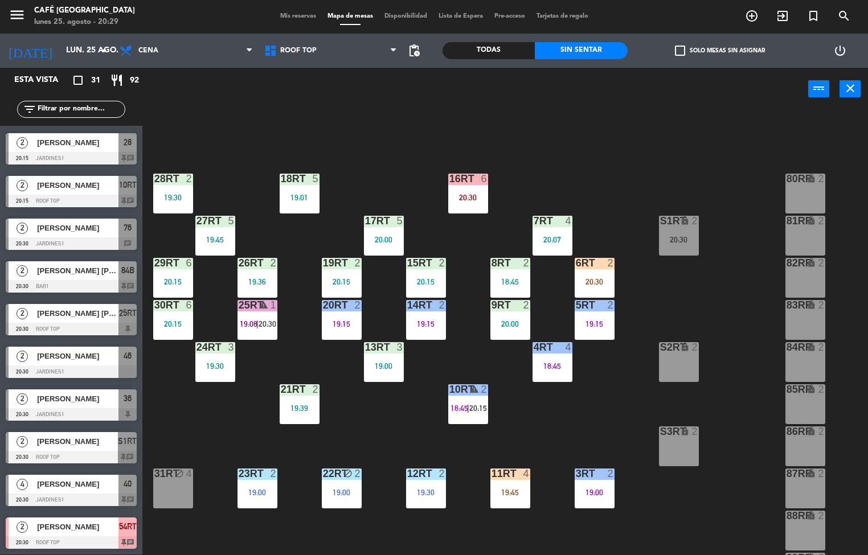
click at [620, 142] on div "18RT 5 19:01 16RT 6 20:30 28RT 2 19:30 80RR lock 2 27RT 5 19:45 7RT 4 20:07 S1R…" at bounding box center [509, 333] width 717 height 444
click at [423, 276] on div "15RT 2 20:15" at bounding box center [426, 278] width 40 height 40
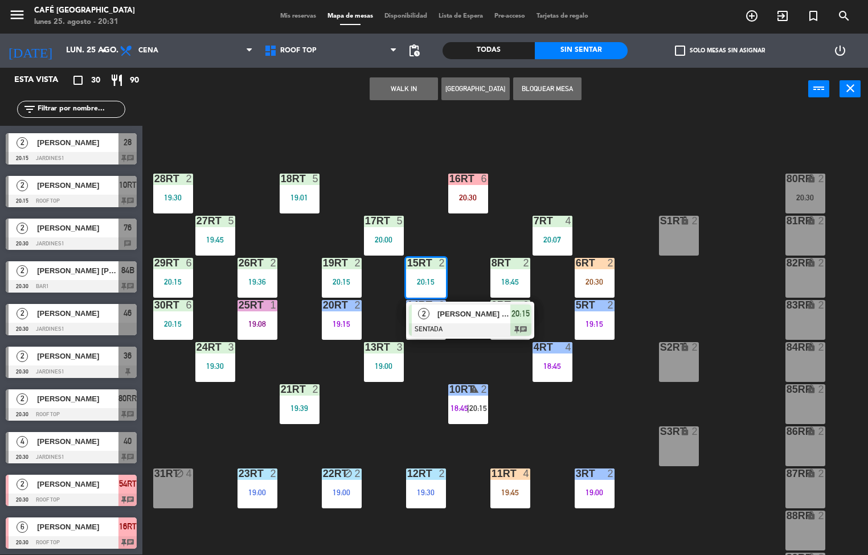
click at [610, 422] on div "18RT 5 19:01 16RT 6 20:30 28RT 2 19:30 80RR lock 2 20:30 27RT 5 19:45 7RT 4 20:…" at bounding box center [509, 333] width 717 height 444
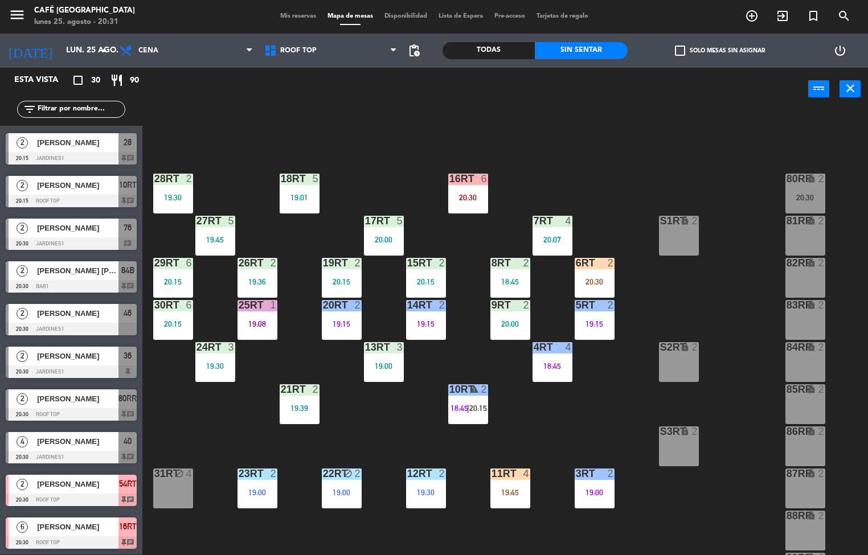
click at [380, 236] on div "20:00" at bounding box center [384, 240] width 40 height 8
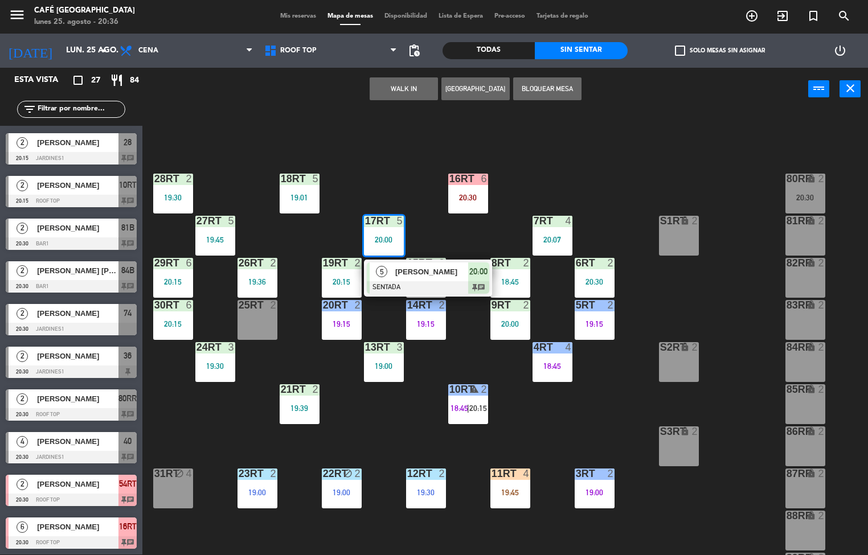
click at [557, 425] on div "18RT 5 19:01 16RT 6 20:30 28RT 2 19:30 80RR lock 2 20:30 27RT 5 19:45 7RT 4 20:…" at bounding box center [509, 333] width 717 height 444
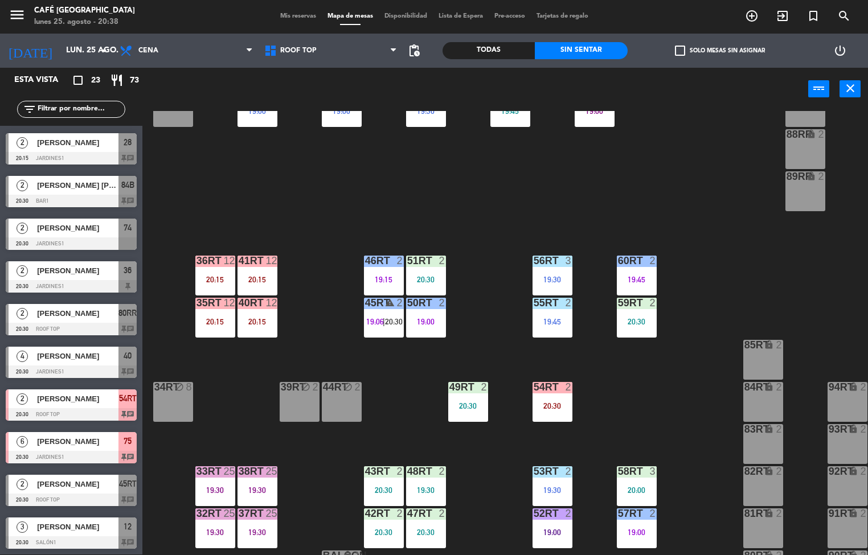
scroll to position [422, 0]
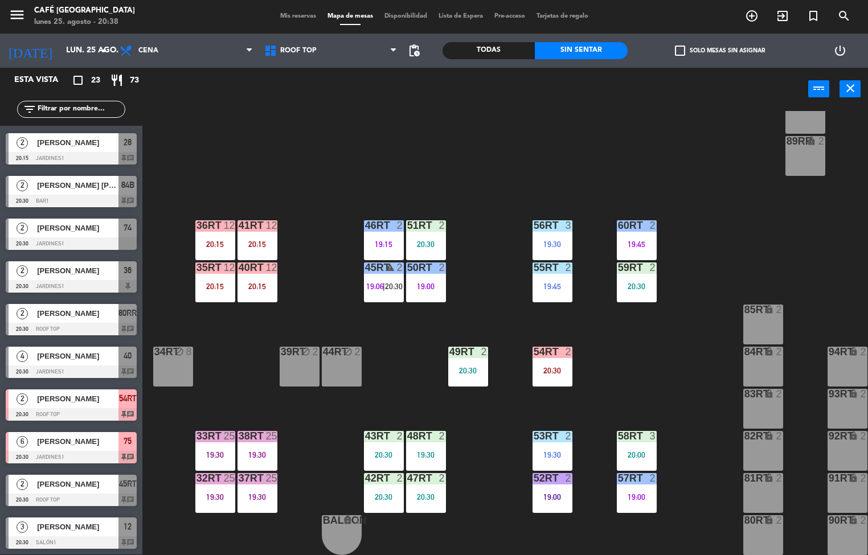
click at [422, 485] on div "47RT 2 20:30" at bounding box center [426, 493] width 40 height 40
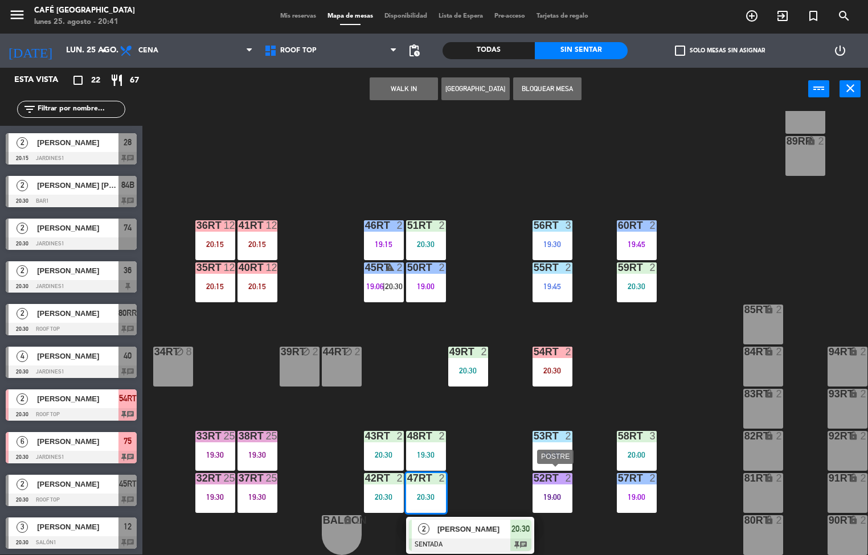
click at [638, 366] on div "18RT 5 19:01 16RT 6 20:30 28RT 2 19:30 80RR lock 2 20:30 27RT 5 19:45 7RT 4 20:…" at bounding box center [509, 333] width 717 height 444
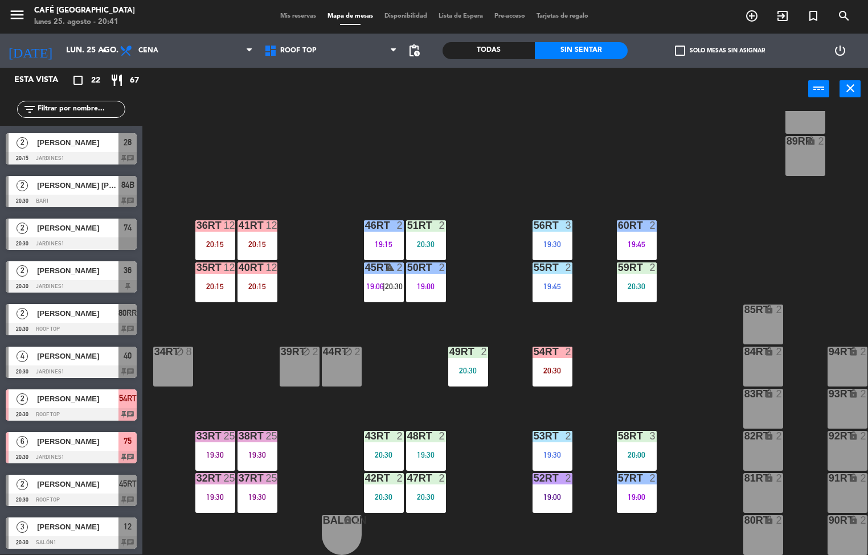
click at [619, 120] on div "18RT 5 19:01 16RT 6 20:30 28RT 2 19:30 80RR lock 2 20:30 27RT 5 19:45 7RT 4 20:…" at bounding box center [509, 333] width 717 height 444
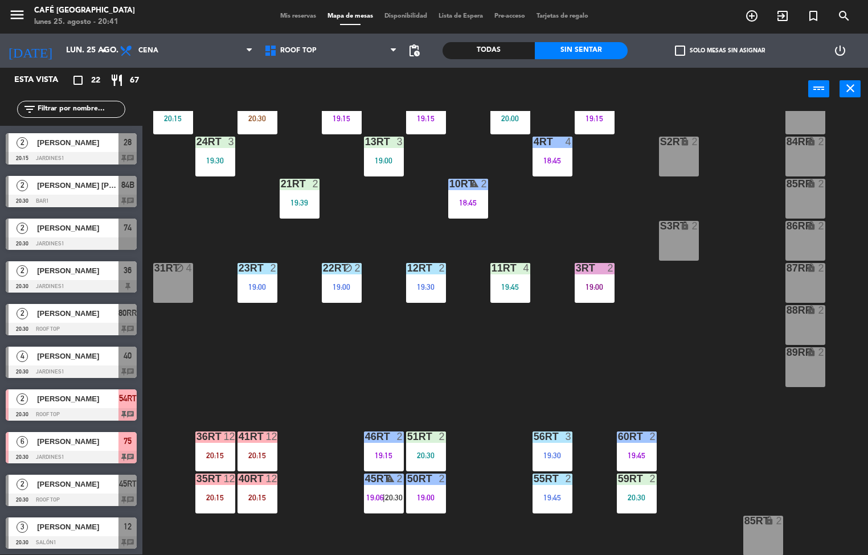
scroll to position [208, 0]
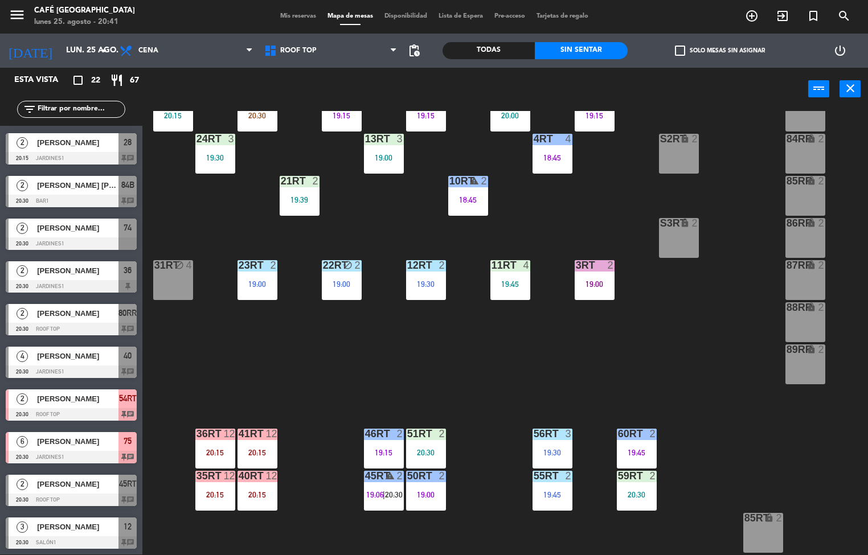
click at [596, 282] on div "19:00" at bounding box center [595, 284] width 40 height 8
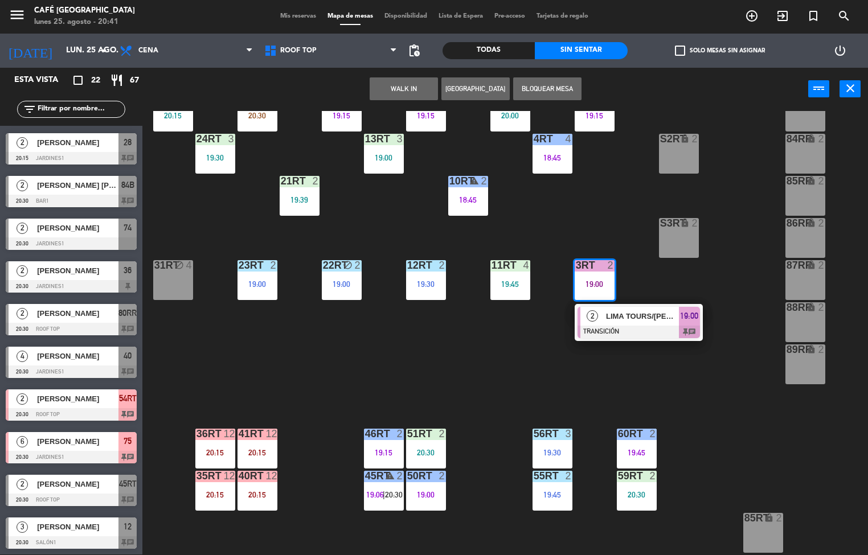
click at [632, 315] on span "LIMA TOURS/[PERSON_NAME]" at bounding box center [642, 316] width 73 height 12
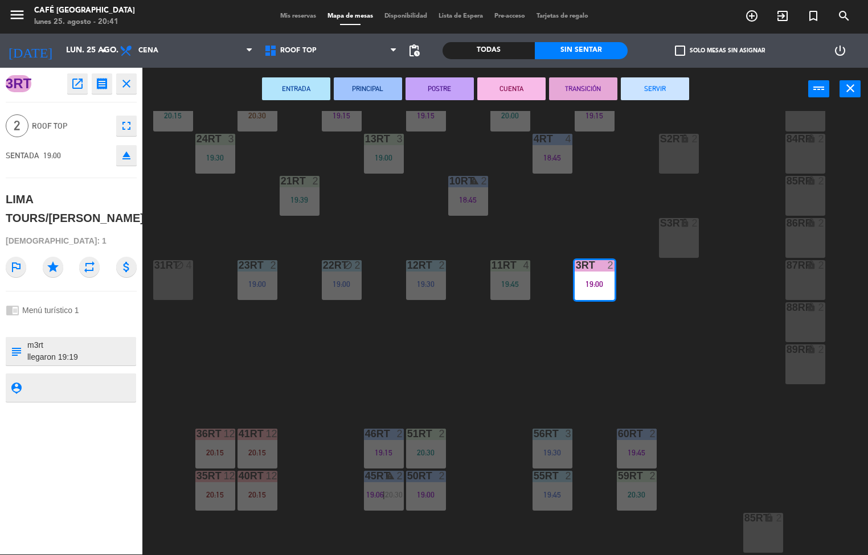
click at [666, 379] on div "18RT 5 19:01 16RT 6 20:30 28RT 2 19:30 80RR lock 2 20:30 27RT 5 19:45 7RT 4 20:…" at bounding box center [509, 333] width 717 height 444
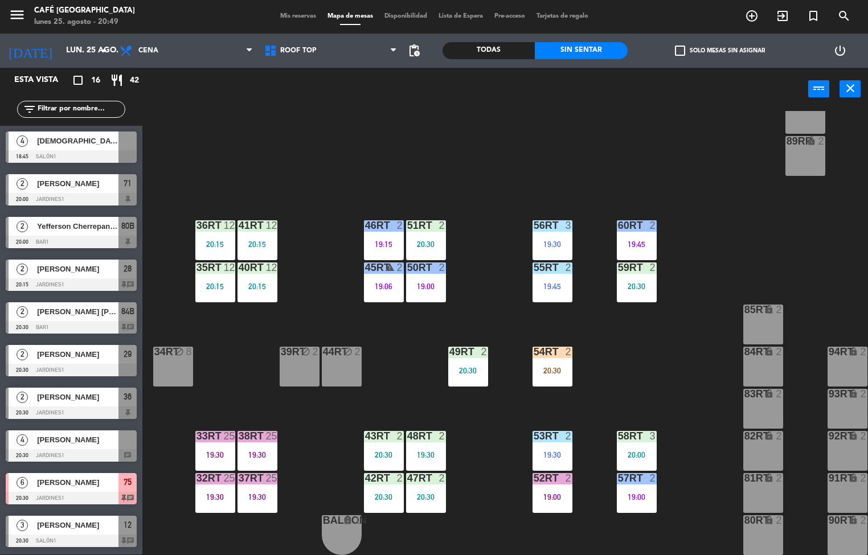
scroll to position [190, 0]
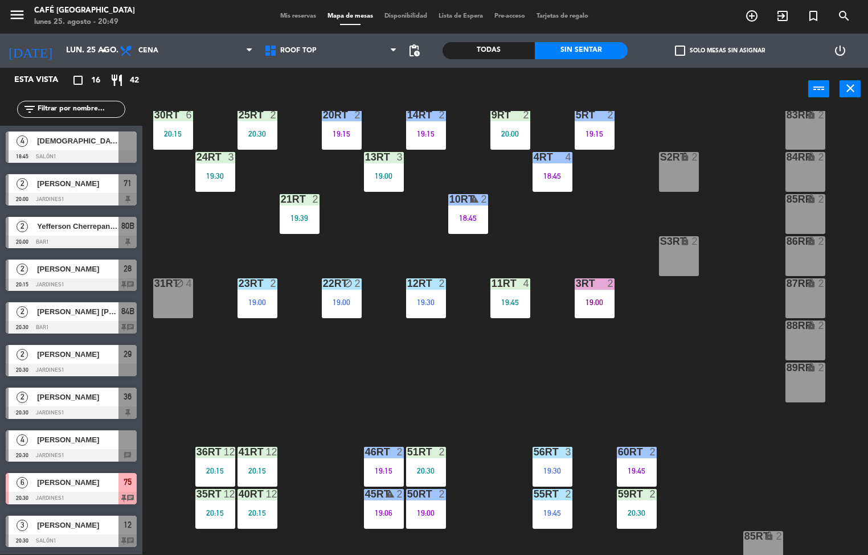
click at [354, 298] on div "19:00" at bounding box center [342, 302] width 40 height 8
click at [641, 393] on div "18RT 5 19:01 16RT 6 20:30 28RT 2 19:30 80RR lock 2 27RT 5 19:45 7RT 4 20:07 S1R…" at bounding box center [509, 333] width 717 height 444
click at [595, 299] on div "19:00" at bounding box center [595, 302] width 40 height 8
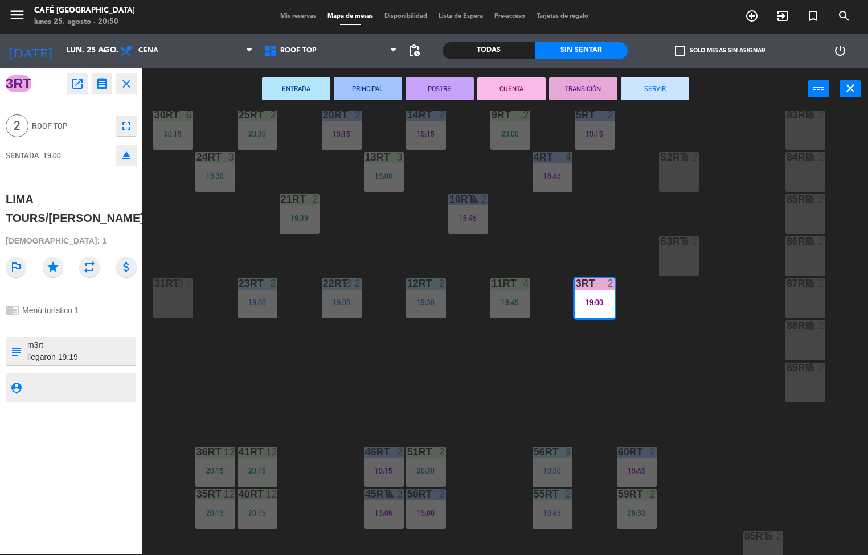
click at [655, 93] on button "SERVIR" at bounding box center [655, 88] width 68 height 23
